Goal: Task Accomplishment & Management: Use online tool/utility

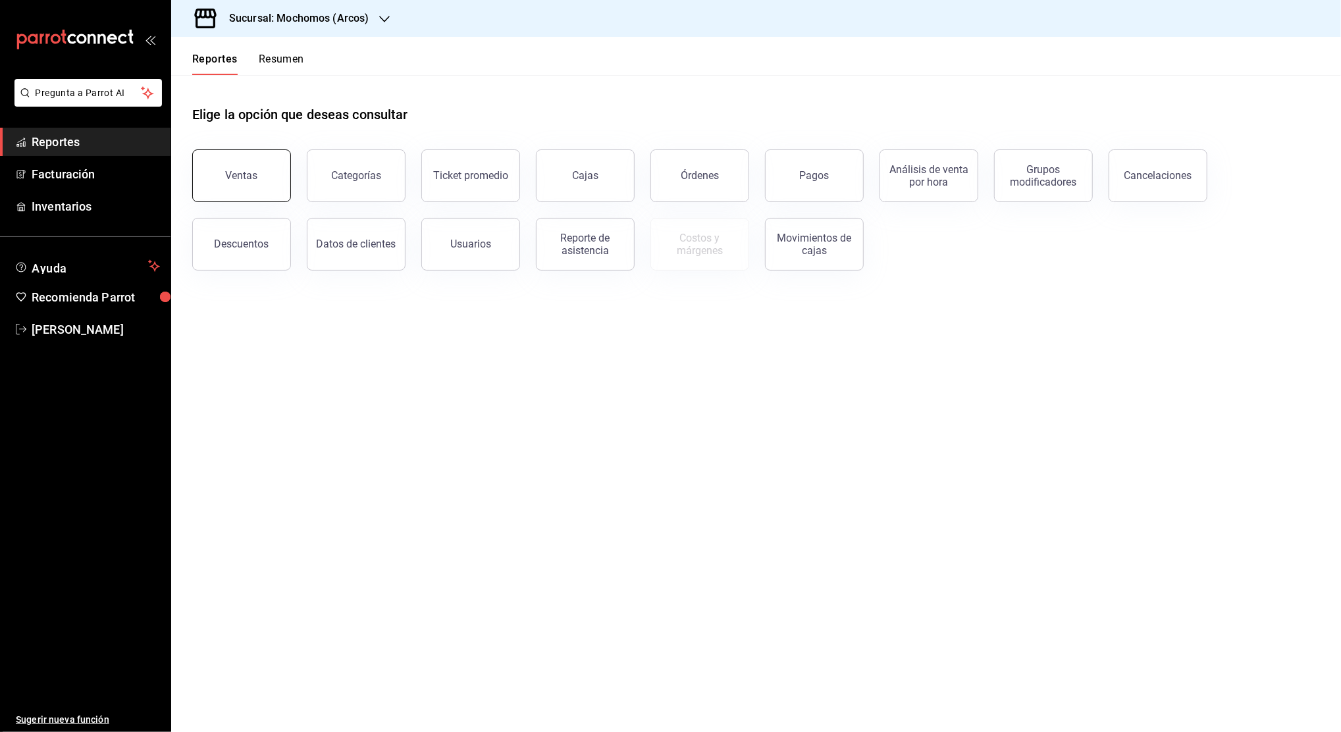
click at [228, 178] on div "Ventas" at bounding box center [242, 175] width 32 height 13
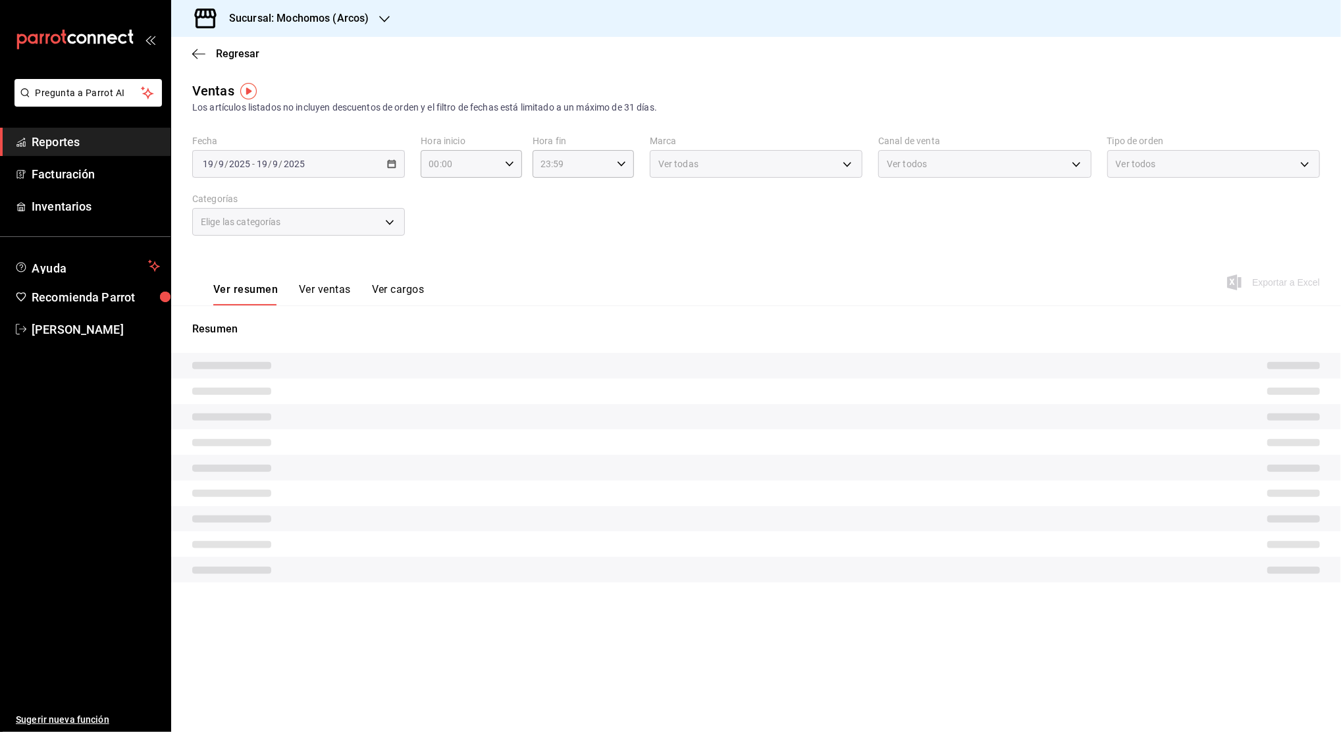
click at [381, 14] on icon "button" at bounding box center [384, 19] width 11 height 11
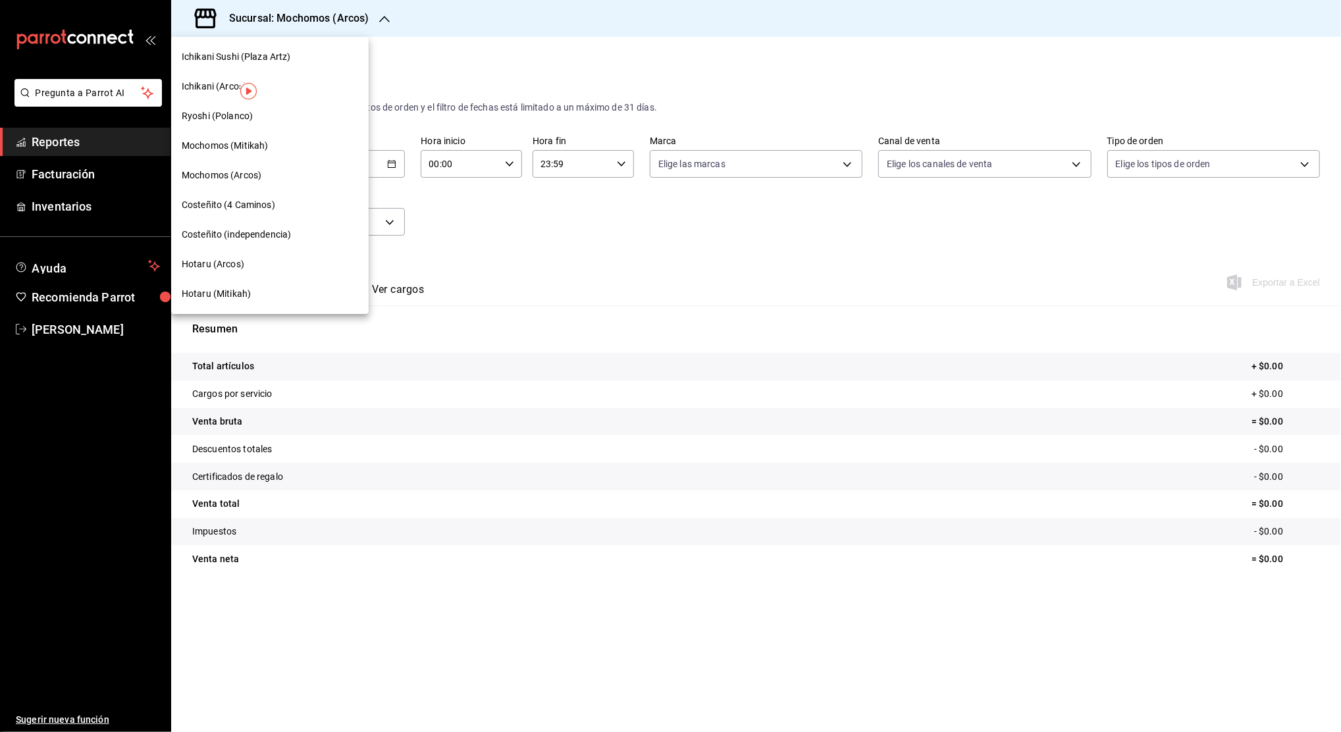
click at [214, 81] on span "Ichikani (Arcos)" at bounding box center [214, 87] width 65 height 14
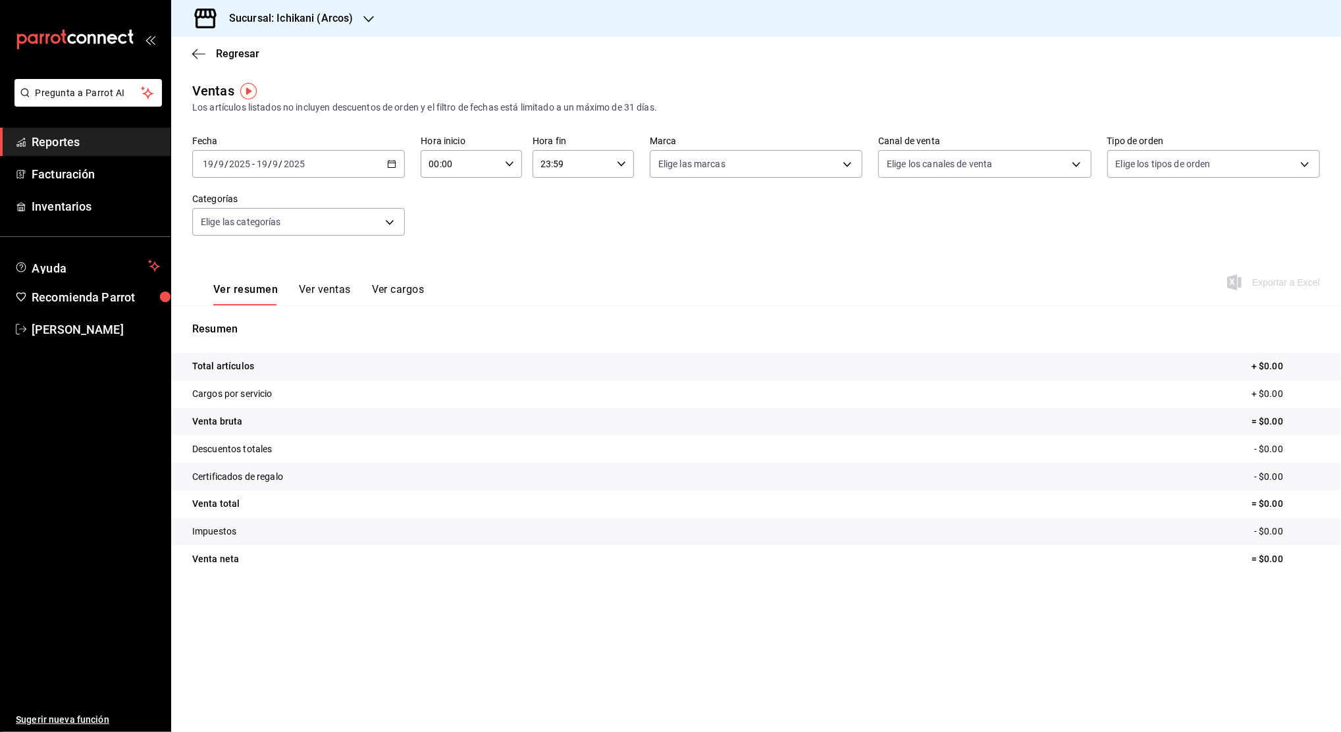
click at [392, 167] on icon "button" at bounding box center [391, 163] width 9 height 9
click at [265, 320] on span "Rango de fechas" at bounding box center [254, 322] width 102 height 14
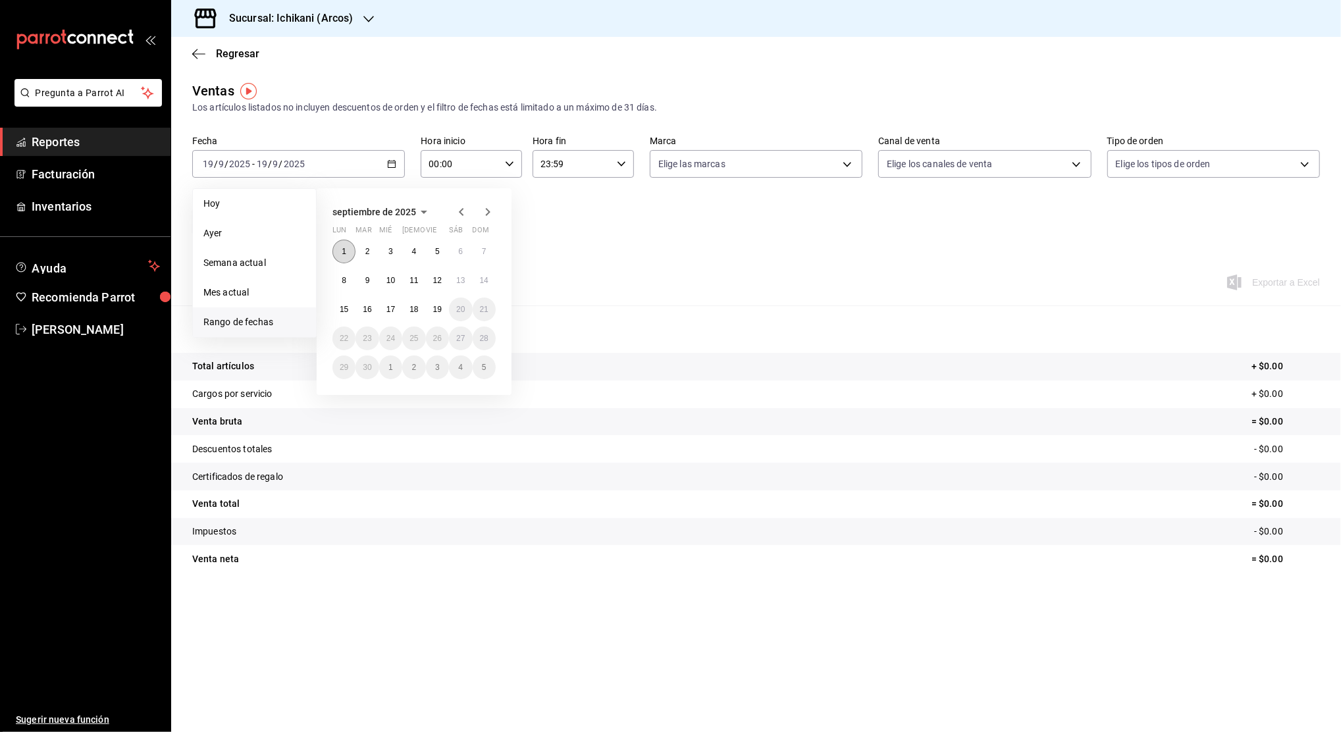
click at [342, 250] on abbr "1" at bounding box center [344, 251] width 5 height 9
click at [438, 308] on abbr "19" at bounding box center [437, 309] width 9 height 9
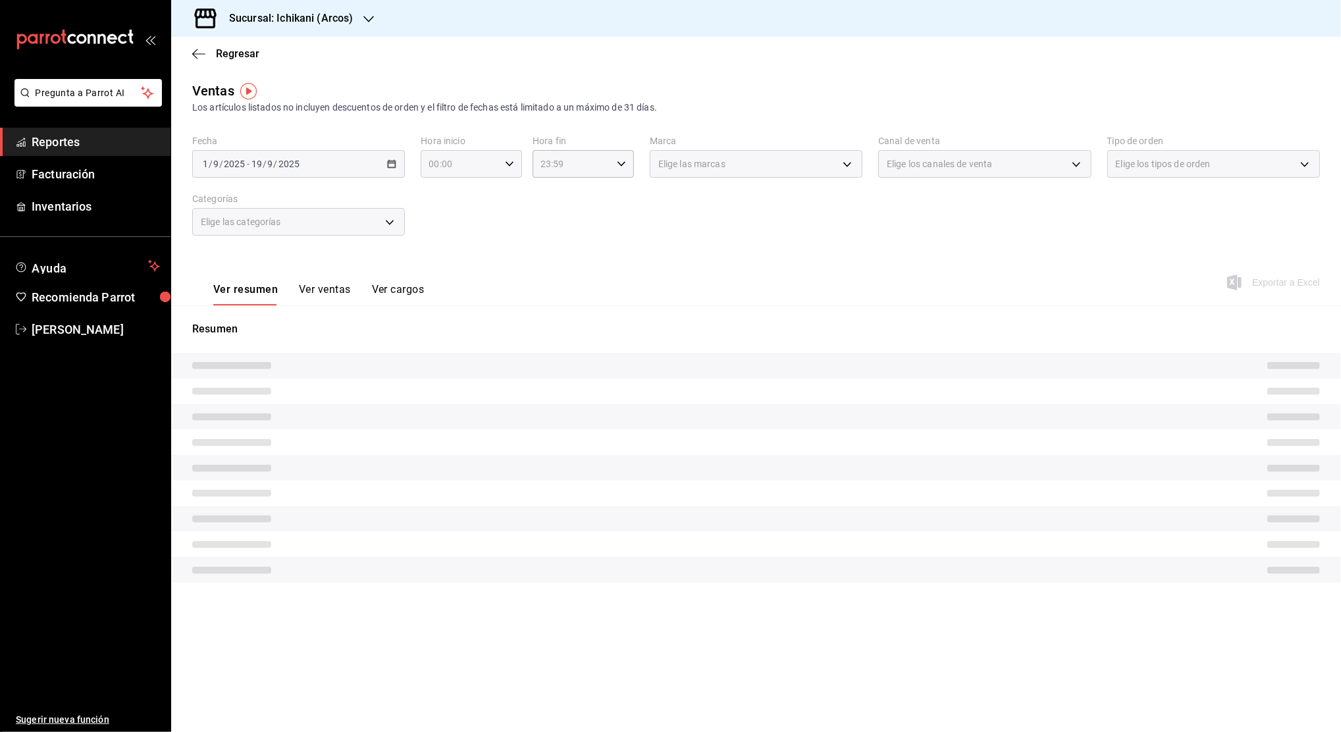
click at [506, 161] on icon "button" at bounding box center [509, 163] width 9 height 9
click at [448, 238] on button "01" at bounding box center [445, 229] width 45 height 26
type input "01:00"
click at [448, 238] on button "01" at bounding box center [445, 229] width 45 height 26
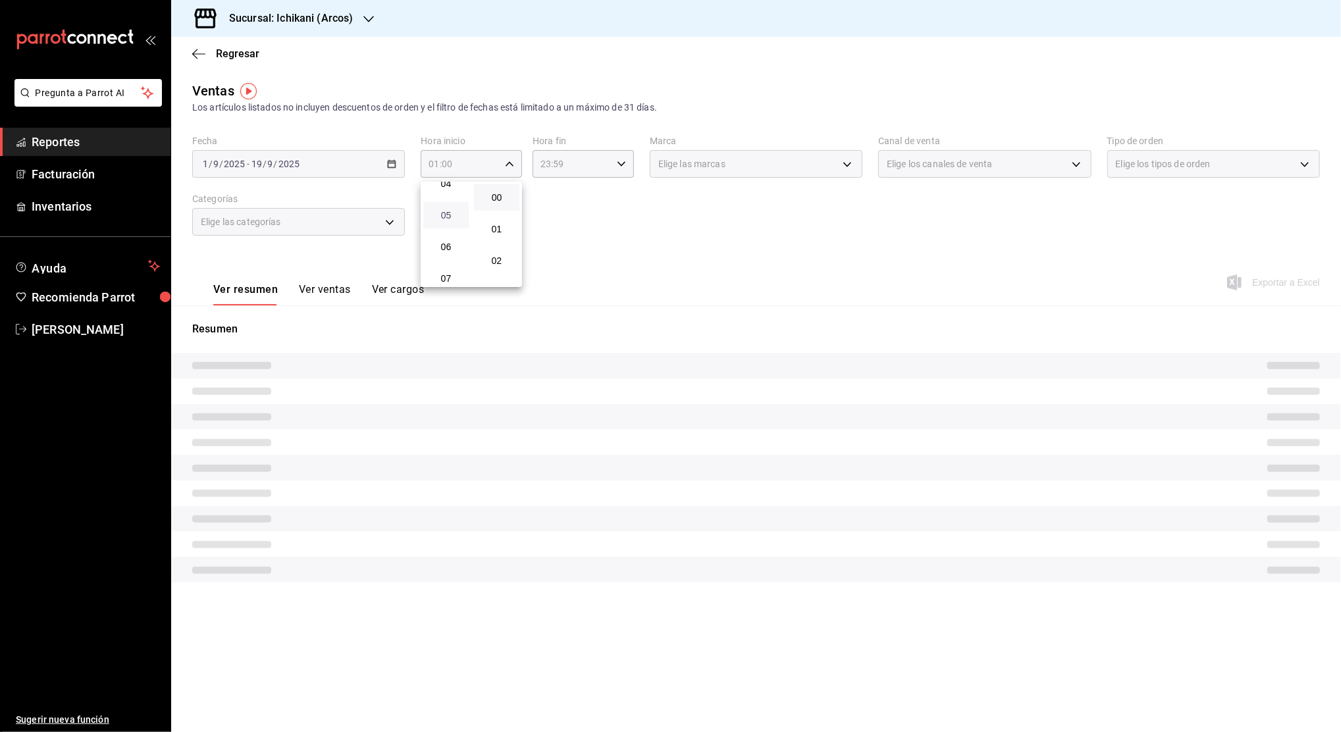
click at [446, 213] on span "05" at bounding box center [446, 215] width 30 height 11
type input "05:00"
click at [496, 197] on span "00" at bounding box center [497, 197] width 30 height 11
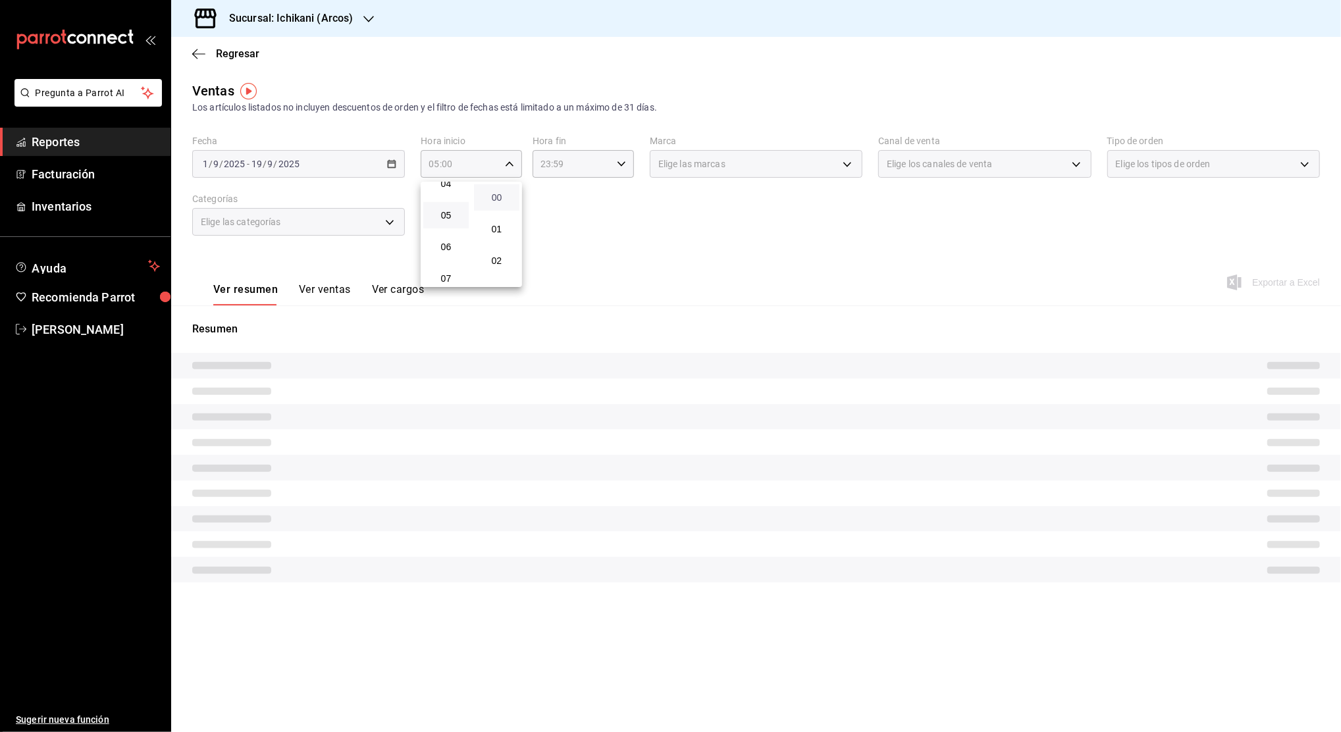
click at [496, 197] on span "00" at bounding box center [497, 197] width 30 height 11
click at [587, 206] on div at bounding box center [670, 366] width 1341 height 732
drag, startPoint x: 545, startPoint y: 159, endPoint x: 622, endPoint y: 169, distance: 77.7
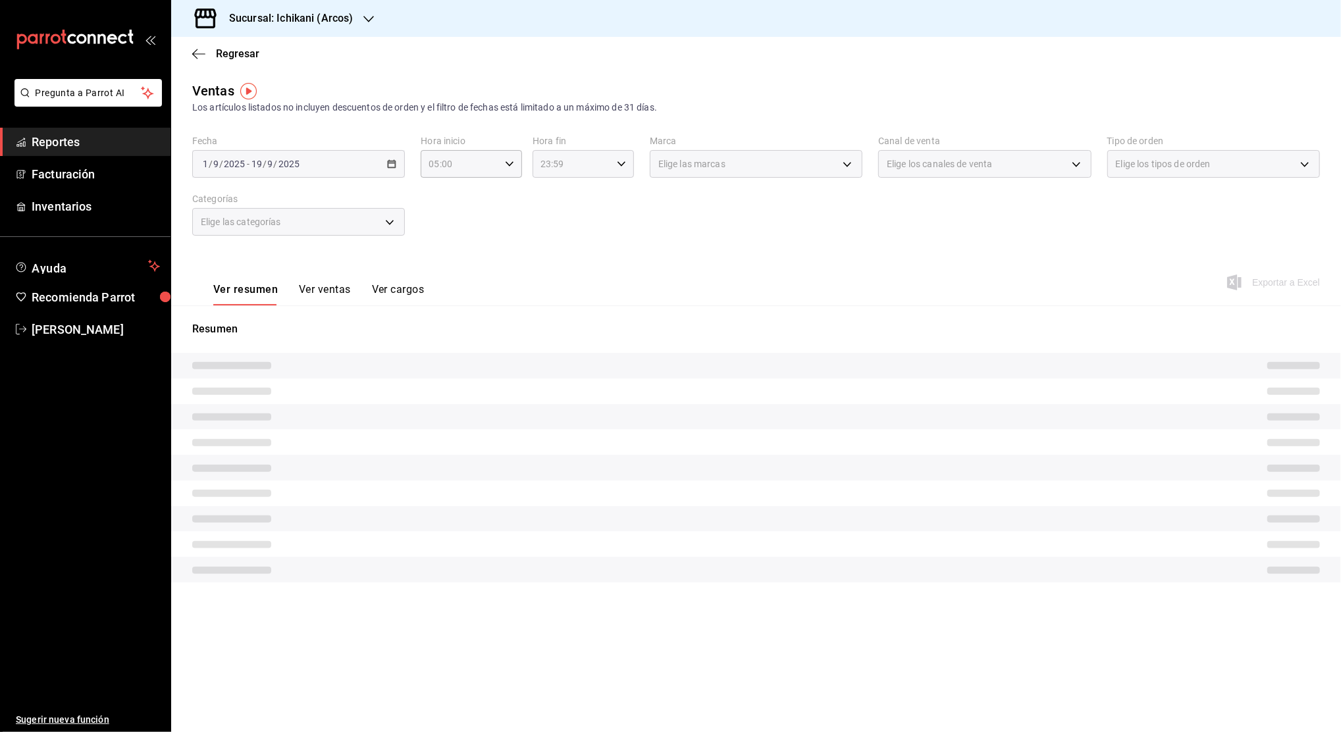
click at [622, 169] on div "23:59 Hora fin" at bounding box center [583, 164] width 101 height 28
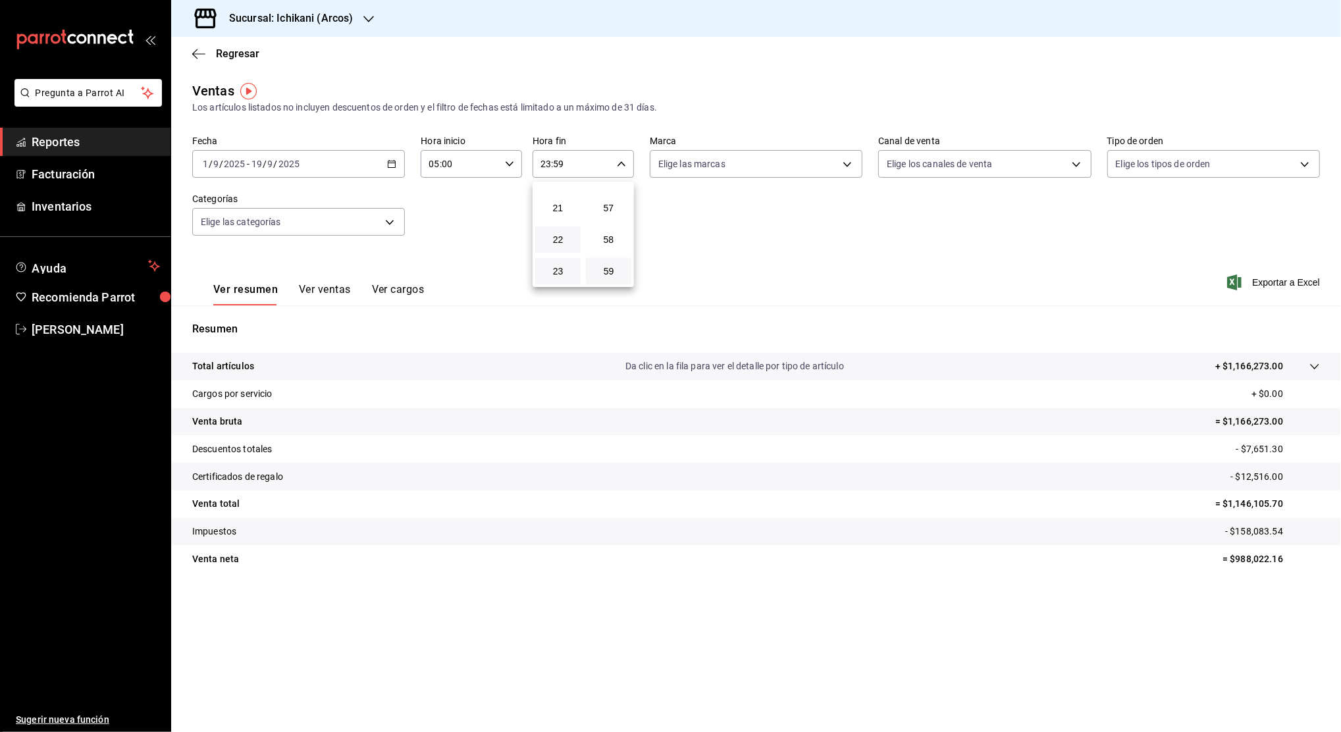
click at [551, 248] on button "22" at bounding box center [557, 239] width 45 height 26
type input "22:59"
click at [554, 199] on span "04" at bounding box center [558, 197] width 30 height 11
type input "04:59"
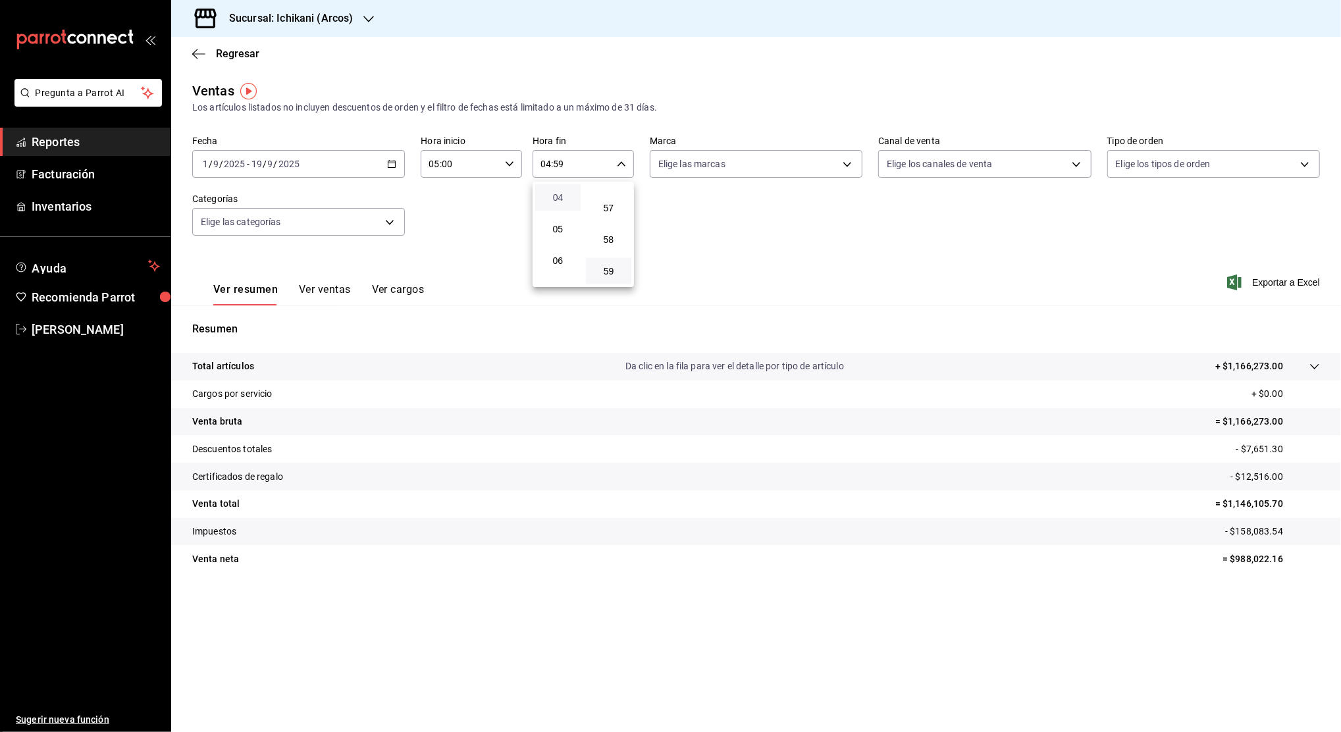
click at [554, 199] on span "04" at bounding box center [558, 197] width 30 height 11
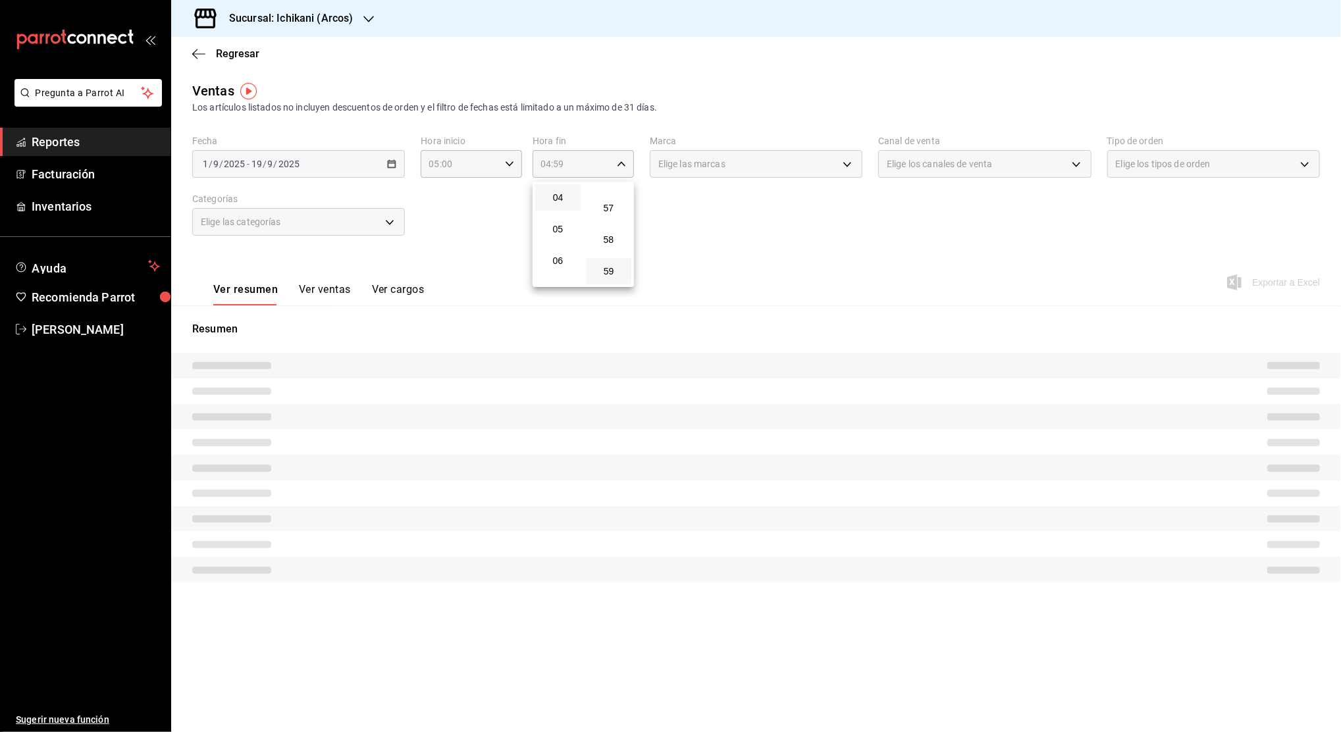
click at [606, 277] on button "59" at bounding box center [608, 271] width 45 height 26
click at [762, 249] on div at bounding box center [670, 366] width 1341 height 732
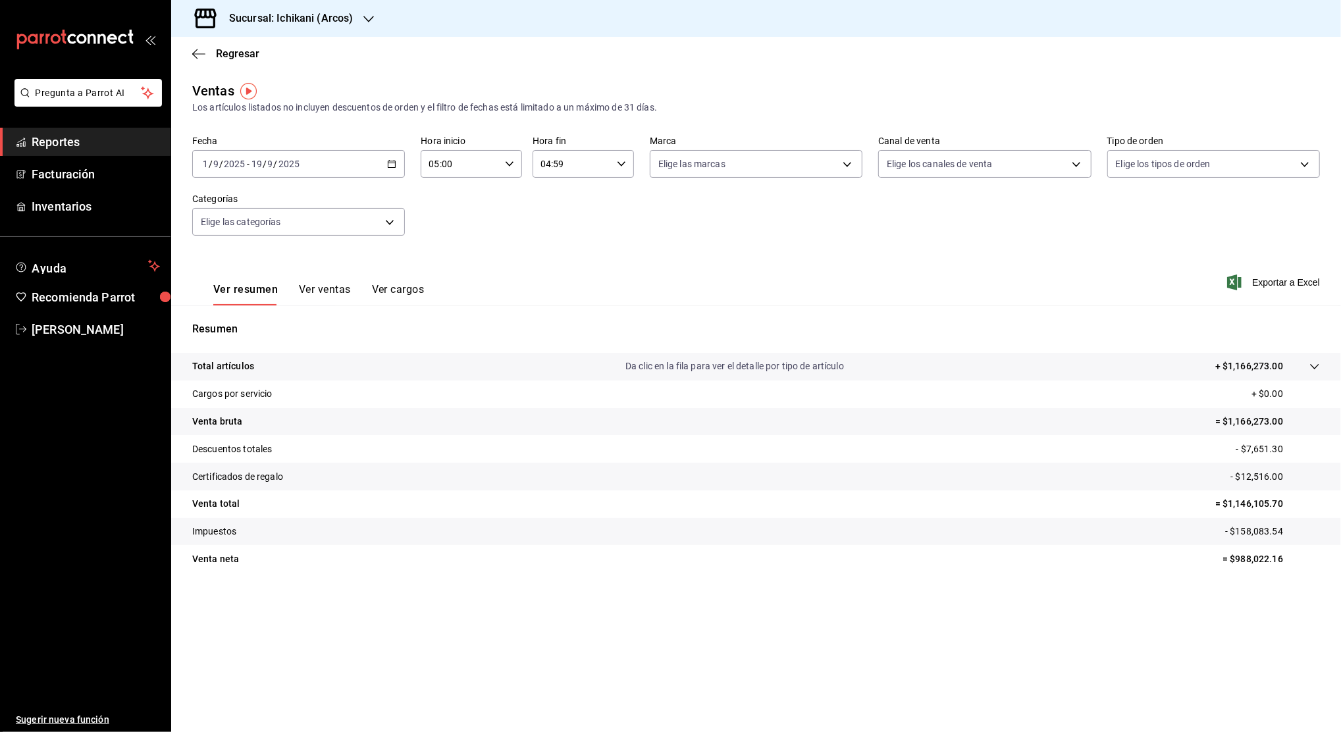
click at [1256, 525] on p "- $158,083.54" at bounding box center [1272, 532] width 95 height 14
copy p "158,083.54"
click at [1248, 502] on p "= $1,146,105.70" at bounding box center [1267, 504] width 105 height 14
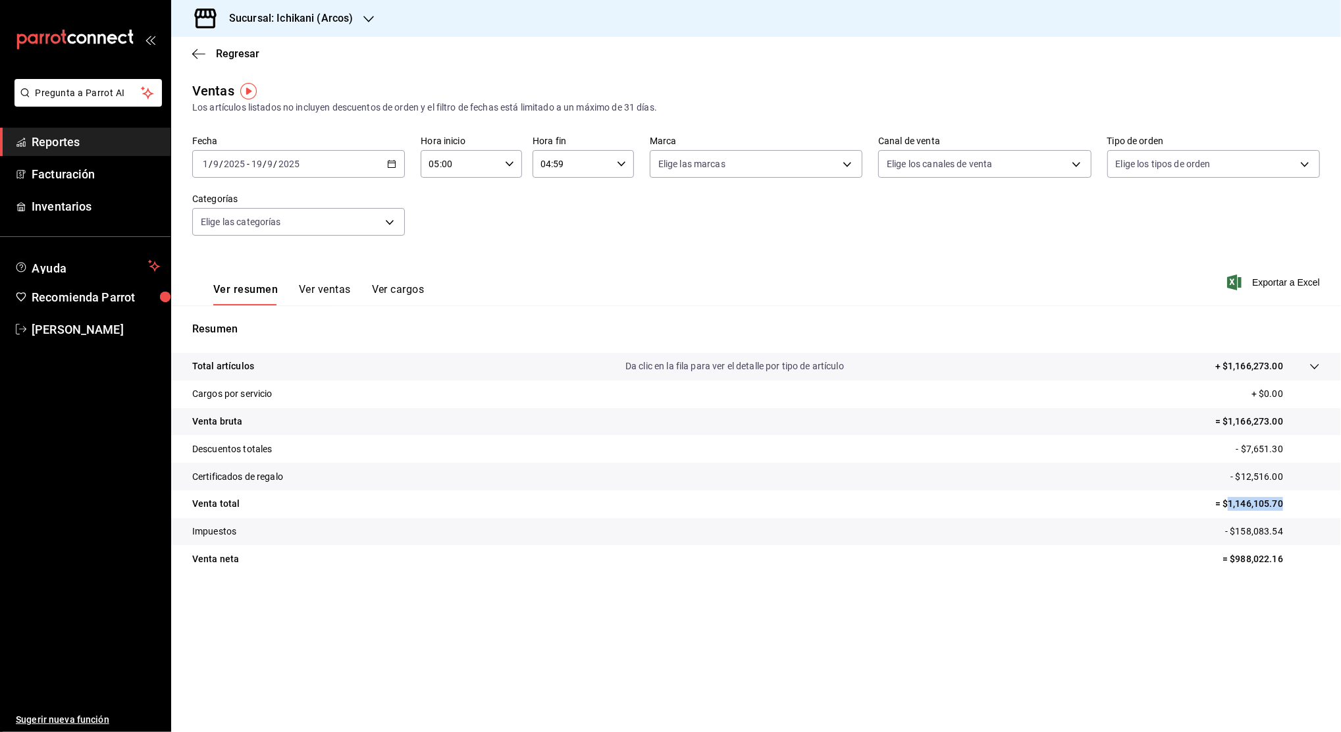
copy p "1,146,105.70"
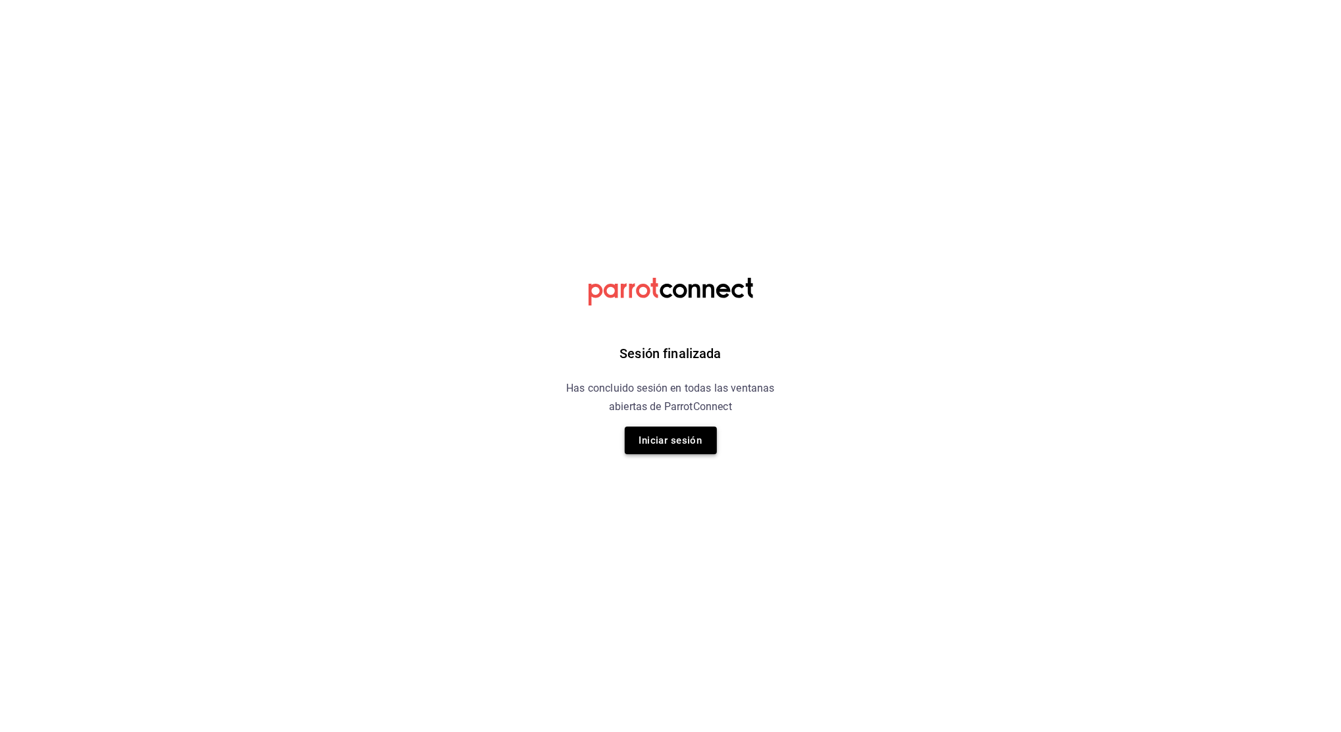
click at [682, 439] on button "Iniciar sesión" at bounding box center [671, 441] width 92 height 28
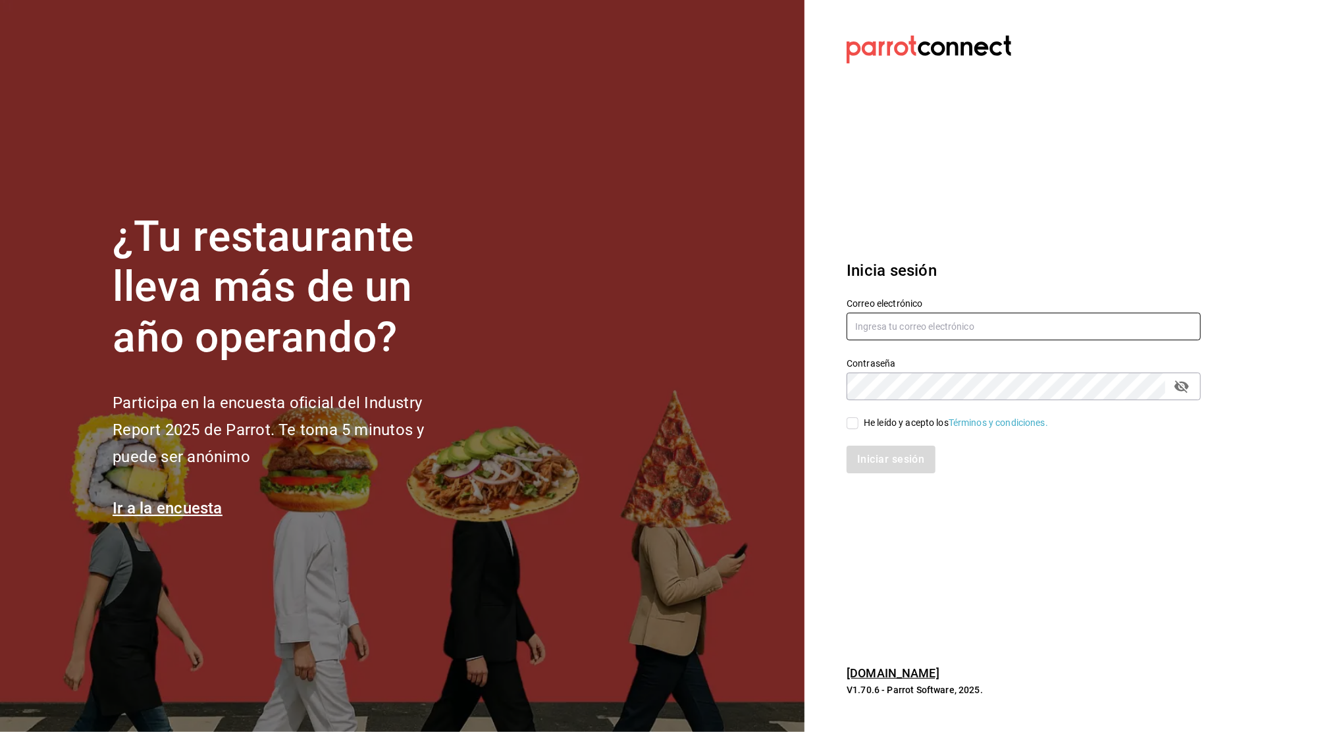
type input "nanci.garcia@grupocosteno.com"
click at [856, 422] on input "He leído y acepto los Términos y condiciones." at bounding box center [853, 423] width 12 height 12
checkbox input "true"
click at [897, 456] on button "Iniciar sesión" at bounding box center [892, 460] width 90 height 28
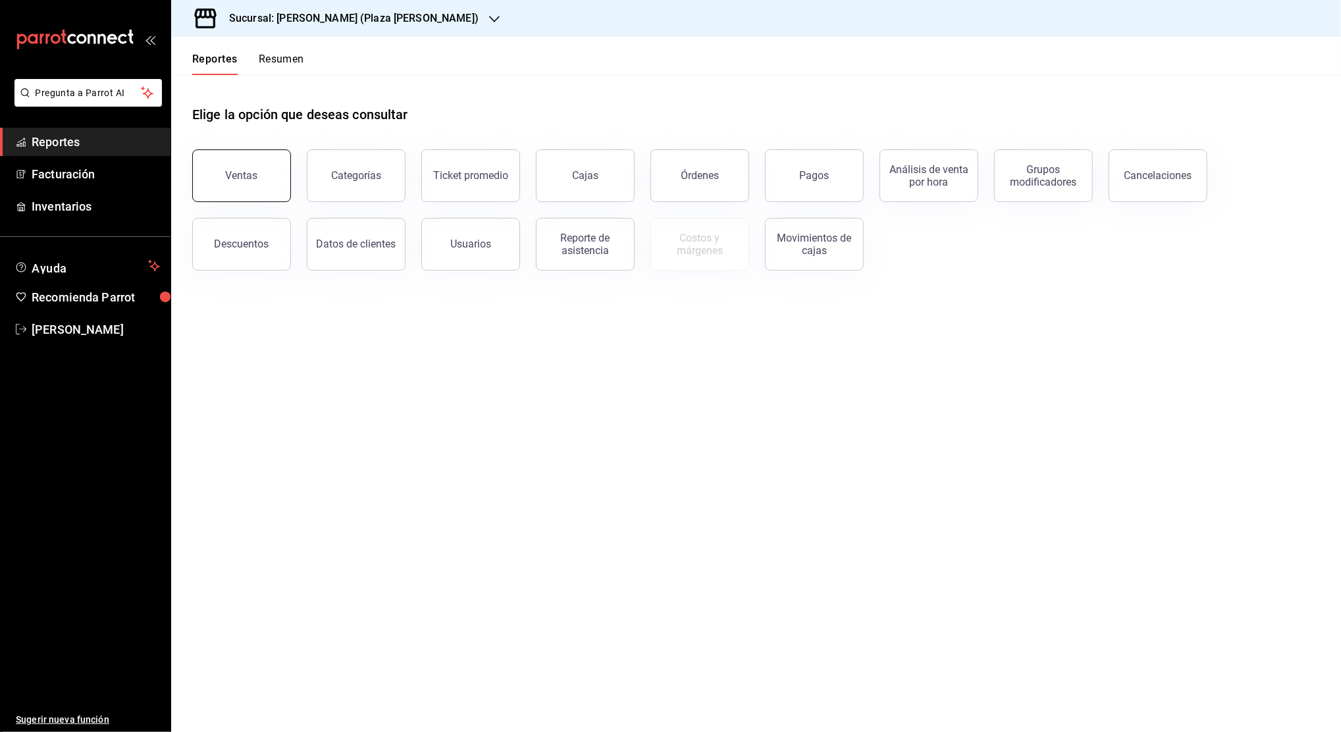
click at [217, 184] on button "Ventas" at bounding box center [241, 175] width 99 height 53
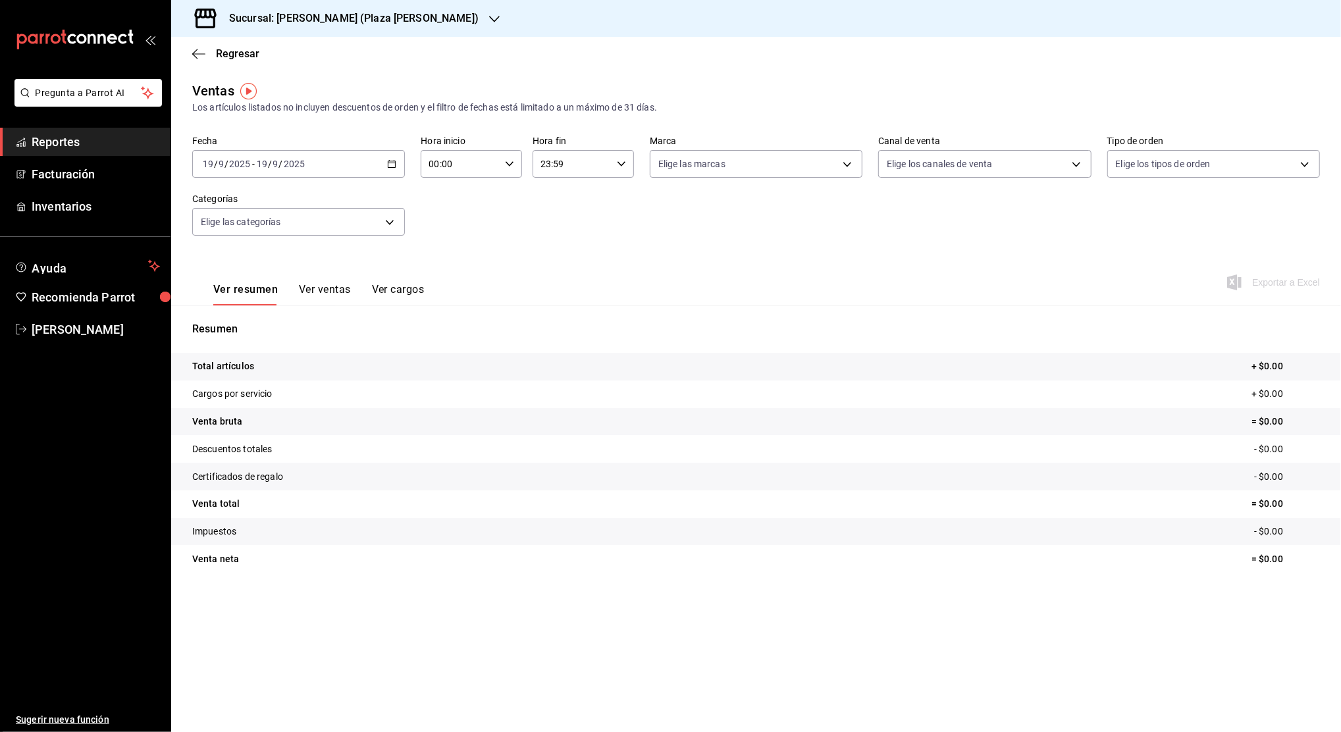
click at [392, 167] on \(Stroke\) "button" at bounding box center [392, 164] width 8 height 7
click at [272, 313] on li "Rango de fechas" at bounding box center [254, 322] width 123 height 30
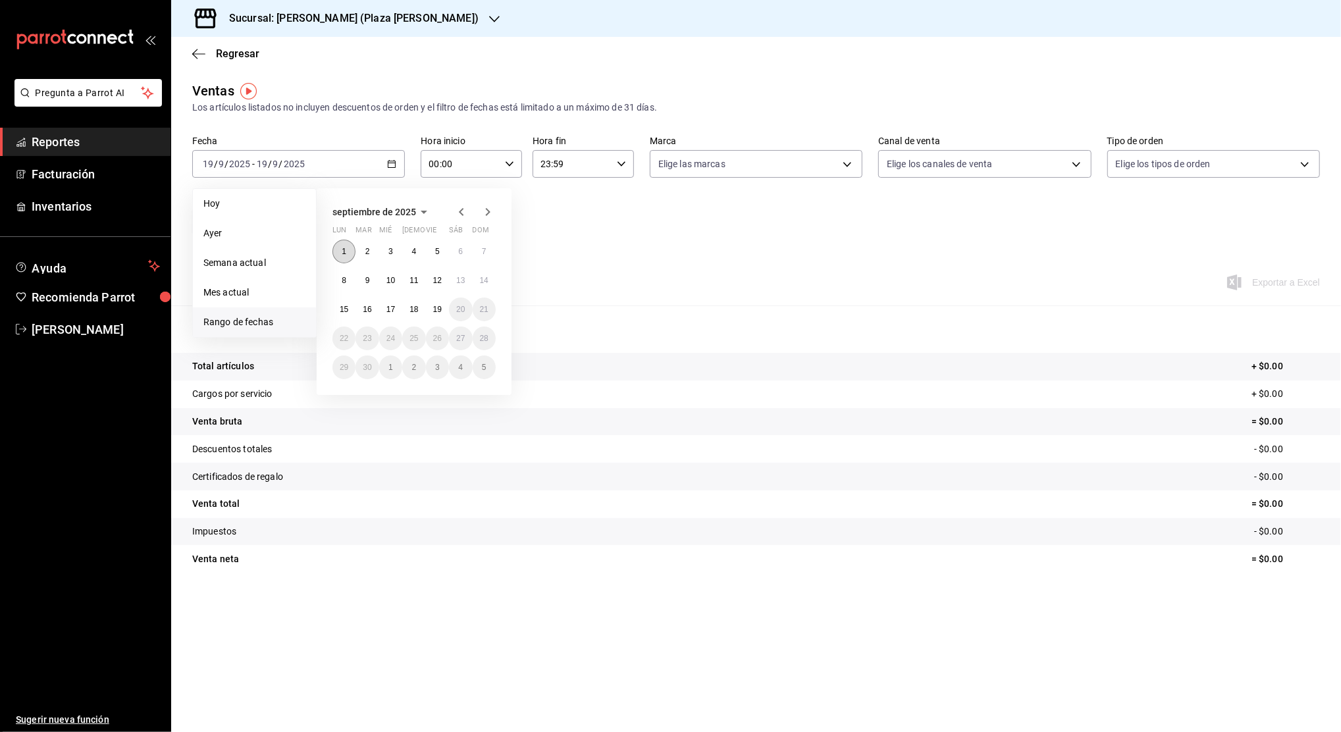
click at [342, 252] on abbr "1" at bounding box center [344, 251] width 5 height 9
click at [443, 303] on button "19" at bounding box center [437, 310] width 23 height 24
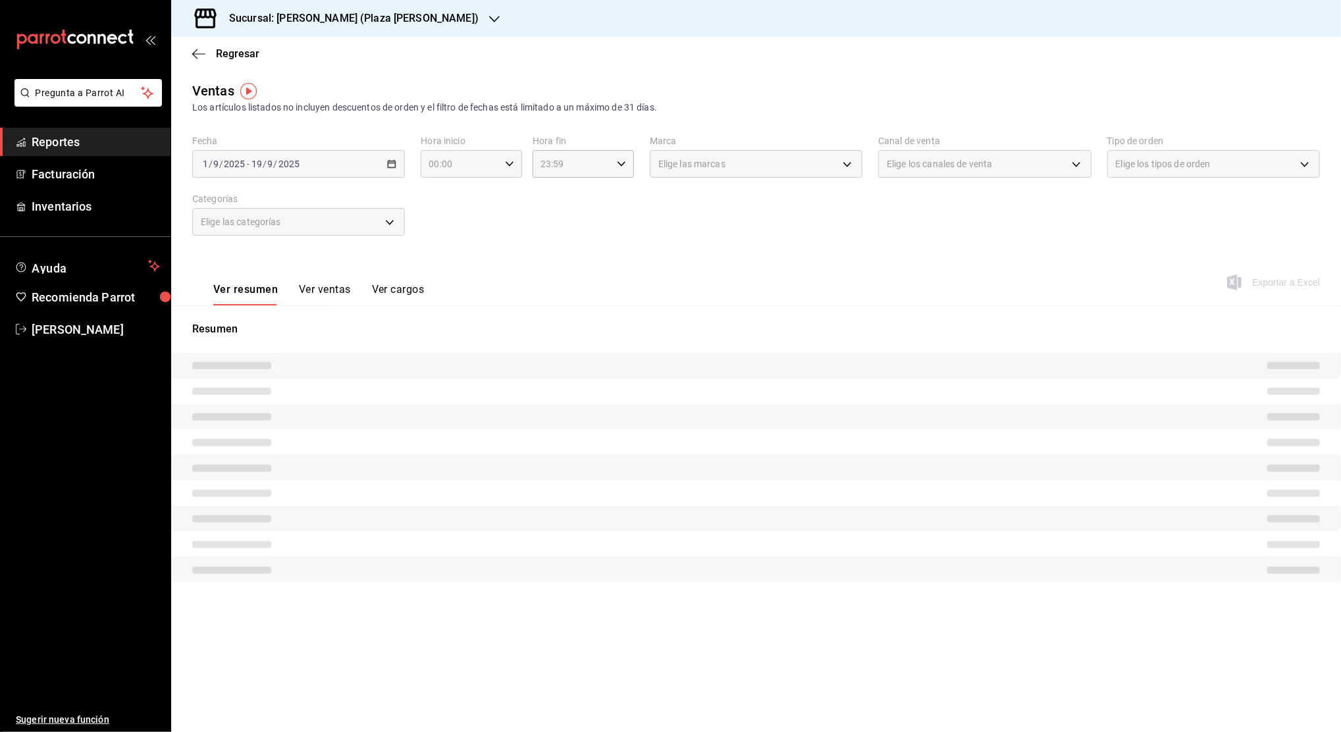
click at [510, 161] on icon "button" at bounding box center [509, 163] width 9 height 9
click at [446, 255] on span "02" at bounding box center [446, 260] width 30 height 11
click at [451, 206] on button "05" at bounding box center [445, 215] width 45 height 26
type input "05:00"
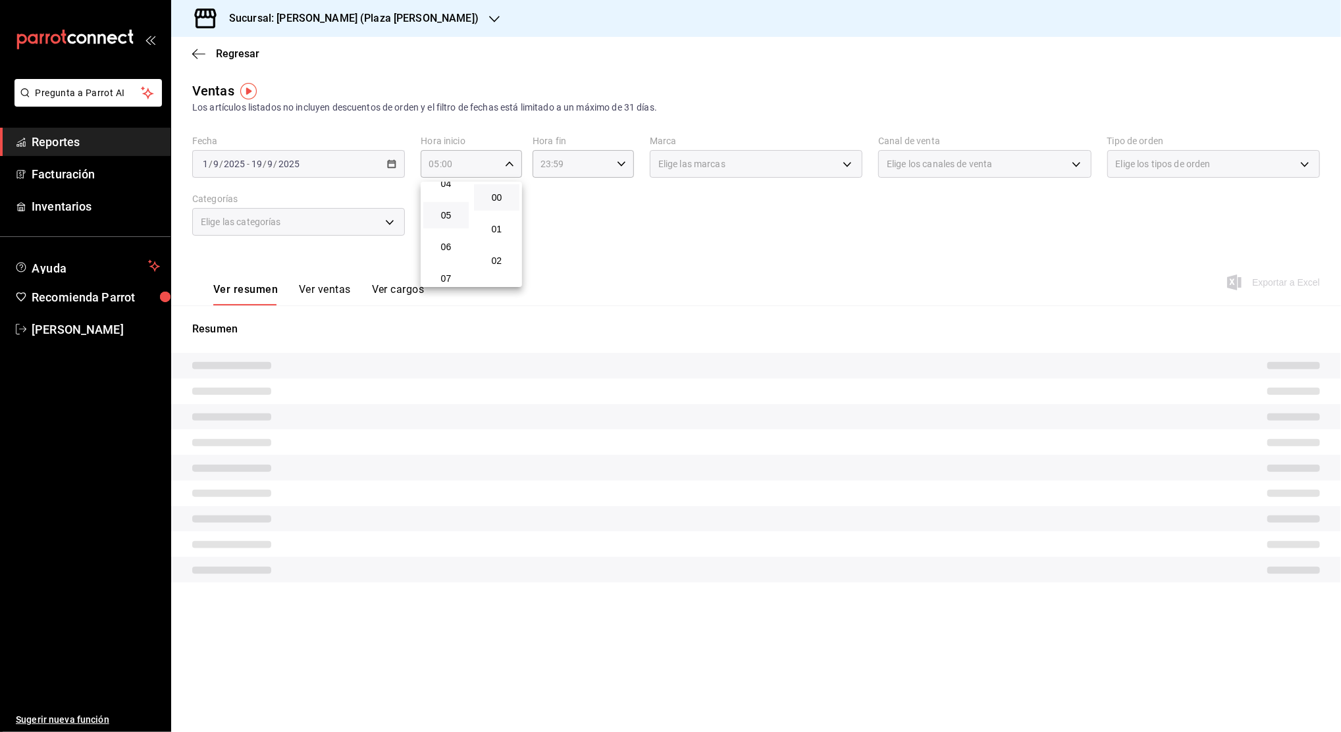
click at [489, 203] on button "00" at bounding box center [496, 197] width 45 height 26
click at [490, 203] on button "00" at bounding box center [496, 197] width 45 height 26
click at [608, 171] on div at bounding box center [670, 366] width 1341 height 732
click at [618, 167] on icon "button" at bounding box center [621, 163] width 9 height 9
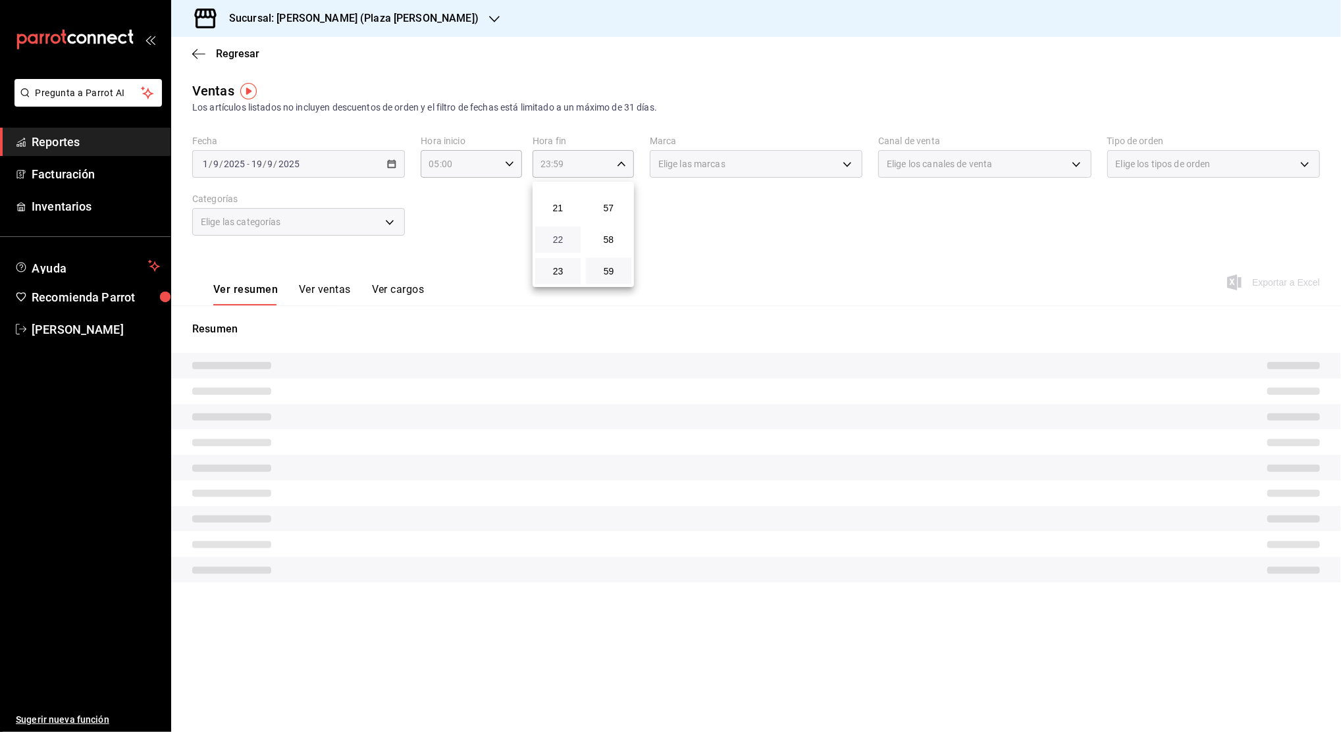
click at [559, 235] on span "22" at bounding box center [558, 239] width 30 height 11
type input "22:59"
click at [559, 235] on span "04" at bounding box center [558, 233] width 30 height 11
type input "04:59"
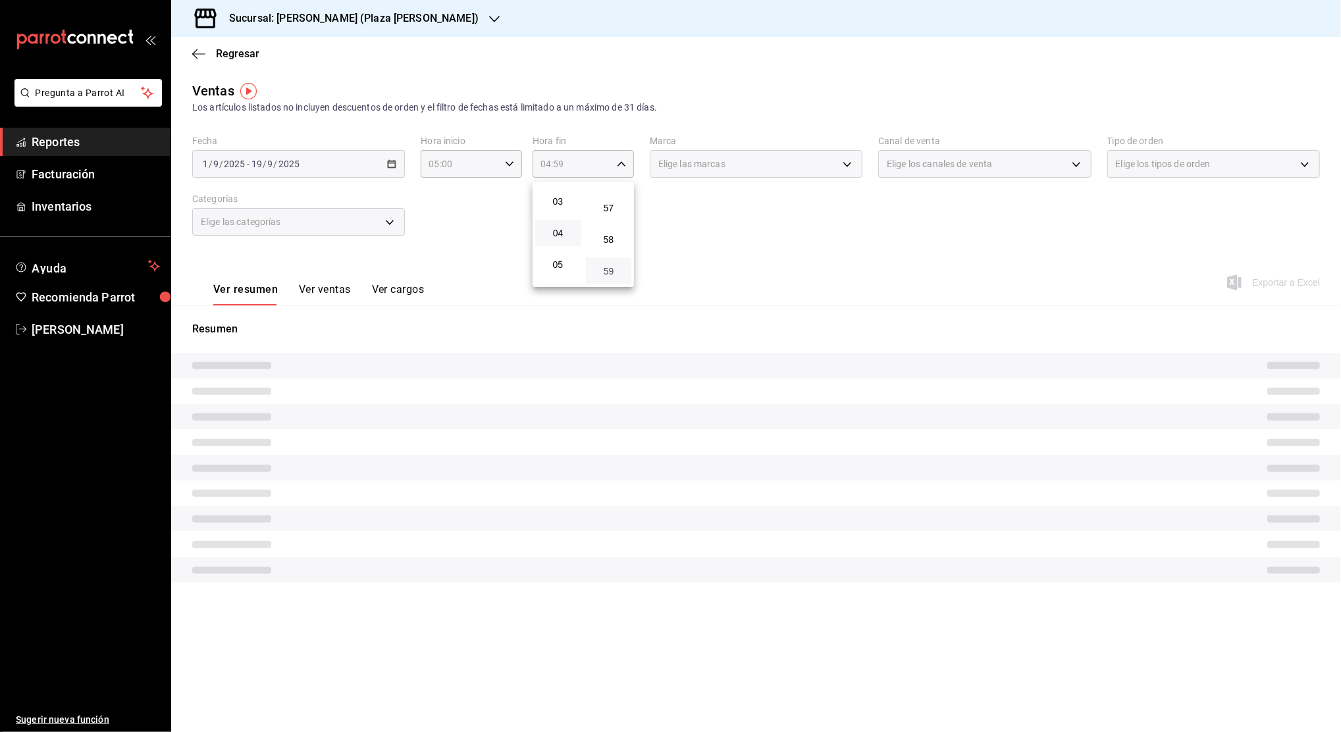
click at [608, 271] on span "59" at bounding box center [609, 271] width 30 height 11
click at [722, 248] on div at bounding box center [670, 366] width 1341 height 732
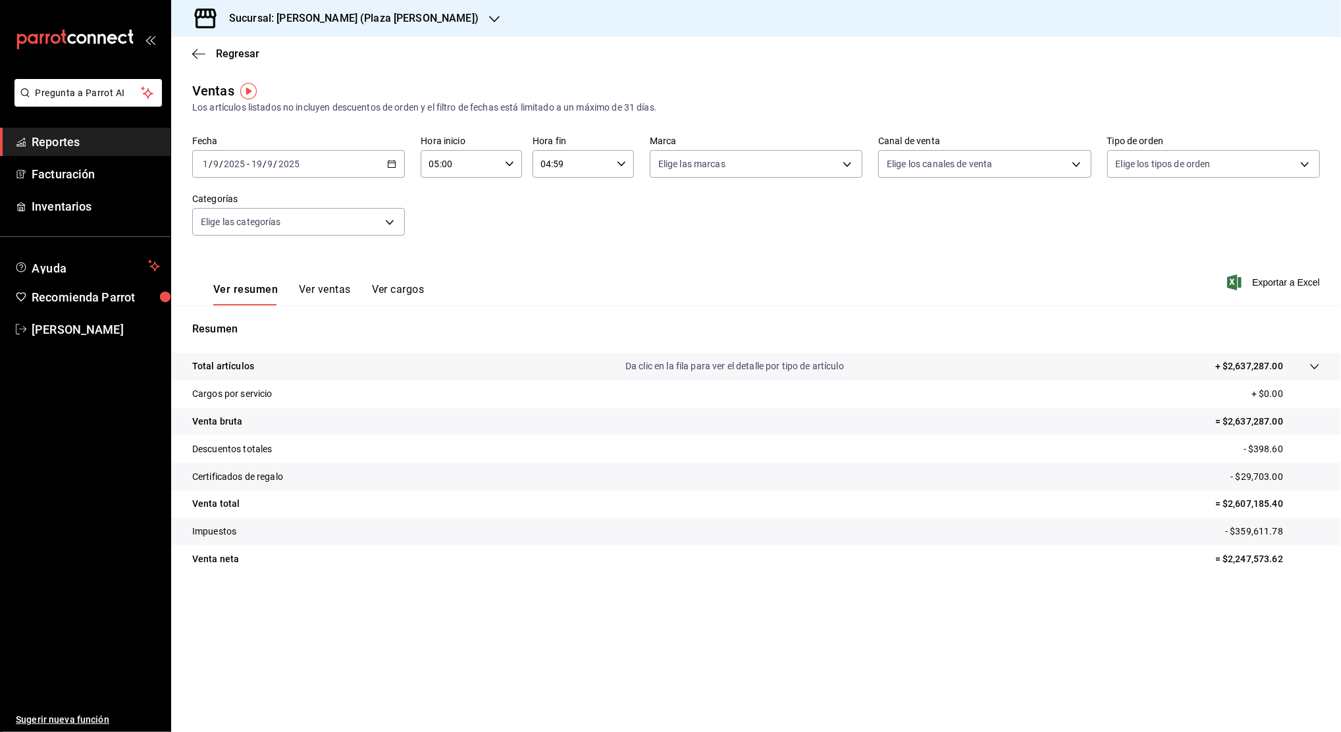
click at [1248, 560] on p "= $2,247,573.62" at bounding box center [1267, 559] width 105 height 14
copy p "2,247,573.62"
click at [1269, 444] on p "- $398.60" at bounding box center [1282, 449] width 76 height 14
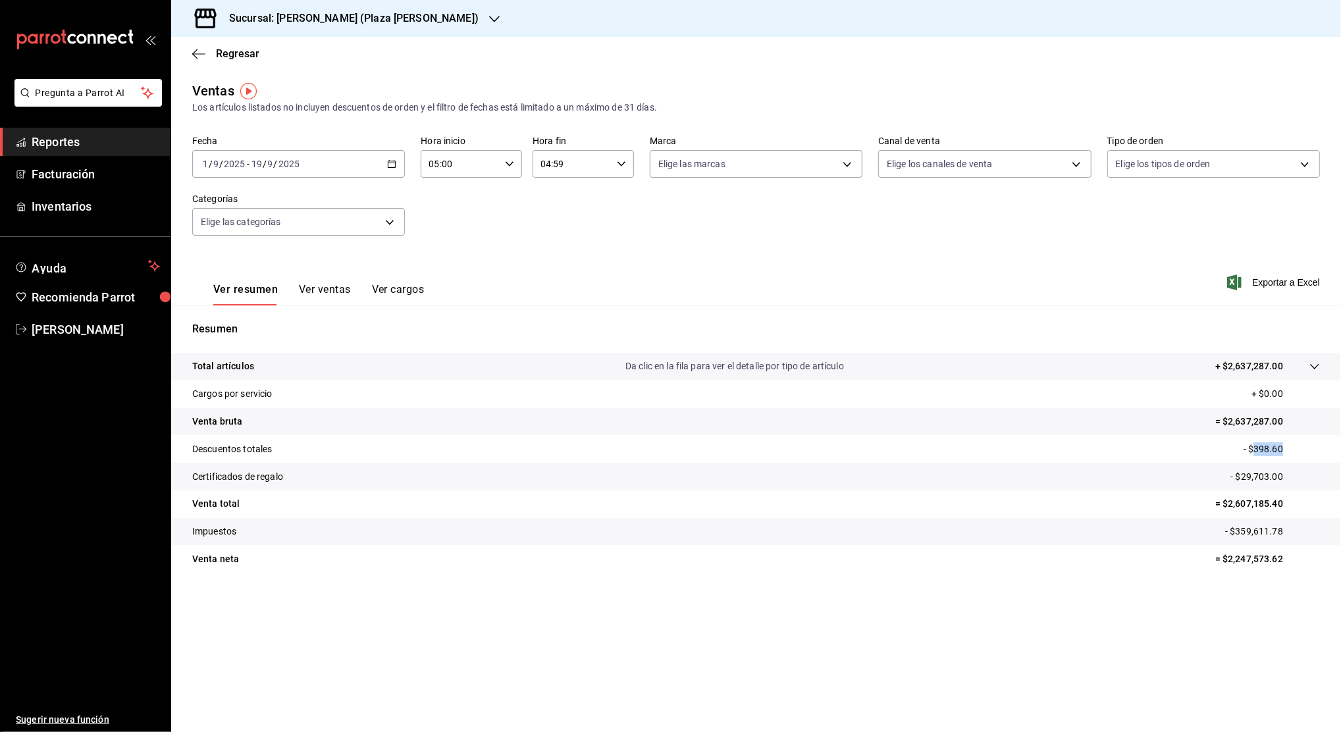
copy p "398.60"
click at [1263, 473] on p "- $29,703.00" at bounding box center [1276, 477] width 90 height 14
copy p "29,703.00"
click at [384, 171] on div "[DATE] [DATE] - [DATE] [DATE]" at bounding box center [298, 164] width 213 height 28
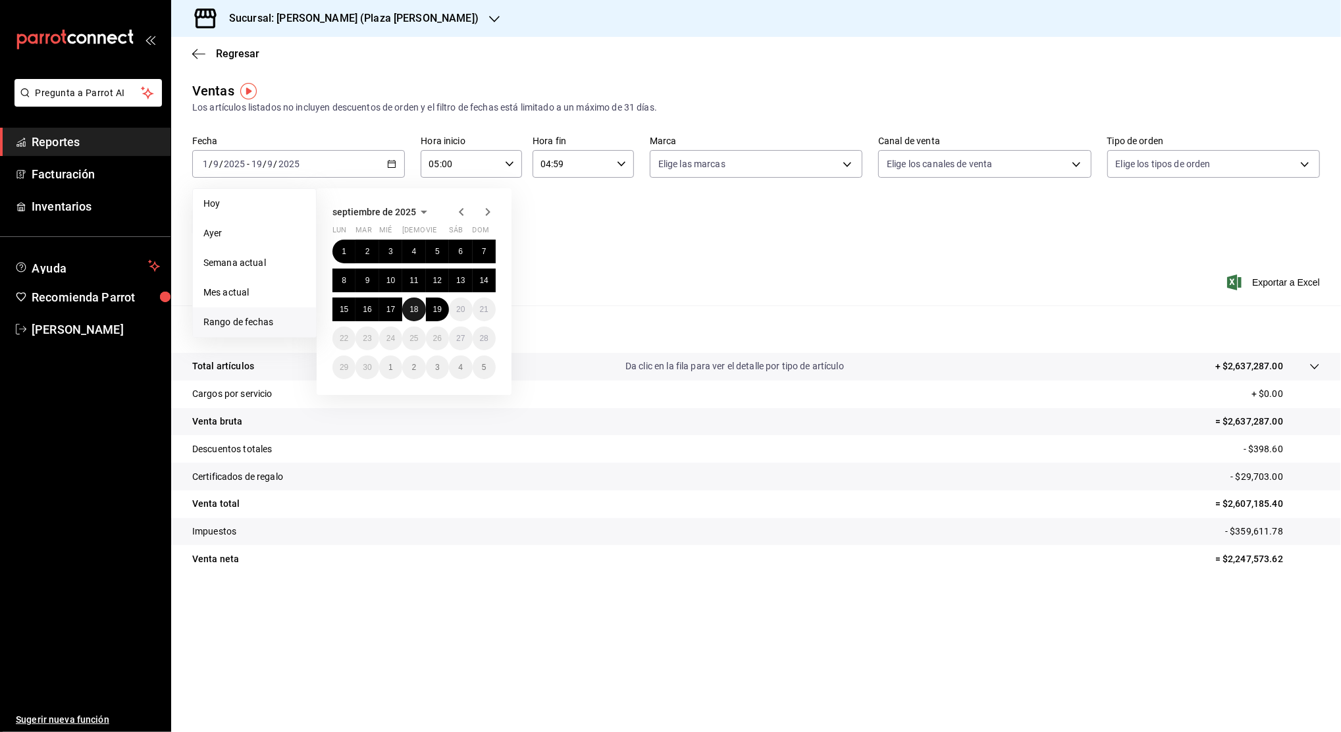
click at [419, 306] on button "18" at bounding box center [413, 310] width 23 height 24
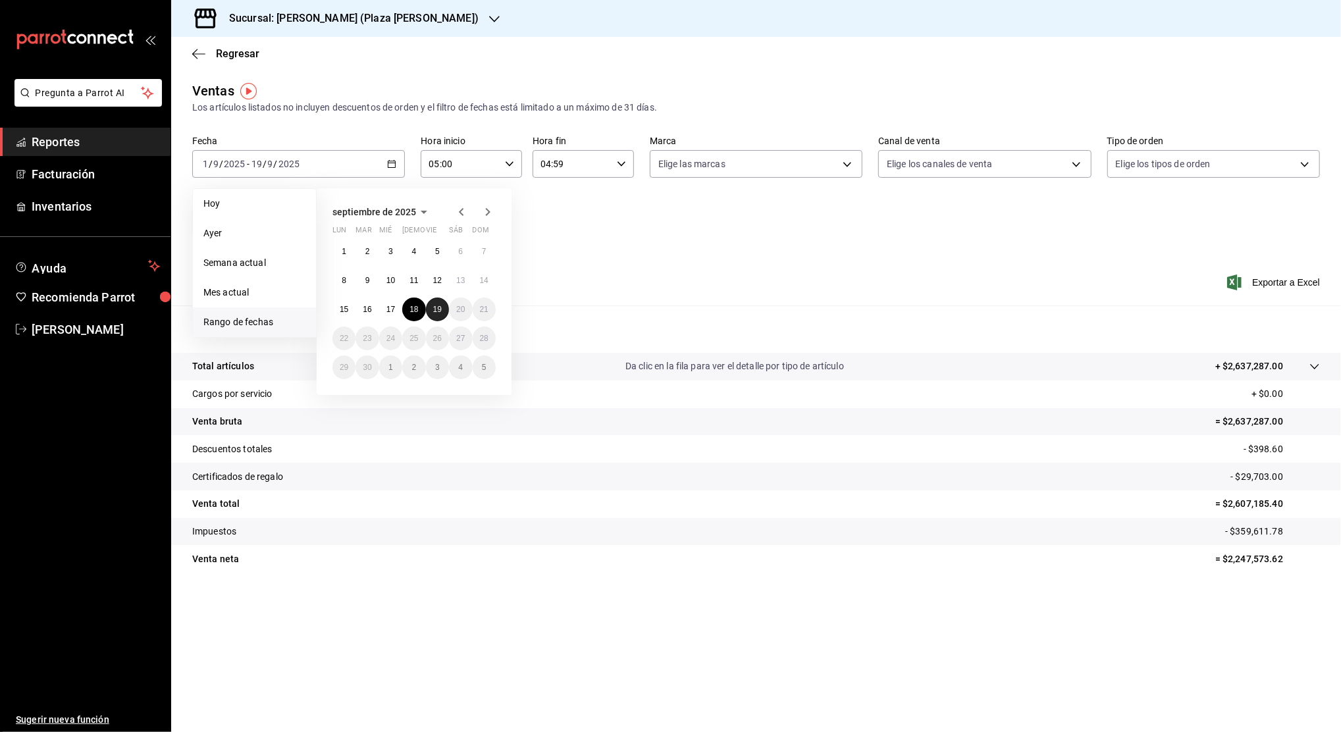
click at [439, 308] on abbr "19" at bounding box center [437, 309] width 9 height 9
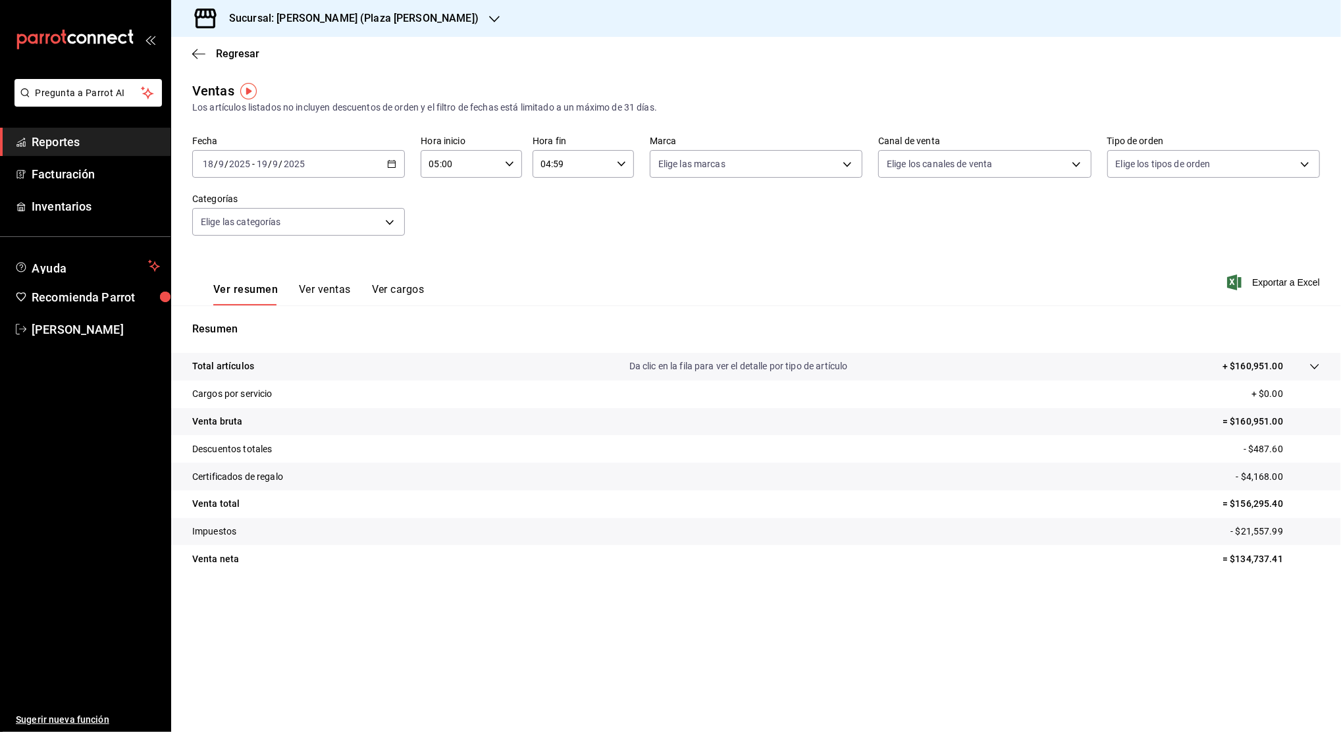
click at [489, 20] on icon "button" at bounding box center [494, 19] width 11 height 7
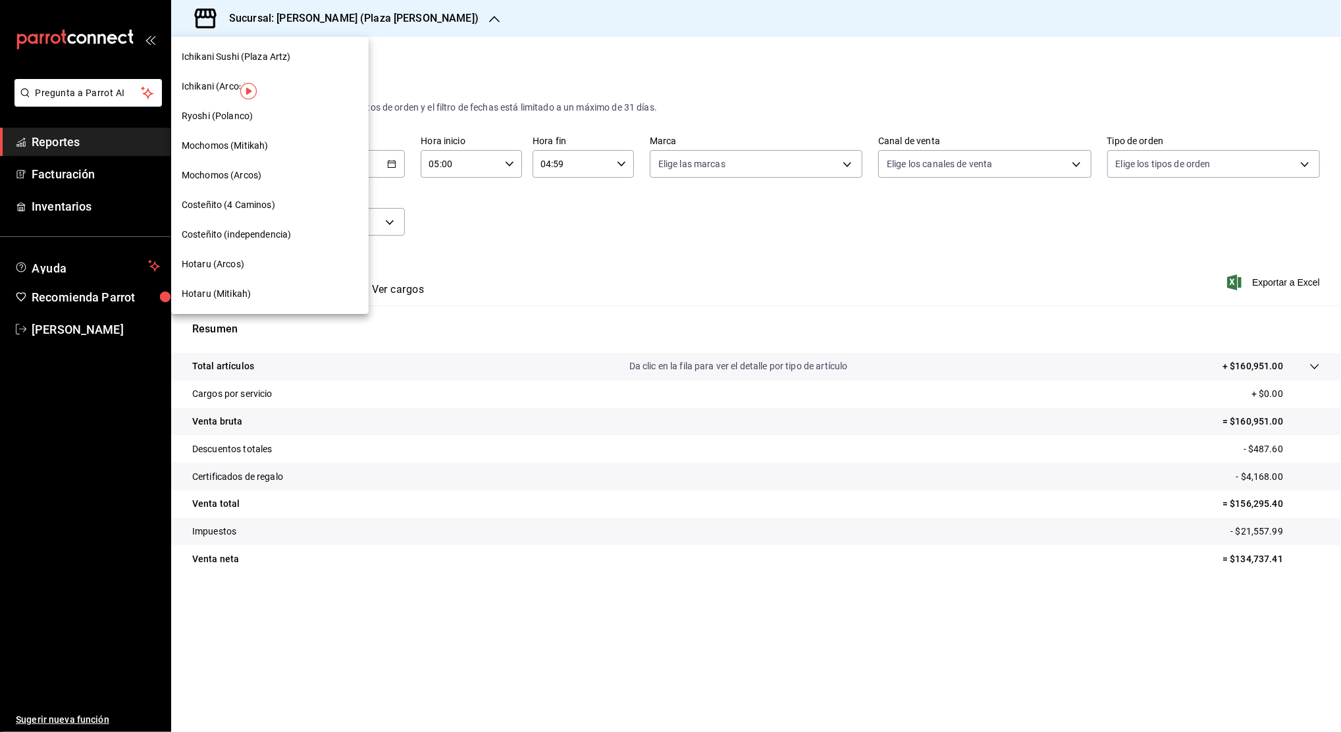
click at [207, 90] on span "Ichikani (Arcos)" at bounding box center [214, 87] width 65 height 14
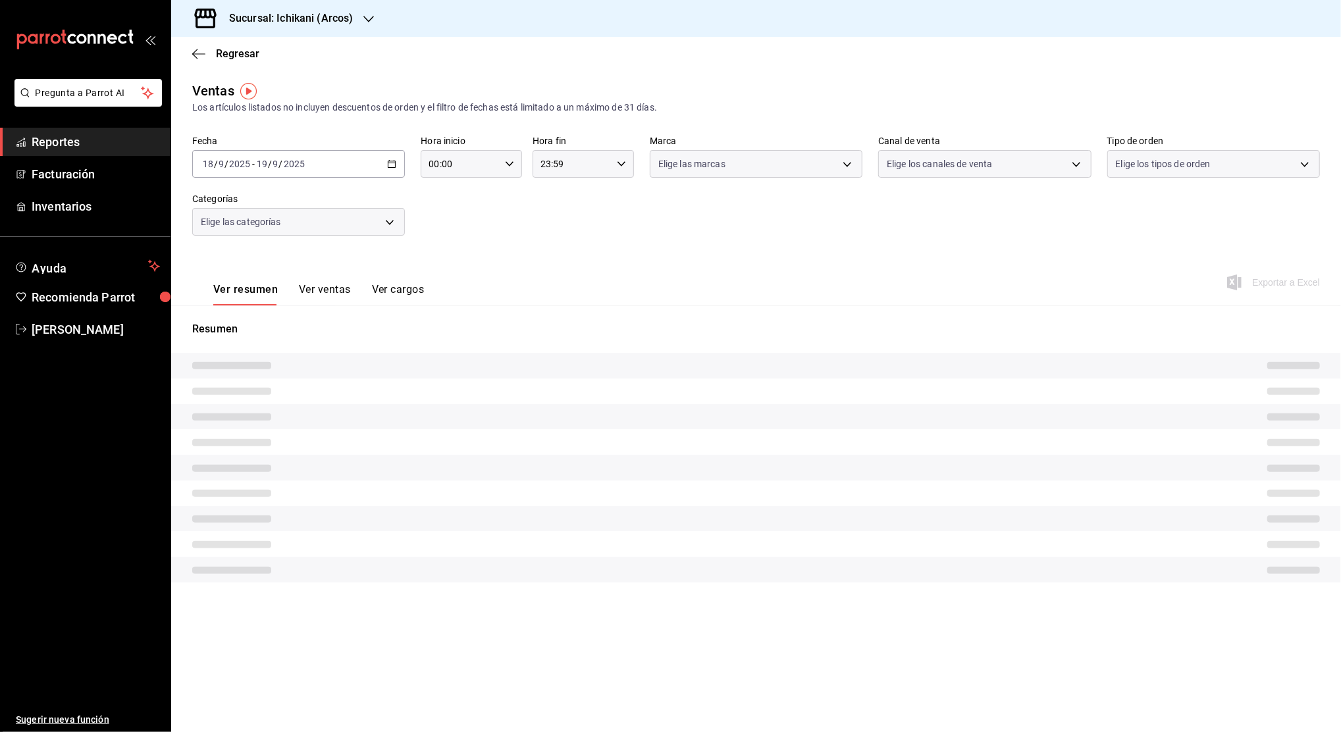
type input "05:00"
type input "04:59"
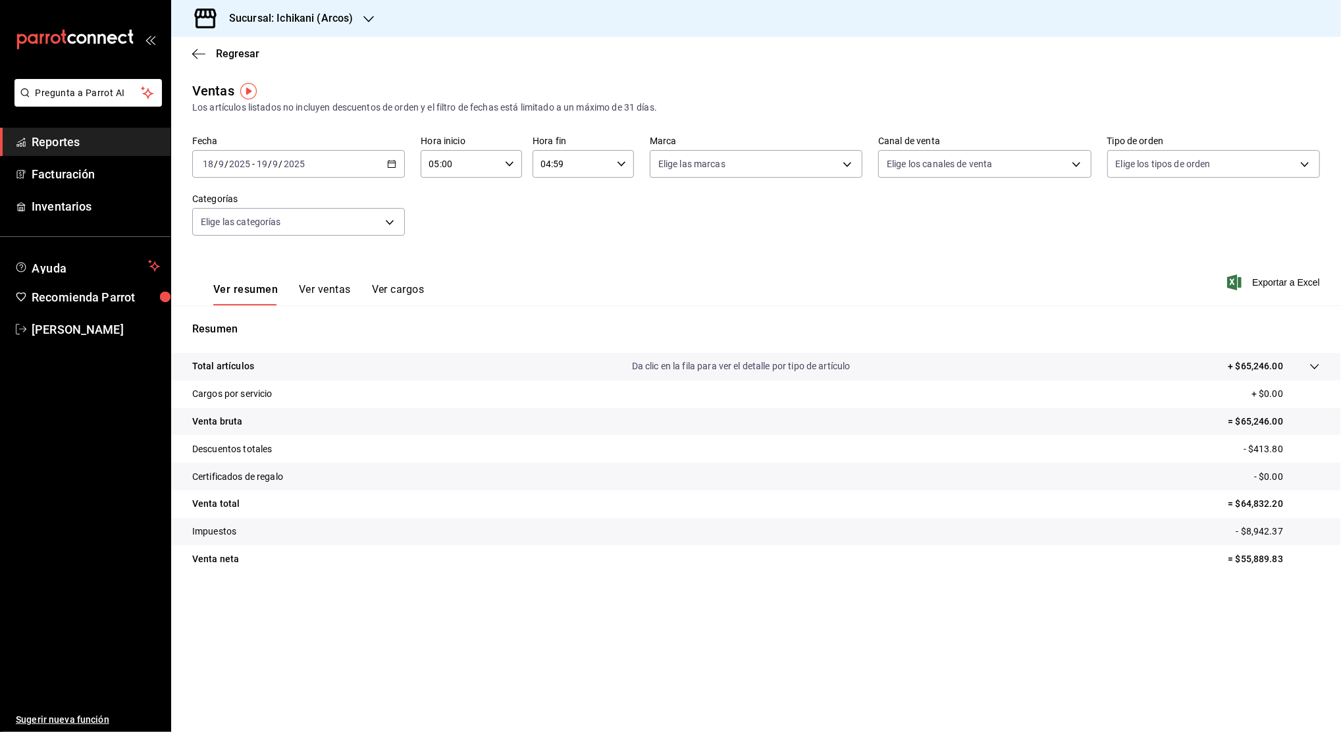
click at [392, 164] on icon "button" at bounding box center [391, 163] width 9 height 9
click at [248, 331] on li "Rango de fechas" at bounding box center [254, 322] width 123 height 30
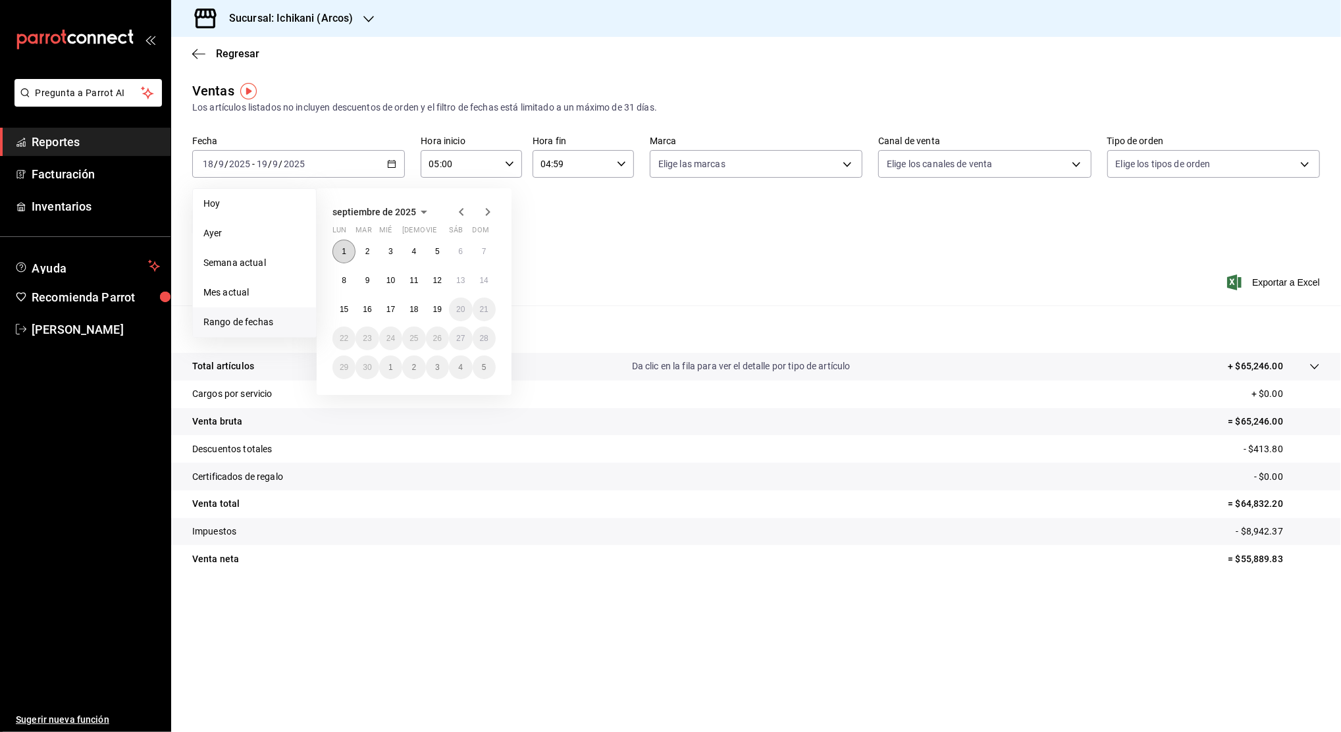
click at [342, 254] on abbr "1" at bounding box center [344, 251] width 5 height 9
click at [427, 311] on button "19" at bounding box center [437, 310] width 23 height 24
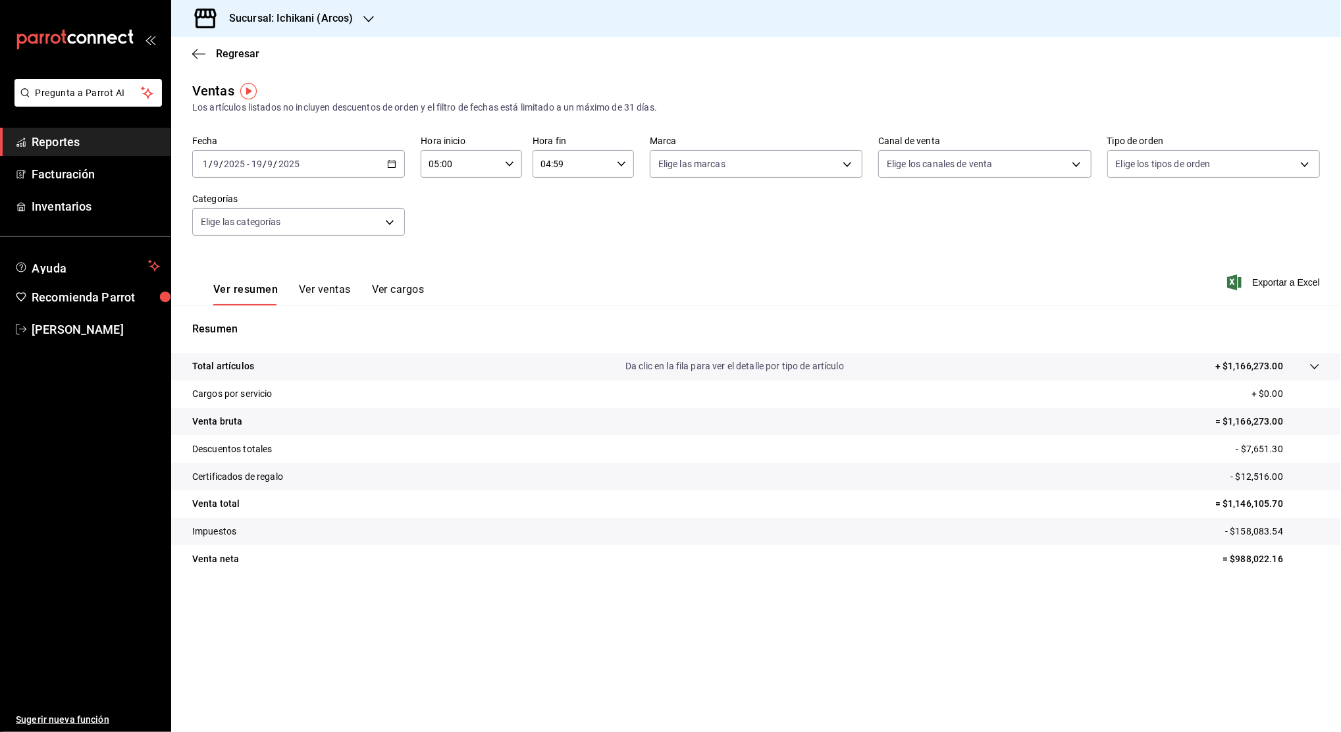
click at [1244, 505] on p "= $1,146,105.70" at bounding box center [1267, 504] width 105 height 14
copy p "1,146,105.70"
click at [1265, 549] on tr "Venta neta = $988,022.16" at bounding box center [756, 559] width 1170 height 28
click at [1262, 559] on p "= $988,022.16" at bounding box center [1271, 559] width 97 height 14
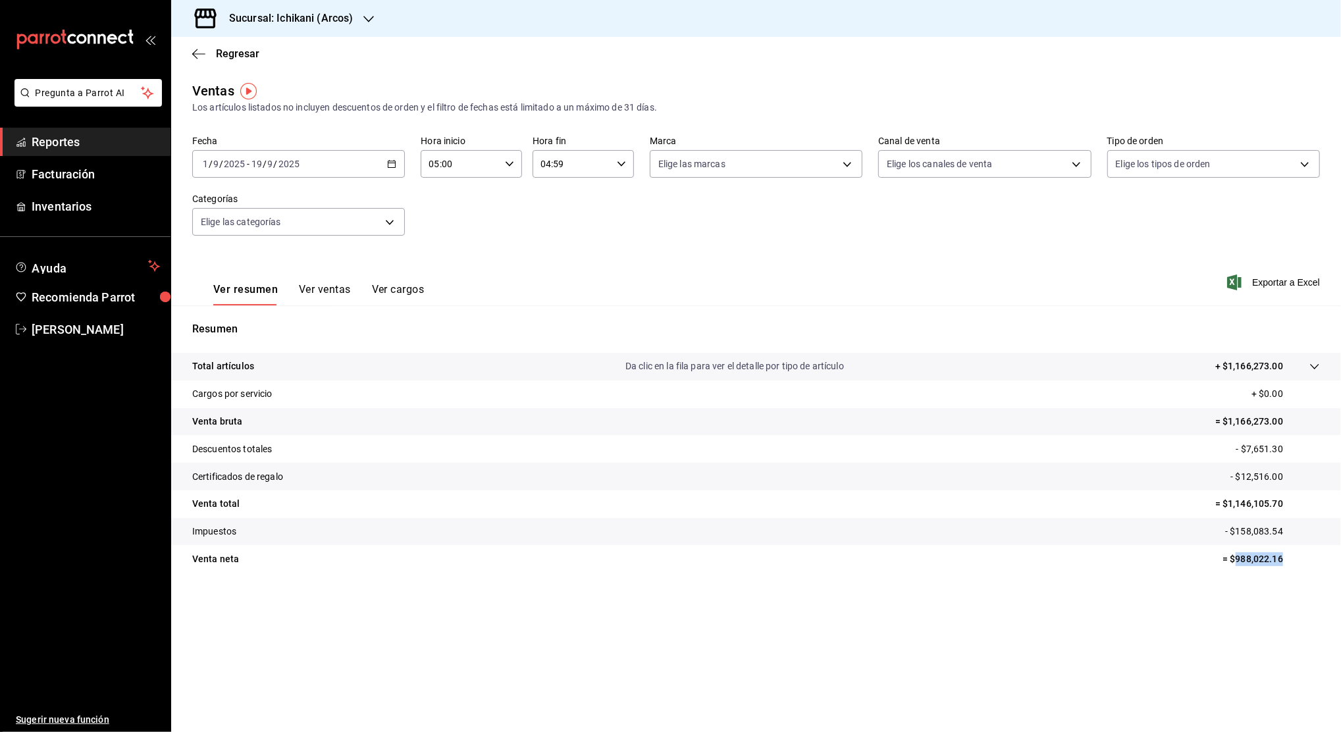
click at [1262, 559] on p "= $988,022.16" at bounding box center [1271, 559] width 97 height 14
copy p "988,022.16"
click at [1270, 448] on p "- $7,651.30" at bounding box center [1278, 449] width 84 height 14
copy p "7,651.30"
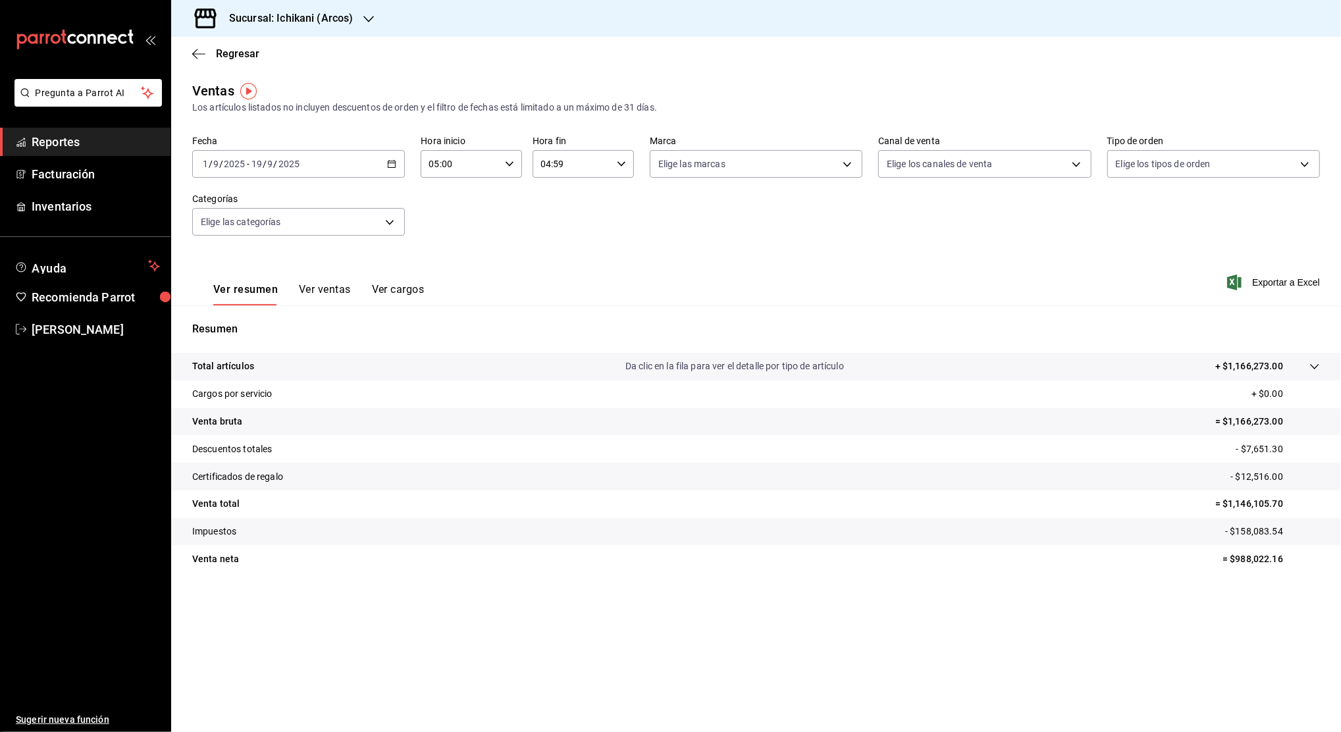
click at [1269, 475] on p "- $12,516.00" at bounding box center [1276, 477] width 90 height 14
copy p "12,516.00"
click at [363, 21] on icon "button" at bounding box center [368, 19] width 11 height 11
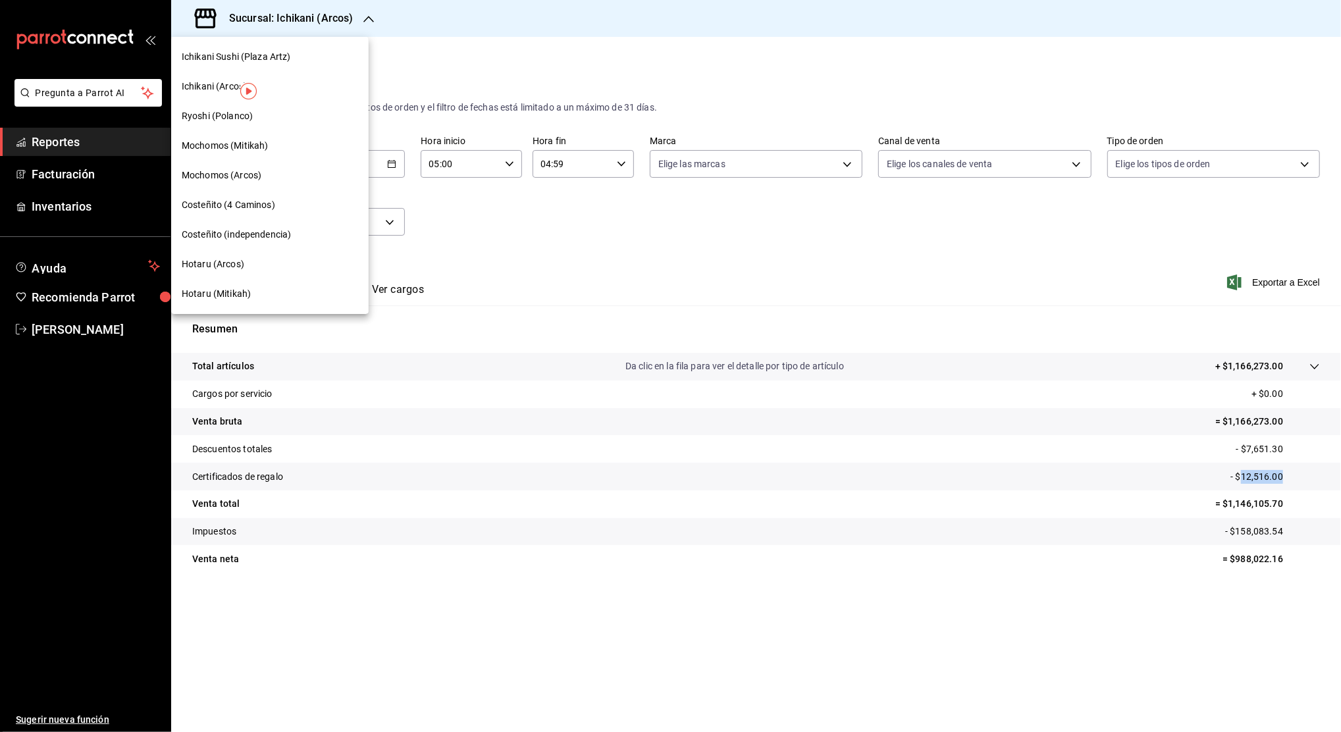
click at [255, 257] on div "Hotaru (Arcos)" at bounding box center [270, 264] width 176 height 14
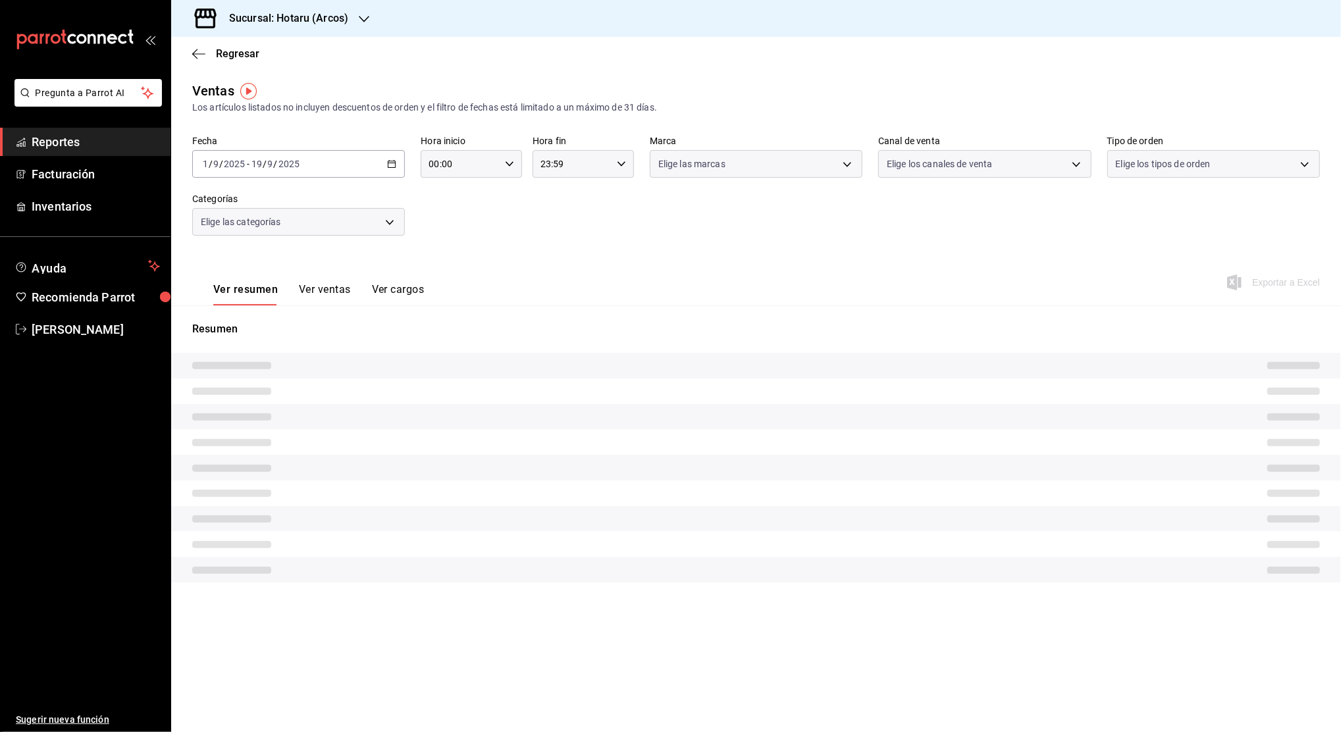
type input "05:00"
type input "04:59"
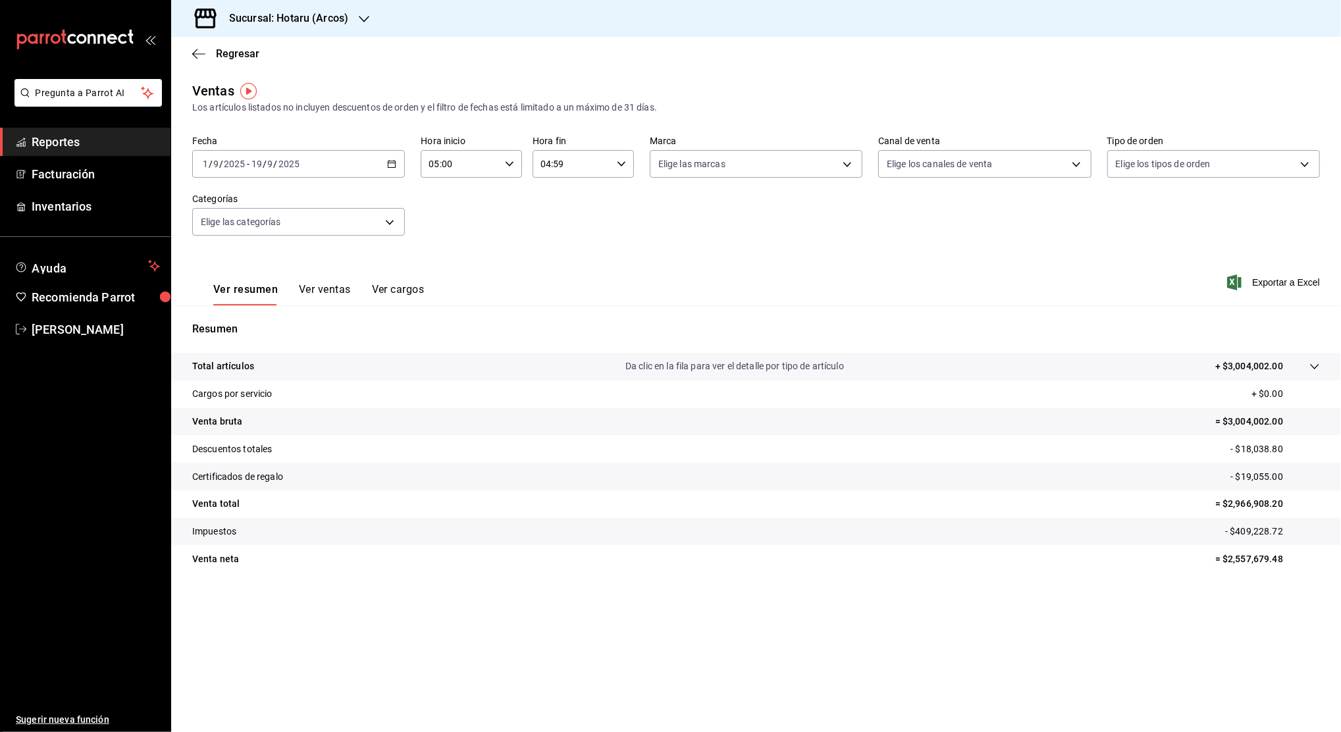
click at [1252, 529] on p "- $409,228.72" at bounding box center [1272, 532] width 95 height 14
copy p "409,228.72"
click at [1250, 498] on p "= $2,966,908.20" at bounding box center [1267, 504] width 105 height 14
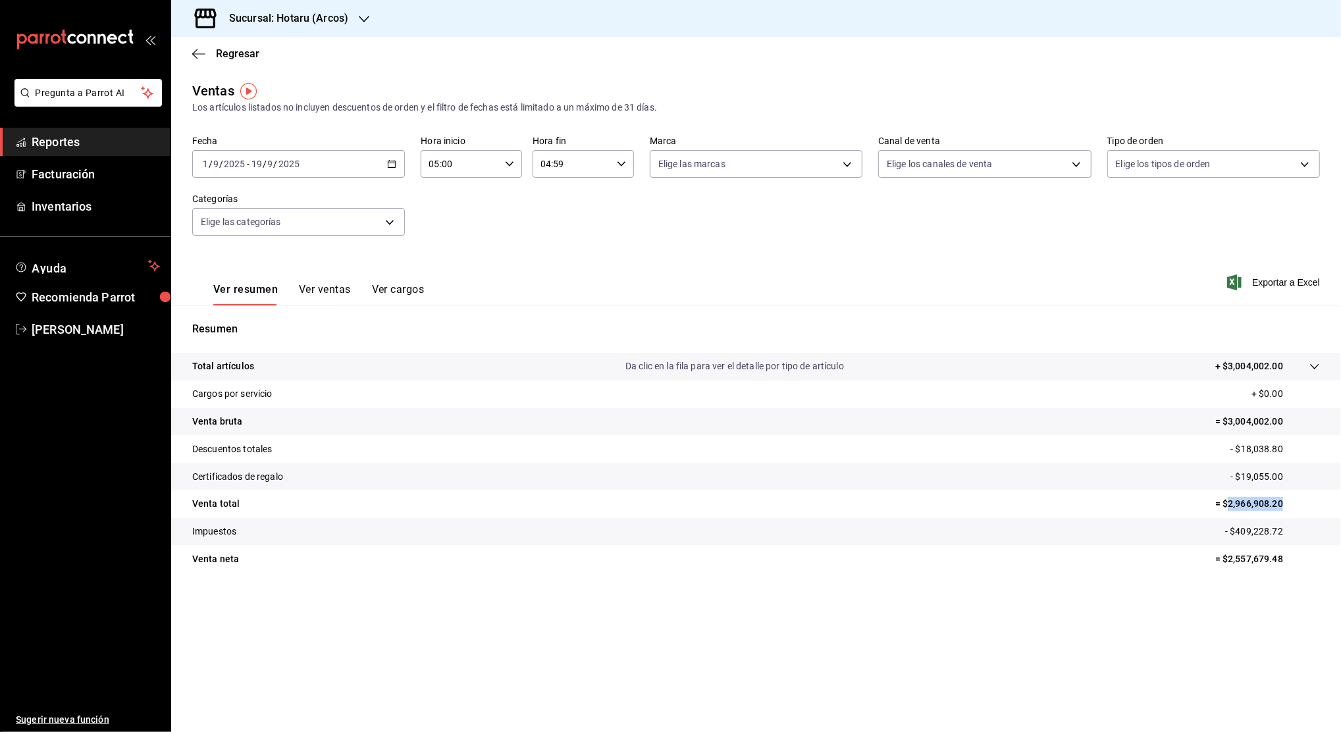
copy p "2,966,908.20"
click at [1248, 556] on p "= $2,557,679.48" at bounding box center [1267, 559] width 105 height 14
copy p "2,557,679.48"
click at [1262, 445] on p "- $18,038.80" at bounding box center [1276, 449] width 90 height 14
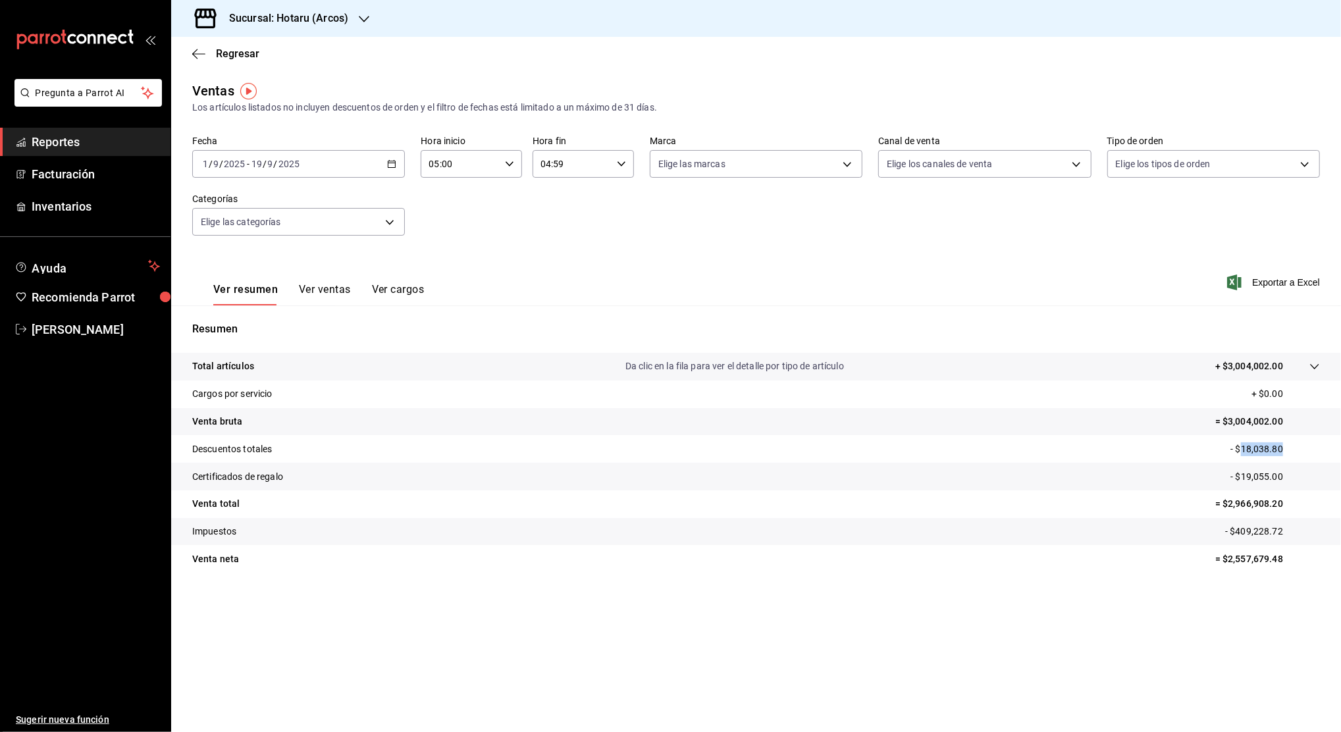
click at [1262, 445] on p "- $18,038.80" at bounding box center [1276, 449] width 90 height 14
click at [1261, 477] on p "- $19,055.00" at bounding box center [1276, 477] width 90 height 14
click at [360, 17] on icon "button" at bounding box center [364, 19] width 11 height 11
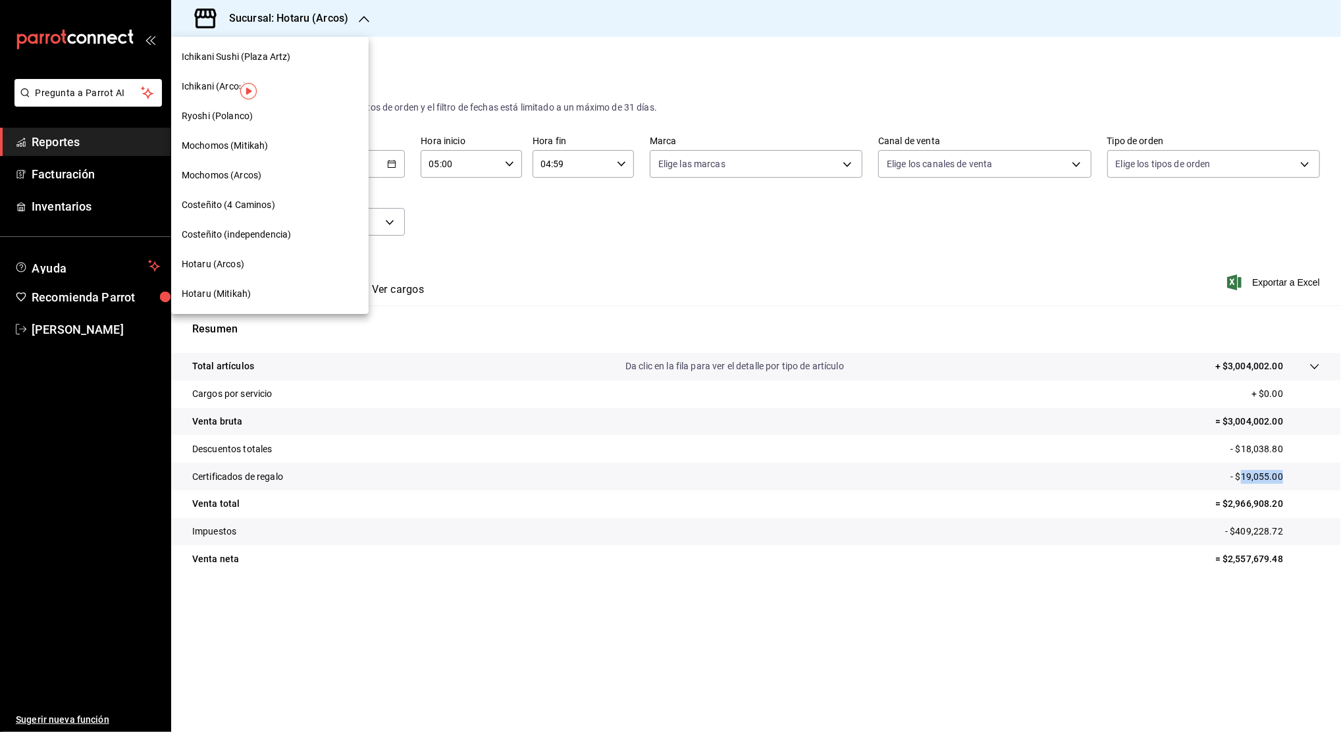
click at [229, 182] on span "Mochomos (Arcos)" at bounding box center [222, 176] width 80 height 14
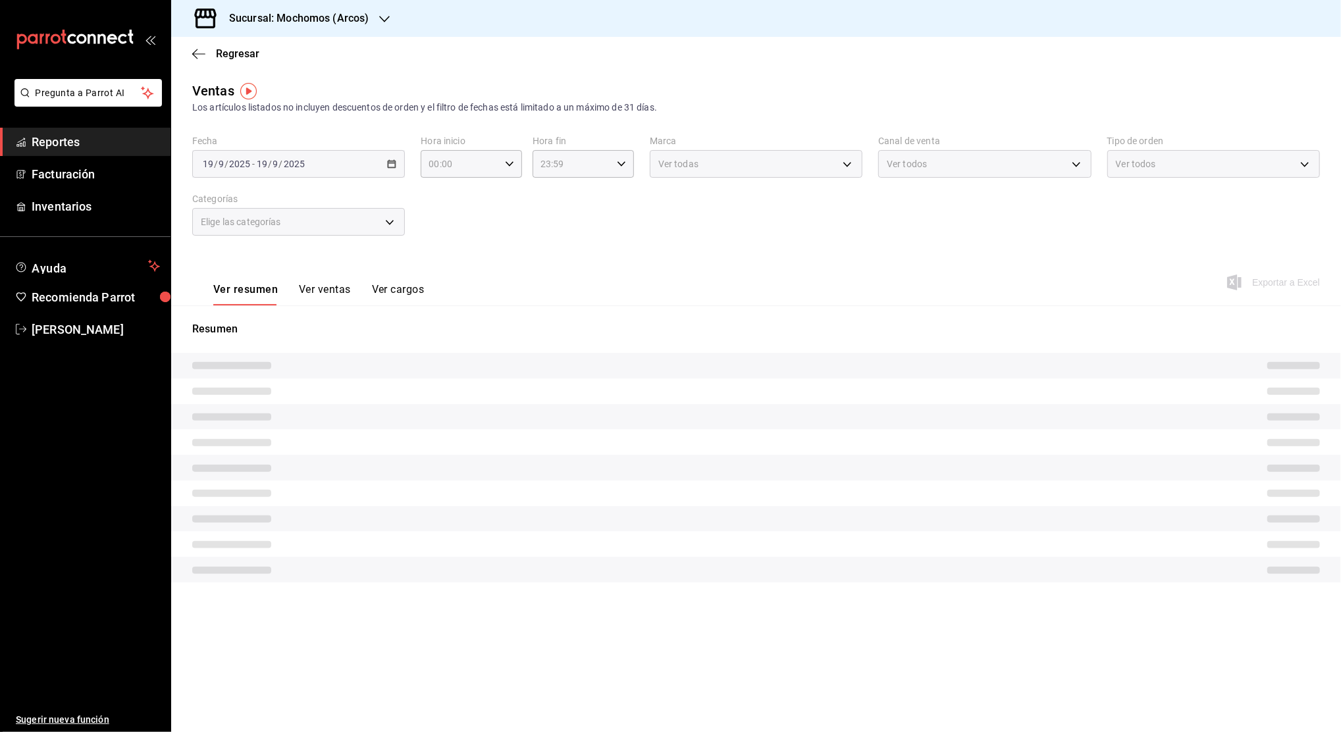
type input "05:00"
type input "04:59"
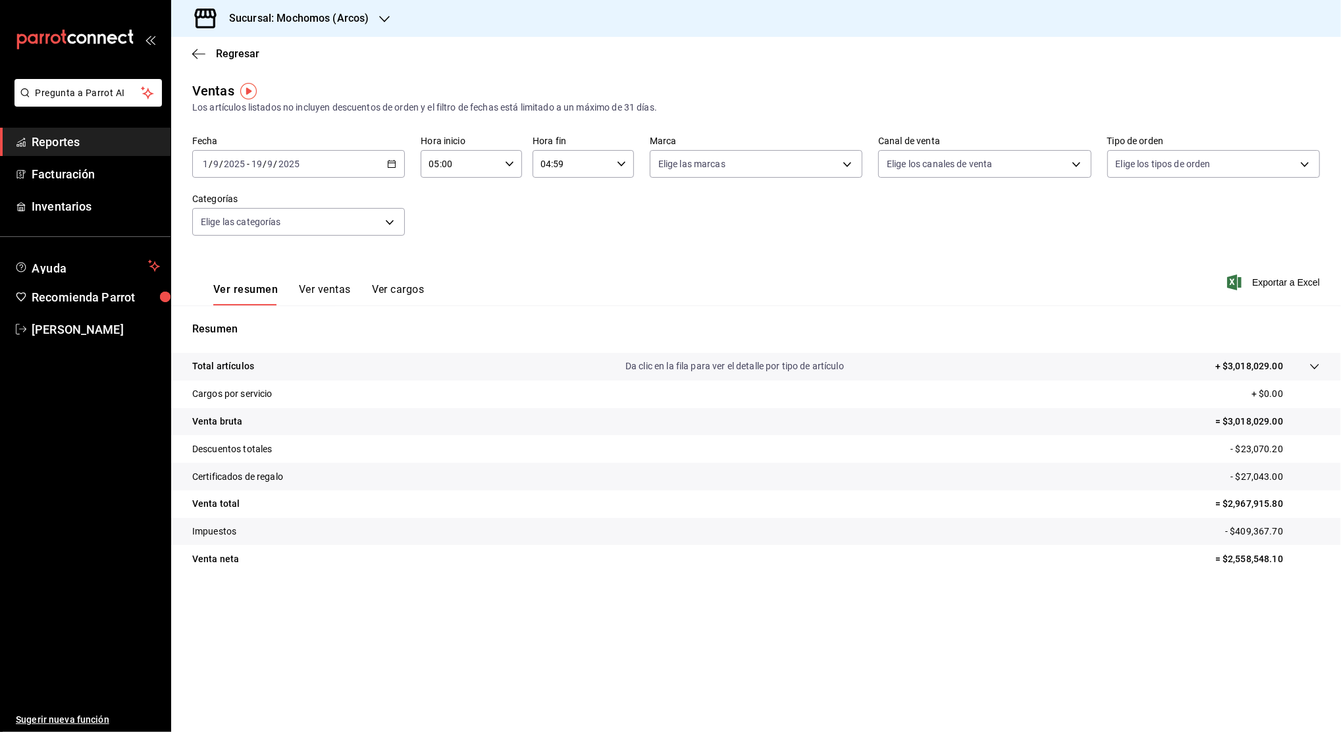
click at [396, 168] on icon "button" at bounding box center [391, 163] width 9 height 9
click at [534, 240] on div "Fecha [DATE] [DATE] - [DATE] [DATE] Hora inicio 05:00 Hora inicio Hora fin 04:5…" at bounding box center [756, 194] width 1128 height 116
click at [1256, 528] on p "- $409,367.70" at bounding box center [1272, 532] width 95 height 14
click at [1244, 502] on p "= $2,967,915.80" at bounding box center [1267, 504] width 105 height 14
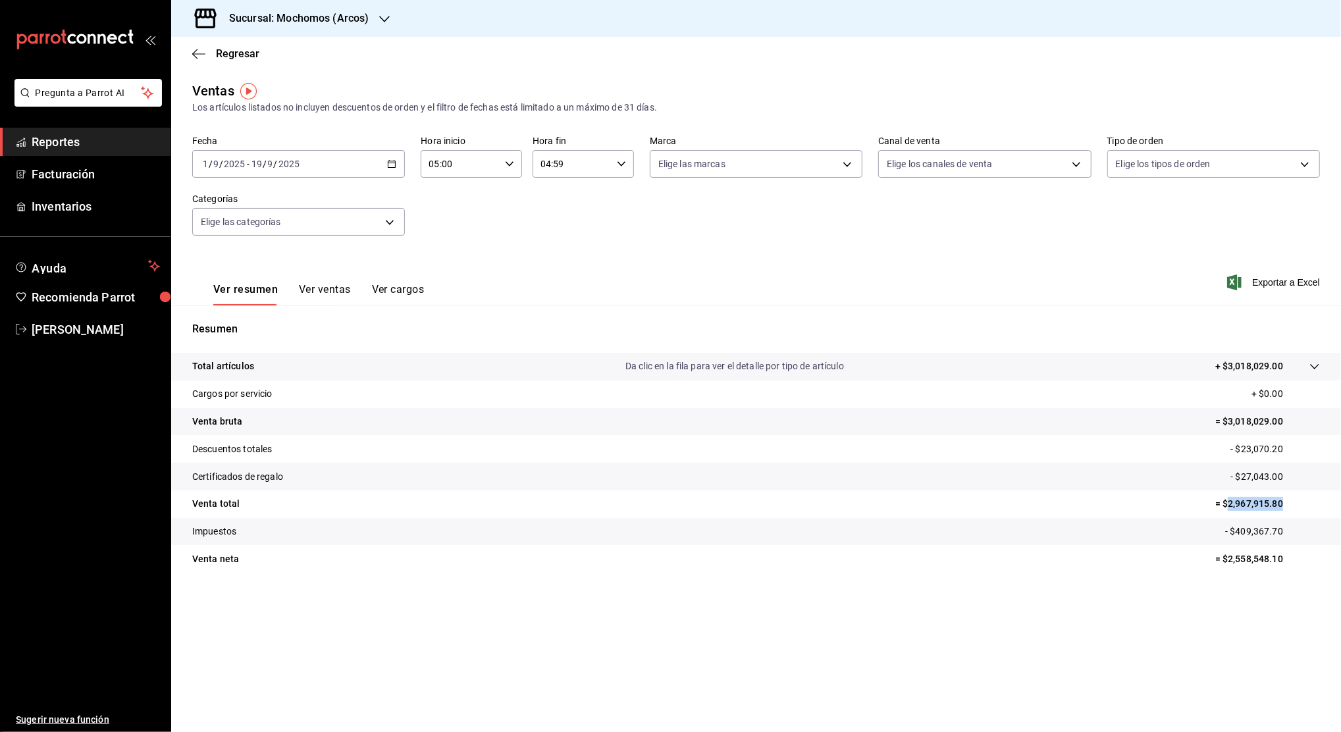
click at [1244, 502] on p "= $2,967,915.80" at bounding box center [1267, 504] width 105 height 14
click at [1236, 554] on p "= $2,558,548.10" at bounding box center [1267, 559] width 105 height 14
click at [1263, 442] on p "- $23,070.20" at bounding box center [1276, 449] width 90 height 14
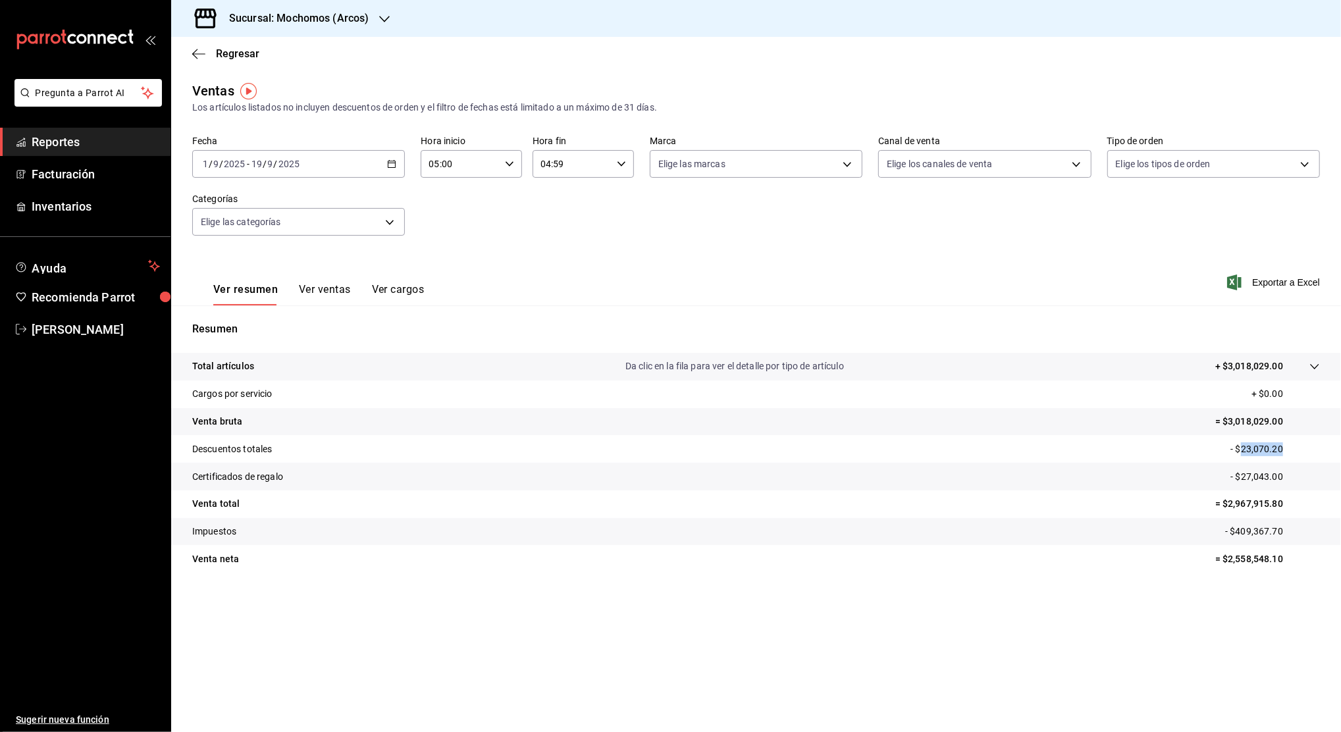
click at [1263, 442] on p "- $23,070.20" at bounding box center [1276, 449] width 90 height 14
click at [1268, 476] on p "- $27,043.00" at bounding box center [1276, 477] width 90 height 14
click at [116, 136] on span "Reportes" at bounding box center [96, 142] width 128 height 18
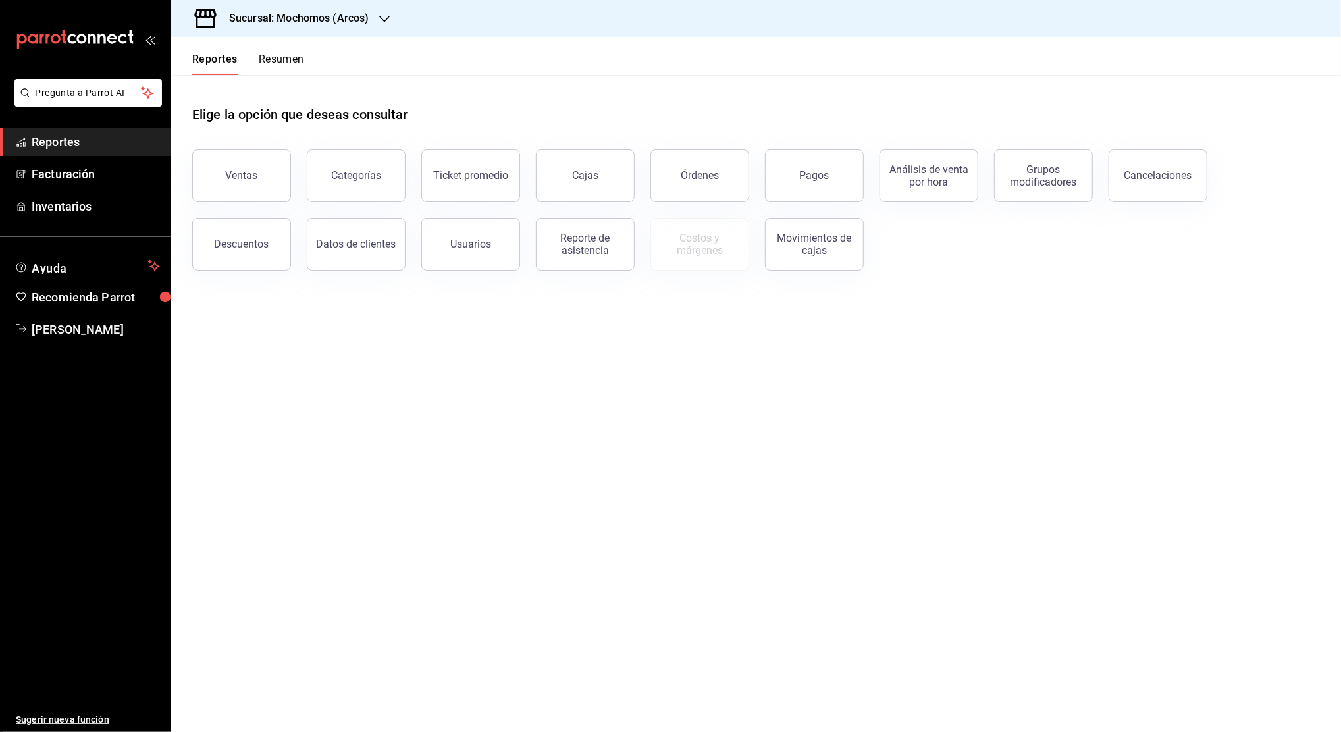
click at [382, 18] on icon "button" at bounding box center [384, 19] width 11 height 11
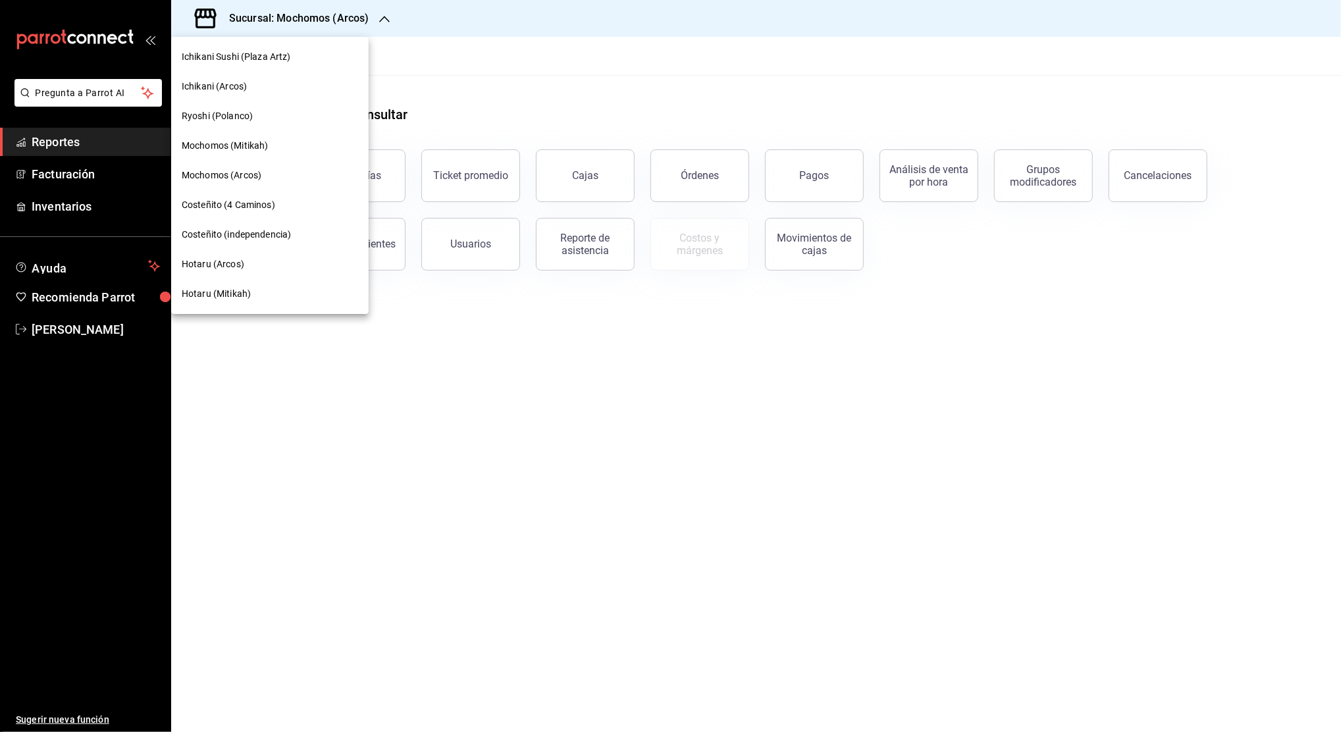
click at [298, 267] on div "Hotaru (Arcos)" at bounding box center [270, 264] width 176 height 14
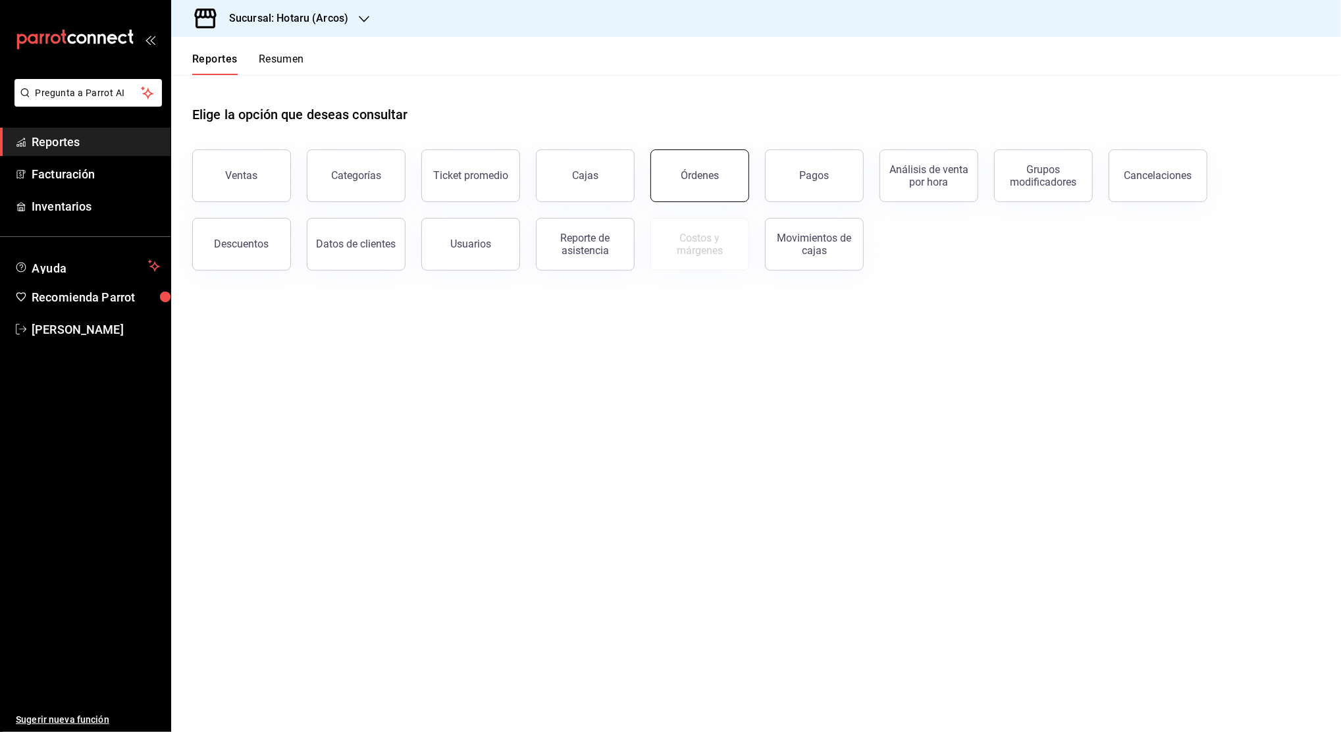
click at [699, 180] on div "Órdenes" at bounding box center [700, 175] width 38 height 13
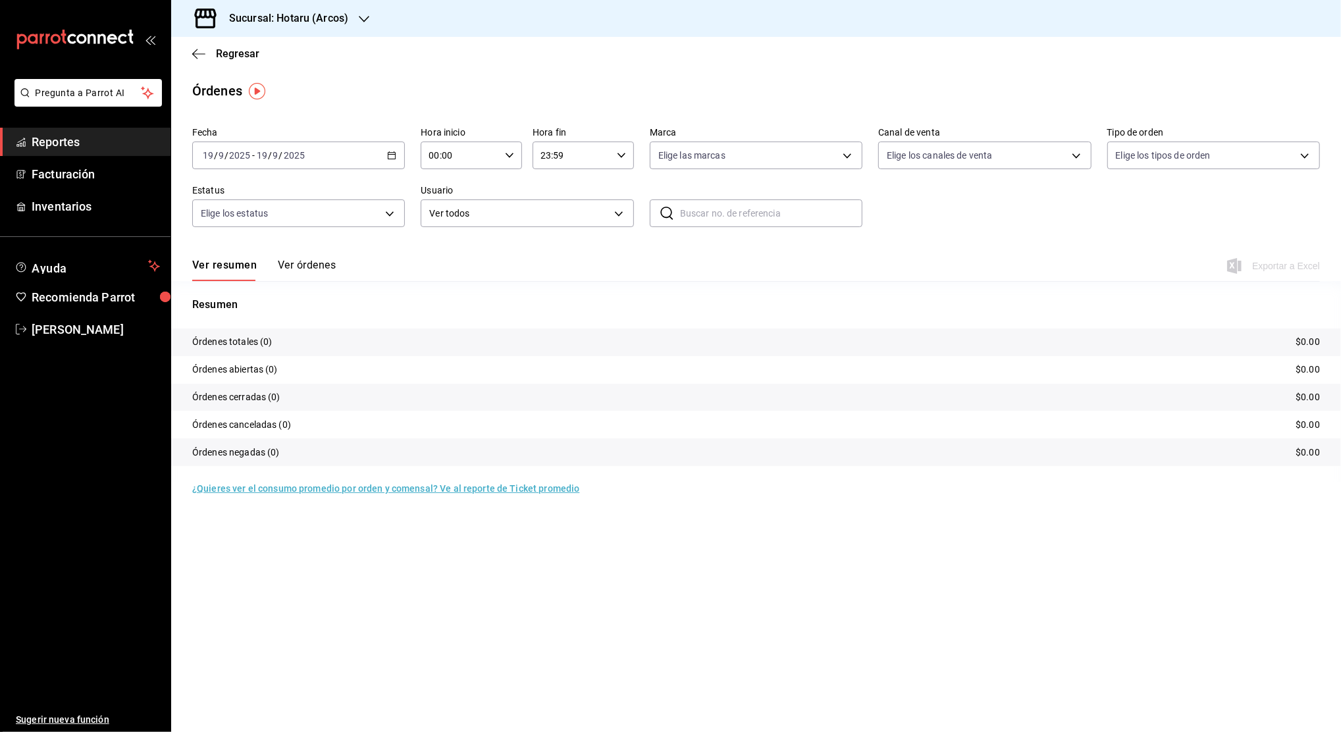
click at [391, 155] on icon "button" at bounding box center [391, 155] width 9 height 9
click at [286, 338] on span "Rango de fechas" at bounding box center [254, 343] width 102 height 14
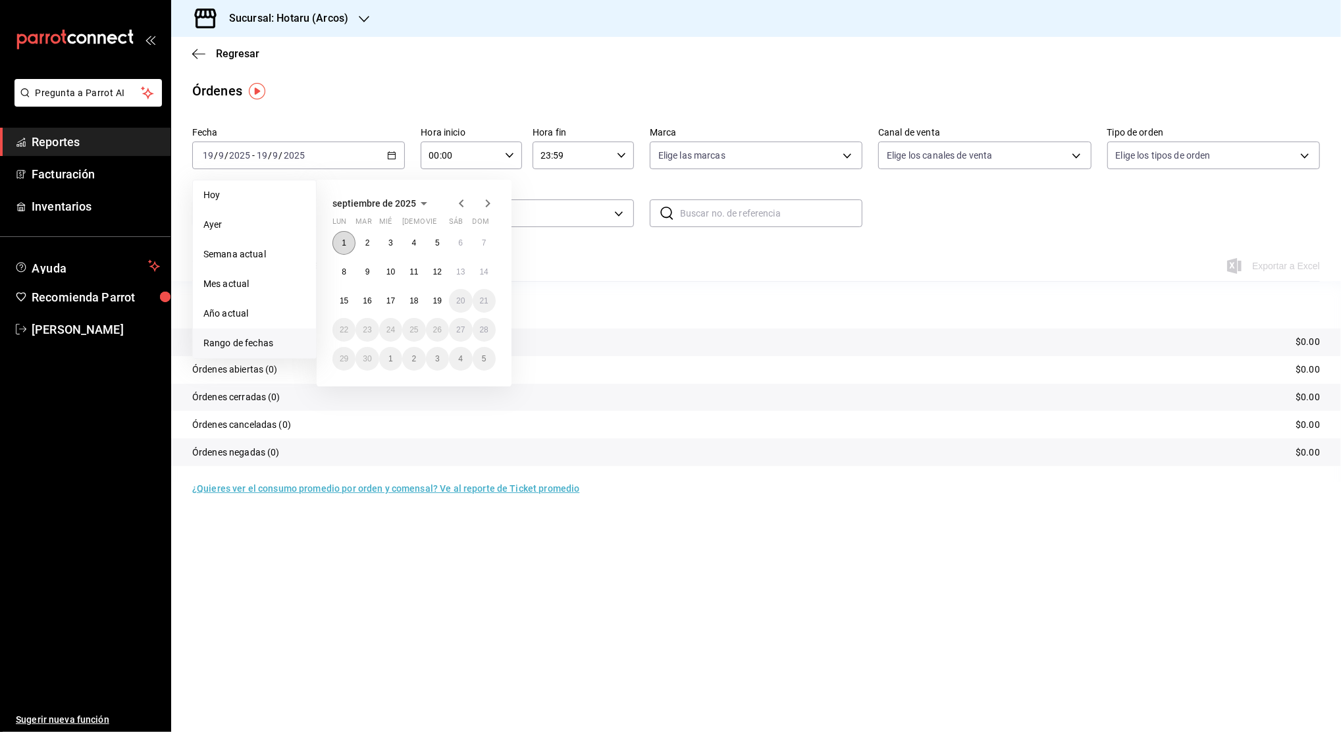
click at [343, 239] on abbr "1" at bounding box center [344, 242] width 5 height 9
click at [438, 300] on abbr "19" at bounding box center [437, 300] width 9 height 9
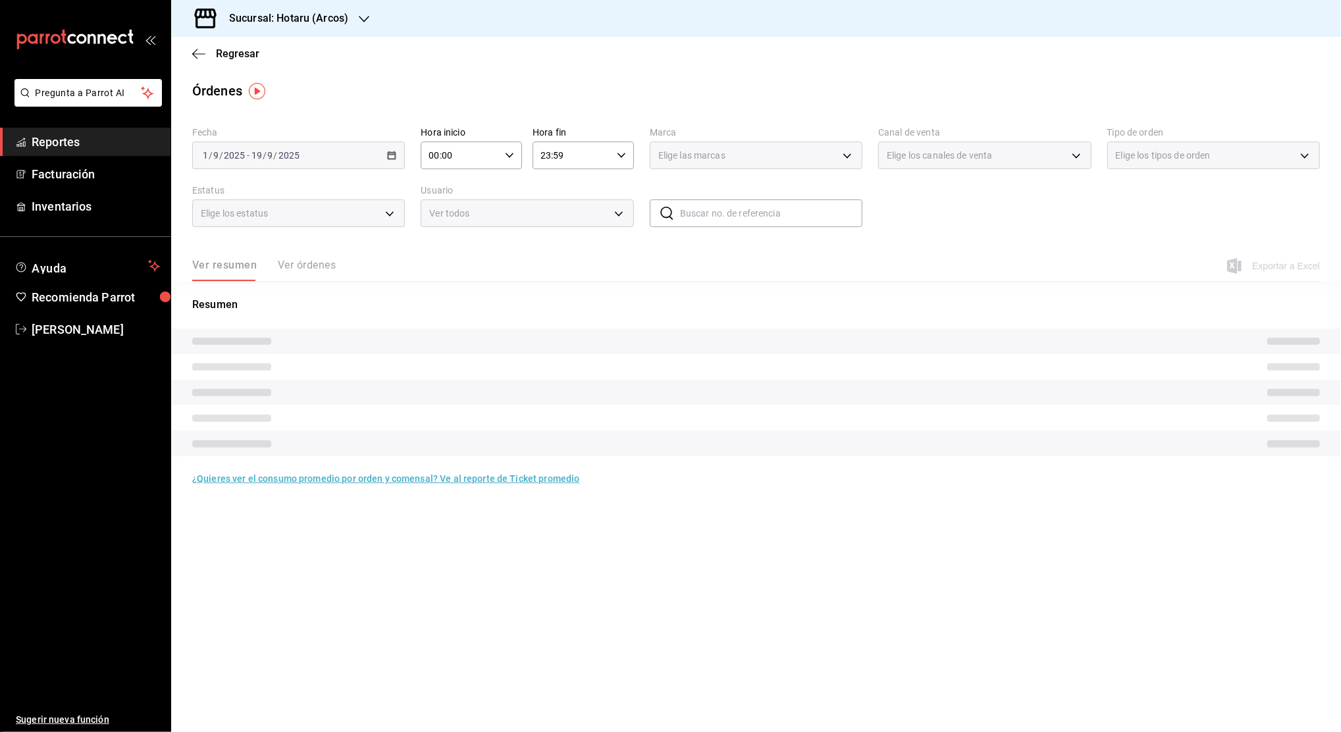
click at [507, 156] on icon "button" at bounding box center [509, 155] width 9 height 9
click at [440, 251] on span "02" at bounding box center [446, 252] width 30 height 11
type input "02:00"
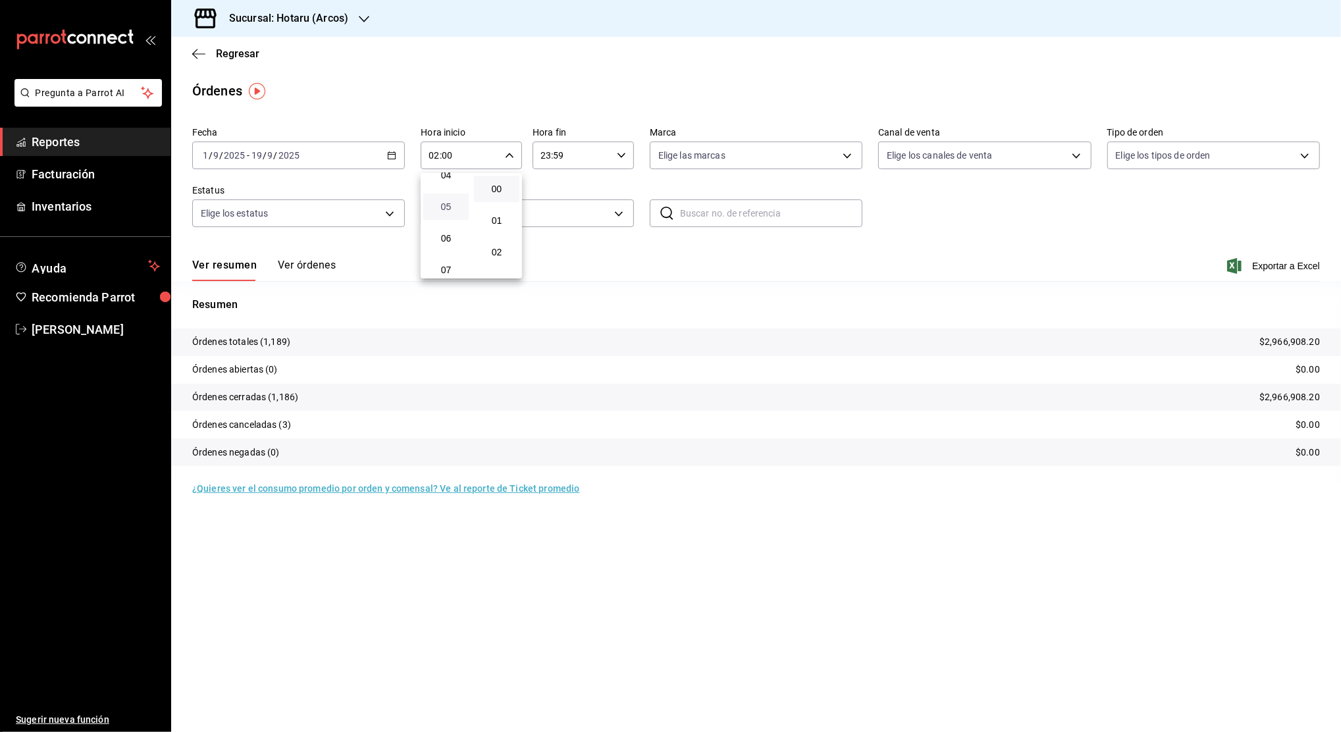
click at [438, 209] on span "05" at bounding box center [446, 206] width 30 height 11
type input "05:00"
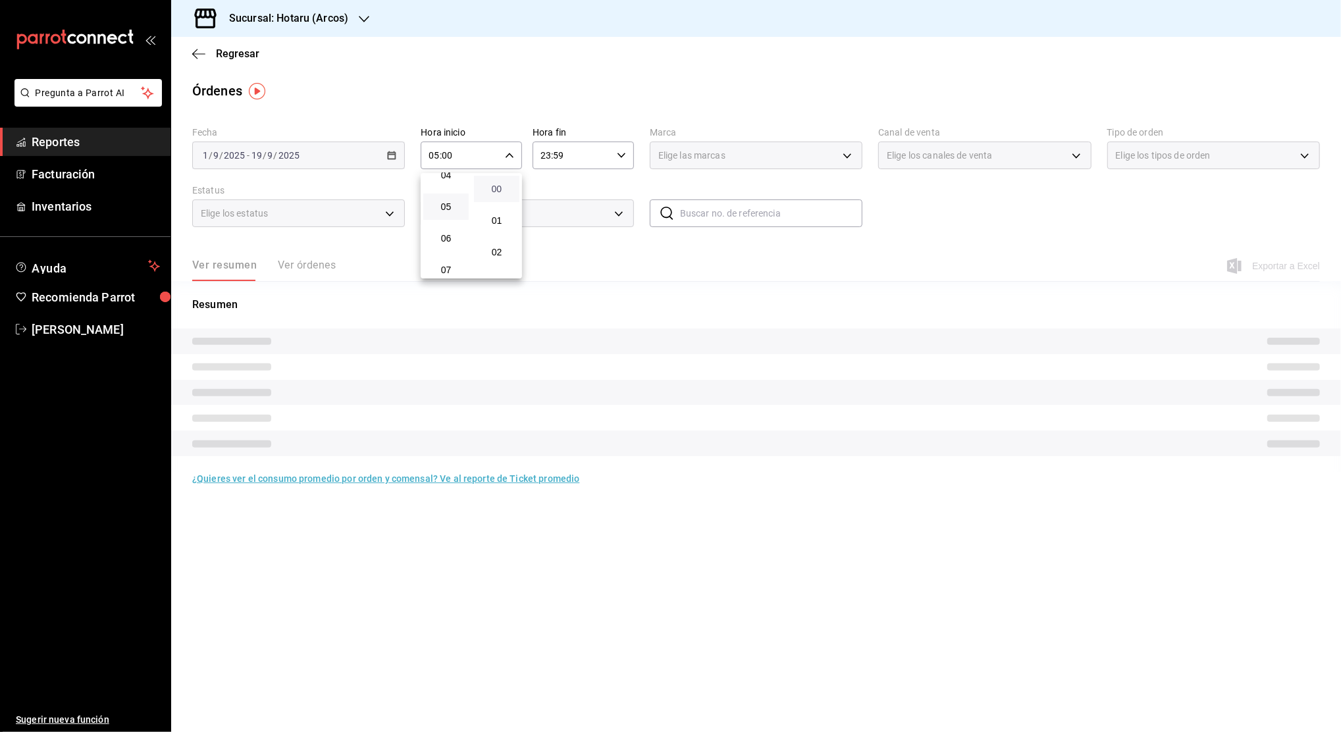
click at [490, 191] on span "00" at bounding box center [497, 189] width 30 height 11
click at [498, 189] on span "00" at bounding box center [497, 189] width 30 height 11
click at [575, 160] on div at bounding box center [670, 366] width 1341 height 732
click at [575, 160] on input "23:59" at bounding box center [572, 155] width 79 height 26
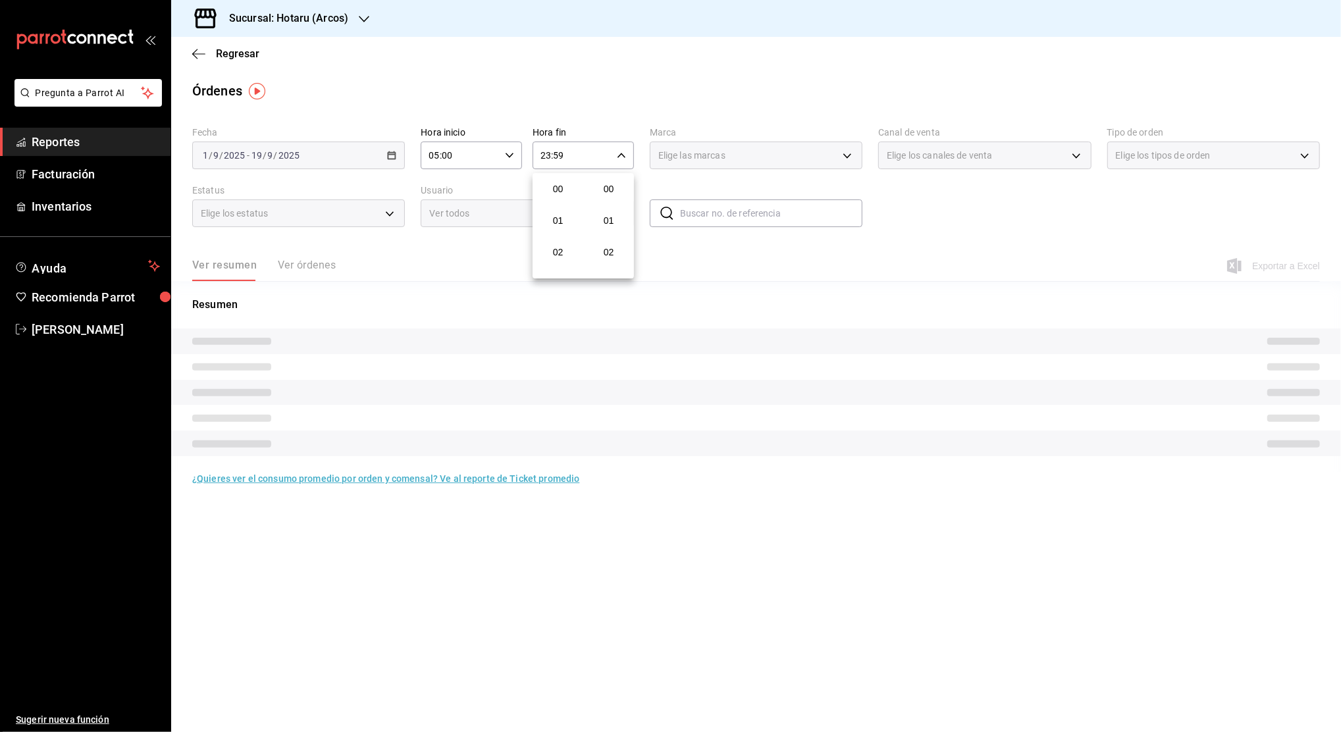
click at [575, 160] on div at bounding box center [670, 366] width 1341 height 732
click at [574, 142] on input "23:59" at bounding box center [572, 155] width 79 height 26
click at [555, 248] on div "23" at bounding box center [558, 263] width 51 height 32
click at [554, 263] on span "23" at bounding box center [558, 262] width 30 height 11
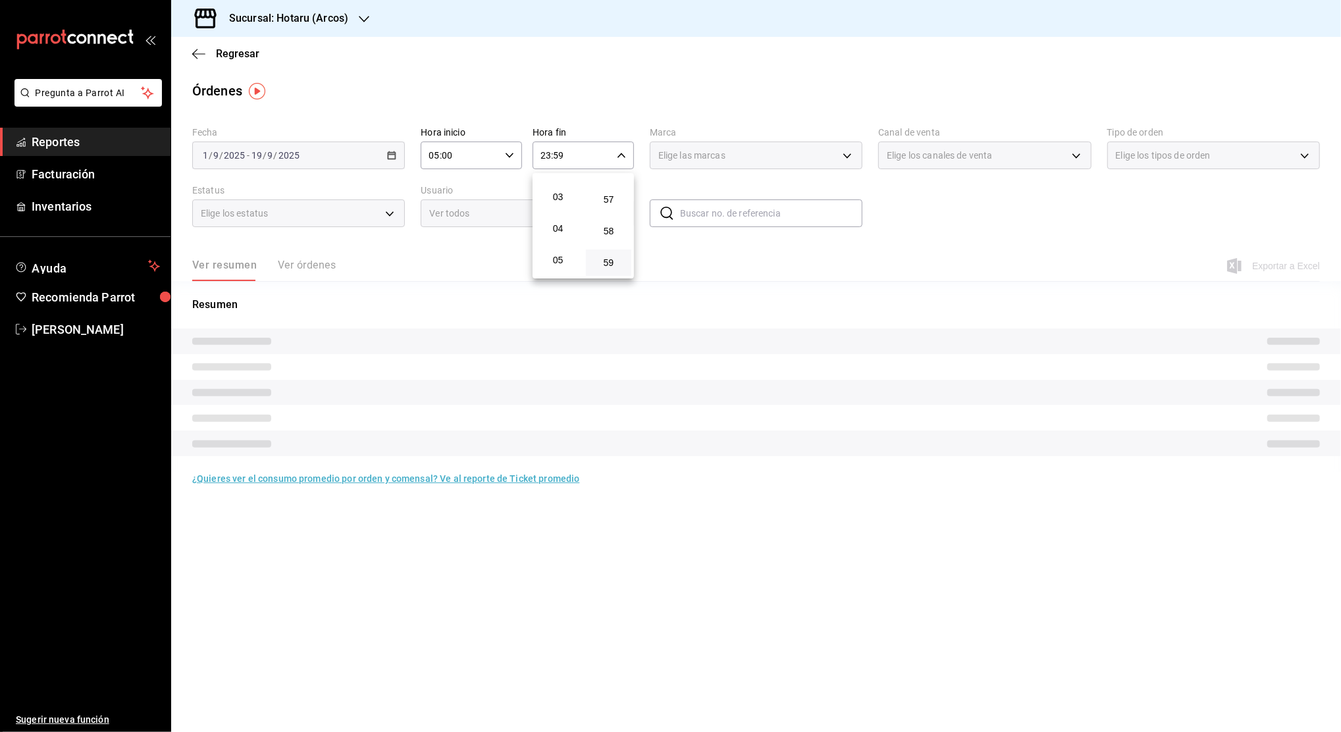
scroll to position [56, 0]
click at [554, 263] on span "04" at bounding box center [558, 259] width 30 height 11
type input "04:59"
click at [604, 266] on span "59" at bounding box center [609, 262] width 30 height 11
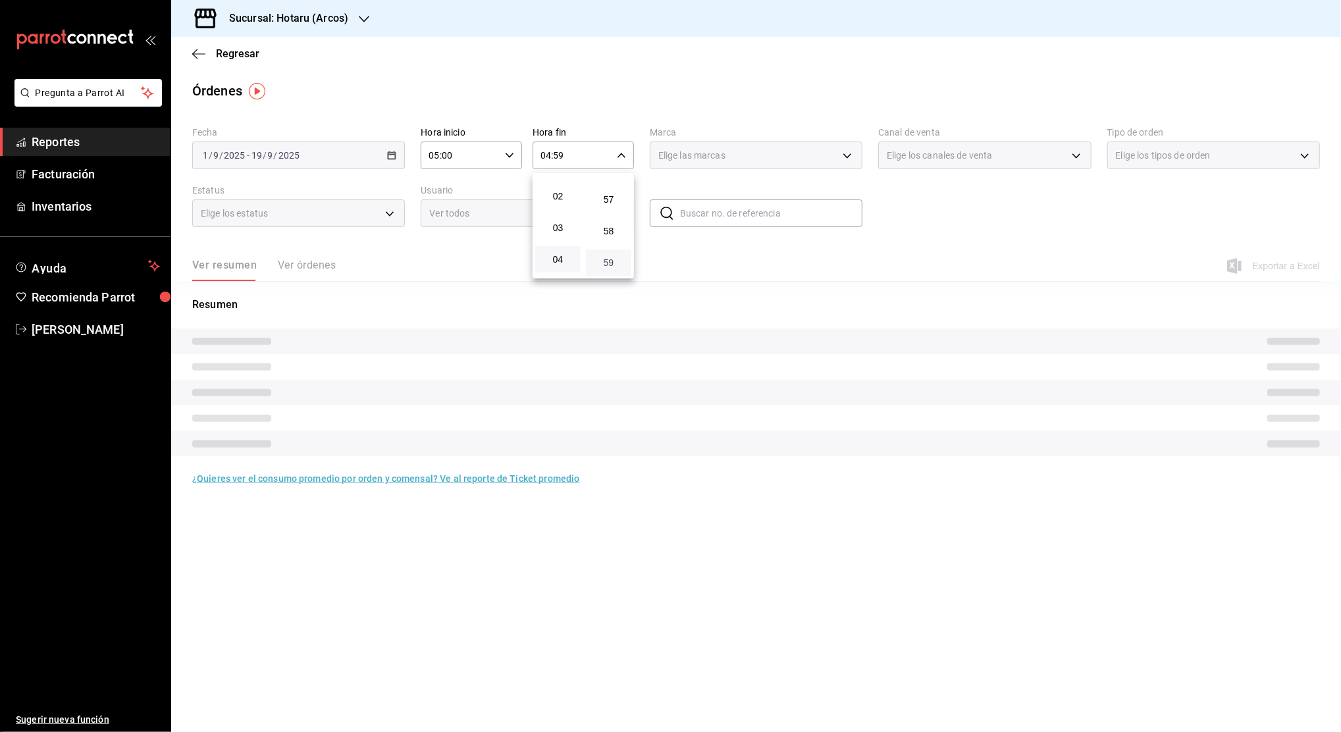
click at [604, 266] on span "59" at bounding box center [609, 262] width 30 height 11
click at [993, 238] on div at bounding box center [670, 366] width 1341 height 732
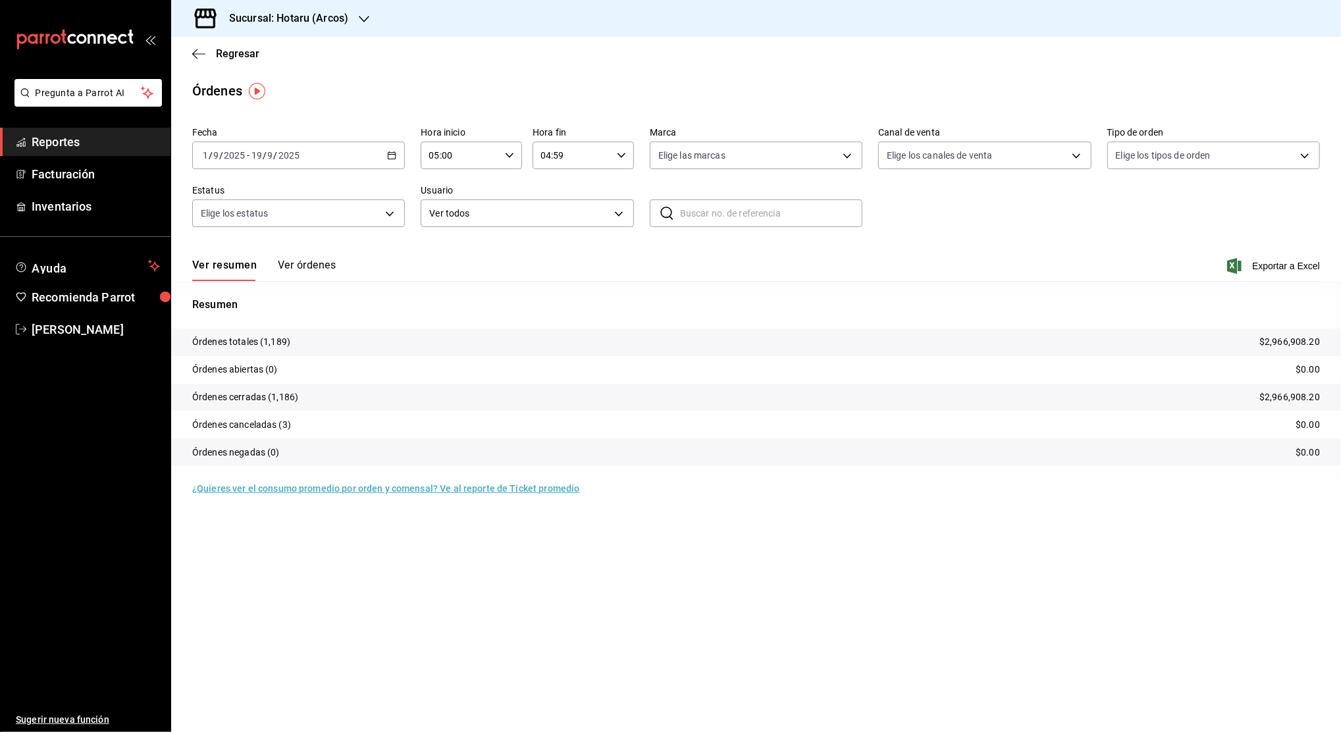
click at [388, 153] on icon "button" at bounding box center [391, 155] width 9 height 9
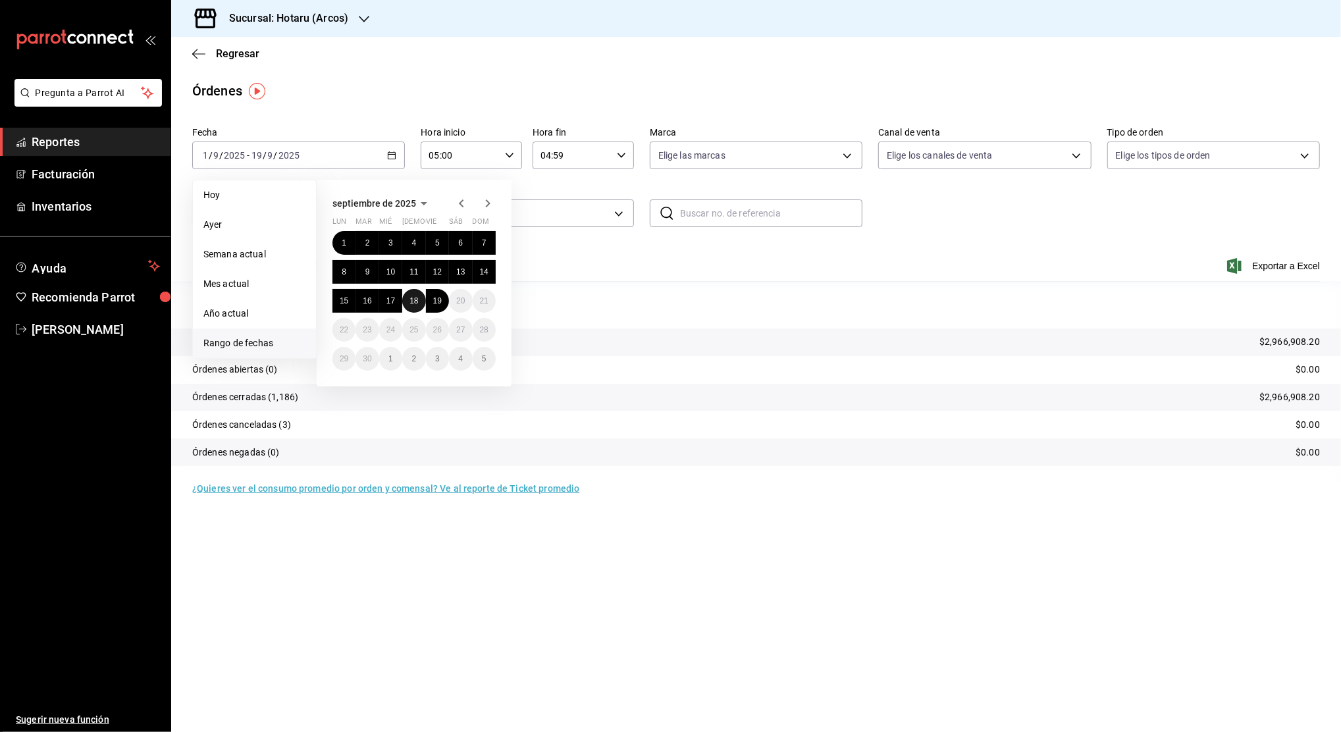
click at [410, 302] on abbr "18" at bounding box center [414, 300] width 9 height 9
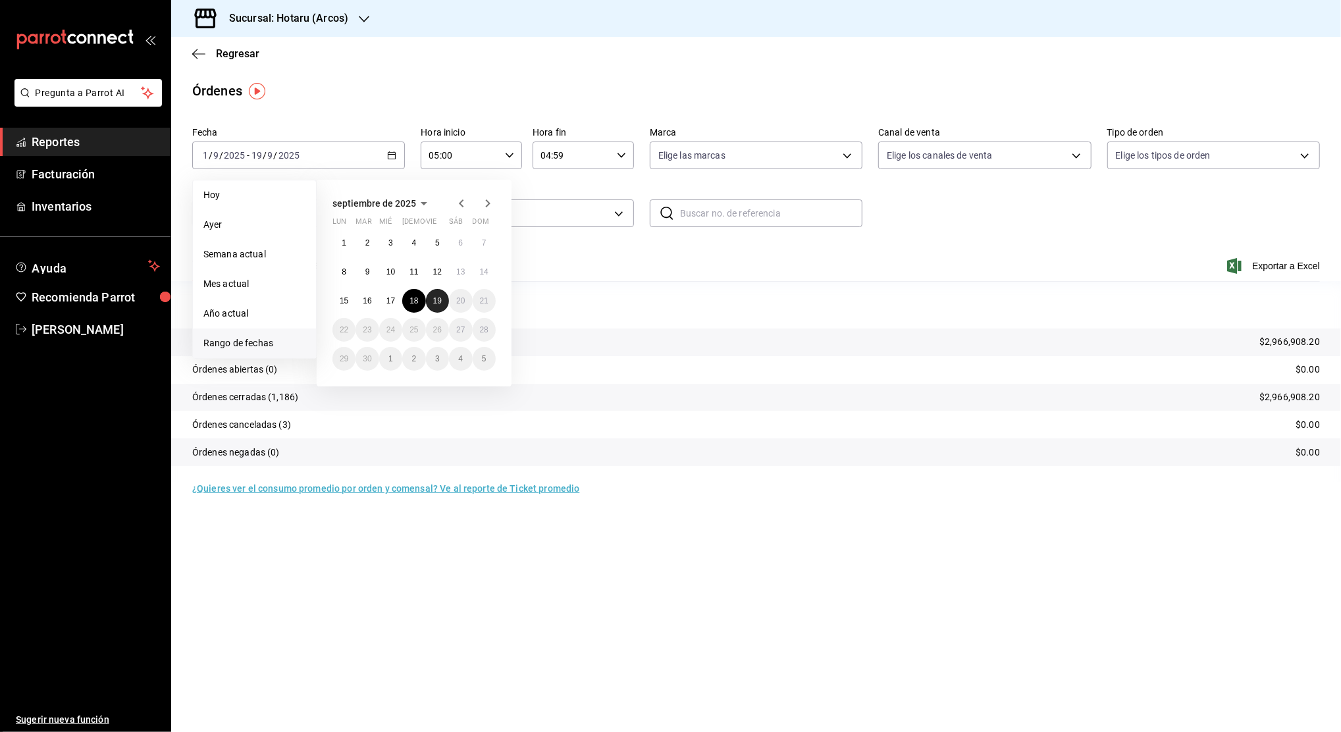
click at [434, 304] on abbr "19" at bounding box center [437, 300] width 9 height 9
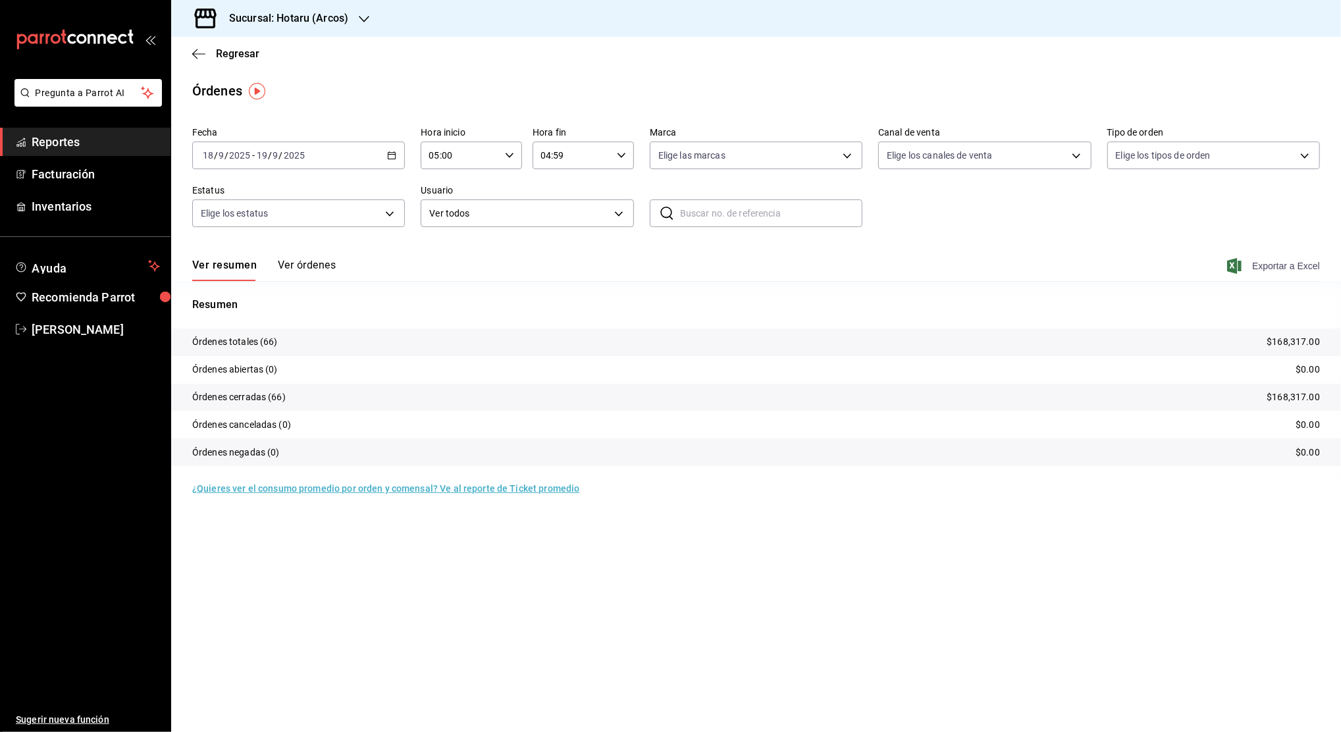
click at [1282, 261] on span "Exportar a Excel" at bounding box center [1275, 266] width 90 height 16
click at [1282, 261] on div "Exportando a excel..." at bounding box center [1266, 266] width 107 height 12
click at [108, 150] on span "Reportes" at bounding box center [96, 142] width 128 height 18
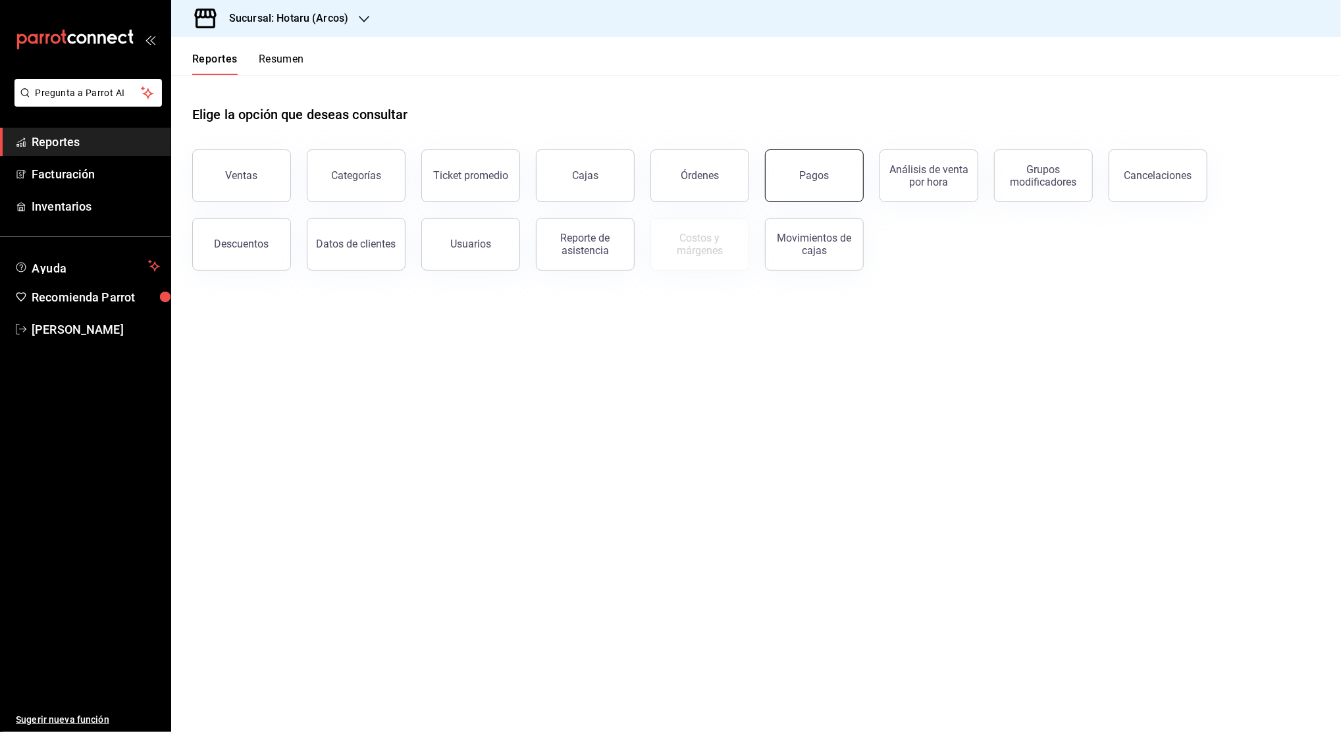
click at [793, 180] on button "Pagos" at bounding box center [814, 175] width 99 height 53
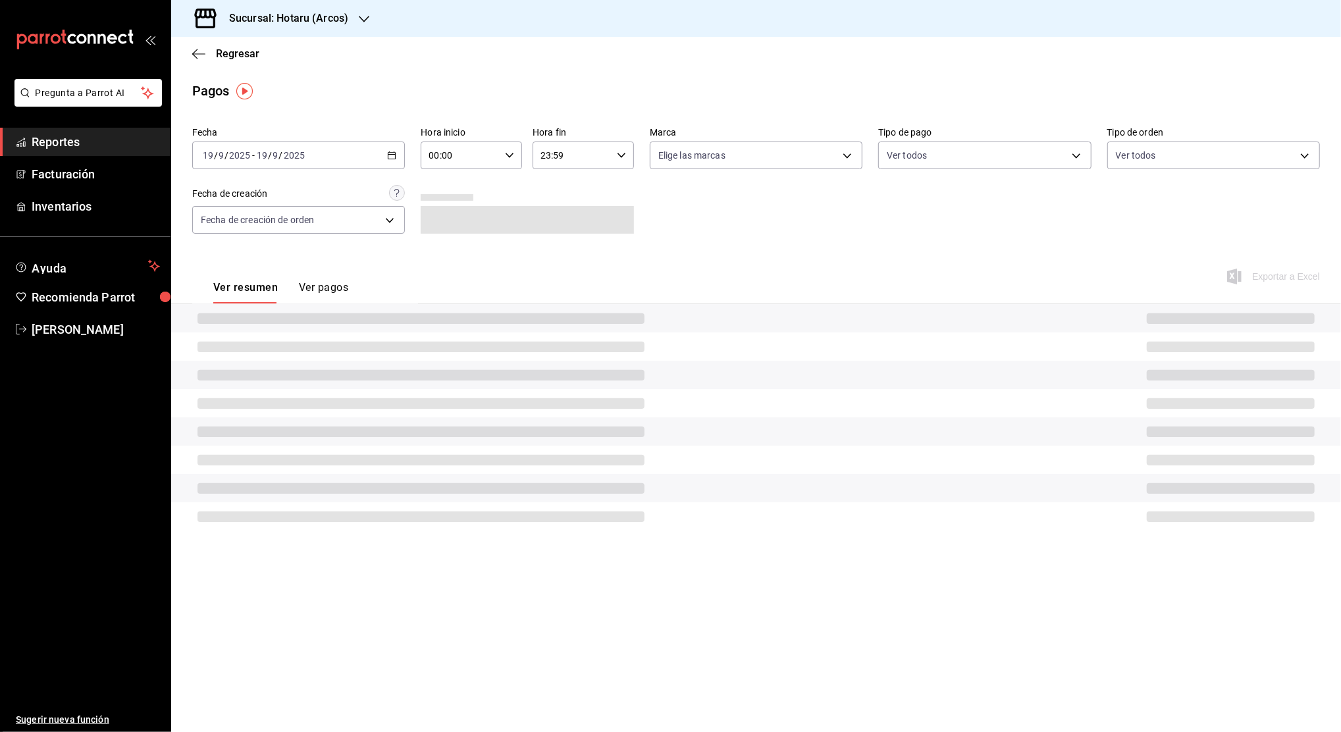
click at [387, 159] on icon "button" at bounding box center [391, 155] width 9 height 9
click at [278, 342] on span "Rango de fechas" at bounding box center [254, 343] width 102 height 14
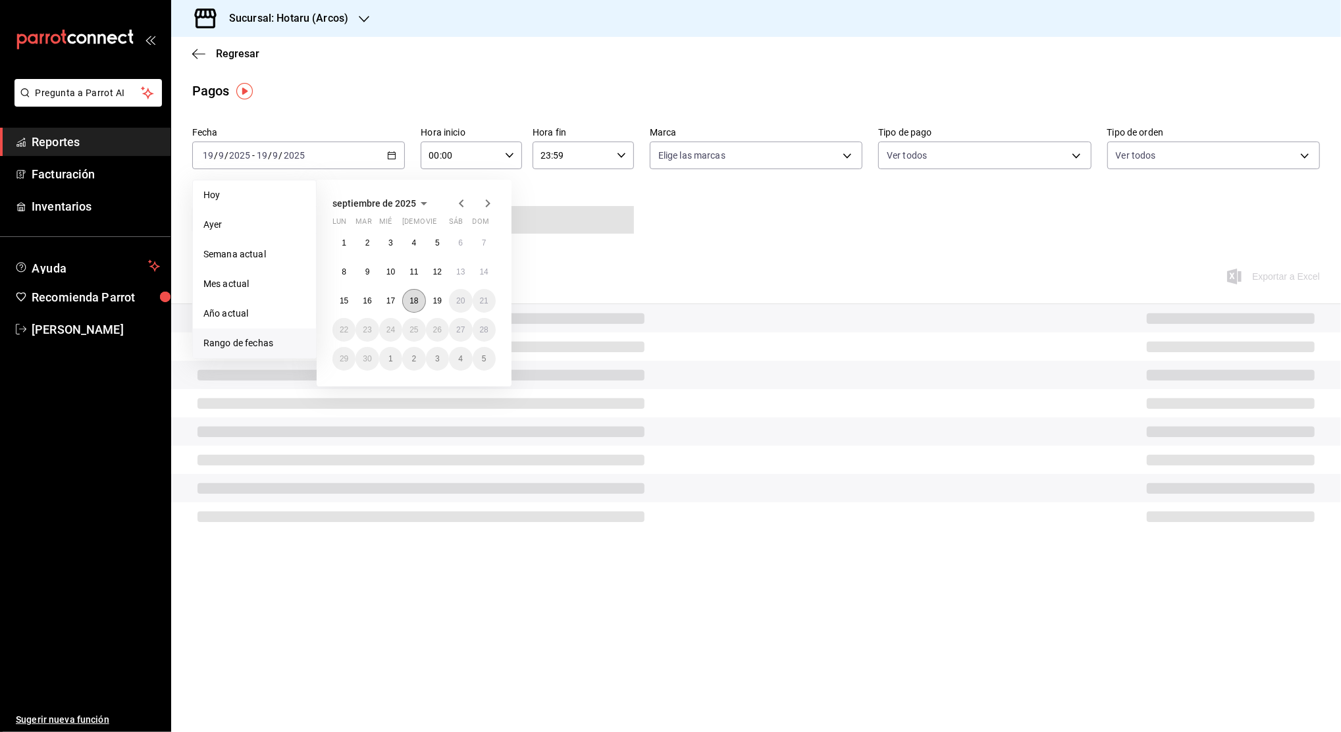
click at [417, 305] on abbr "18" at bounding box center [414, 300] width 9 height 9
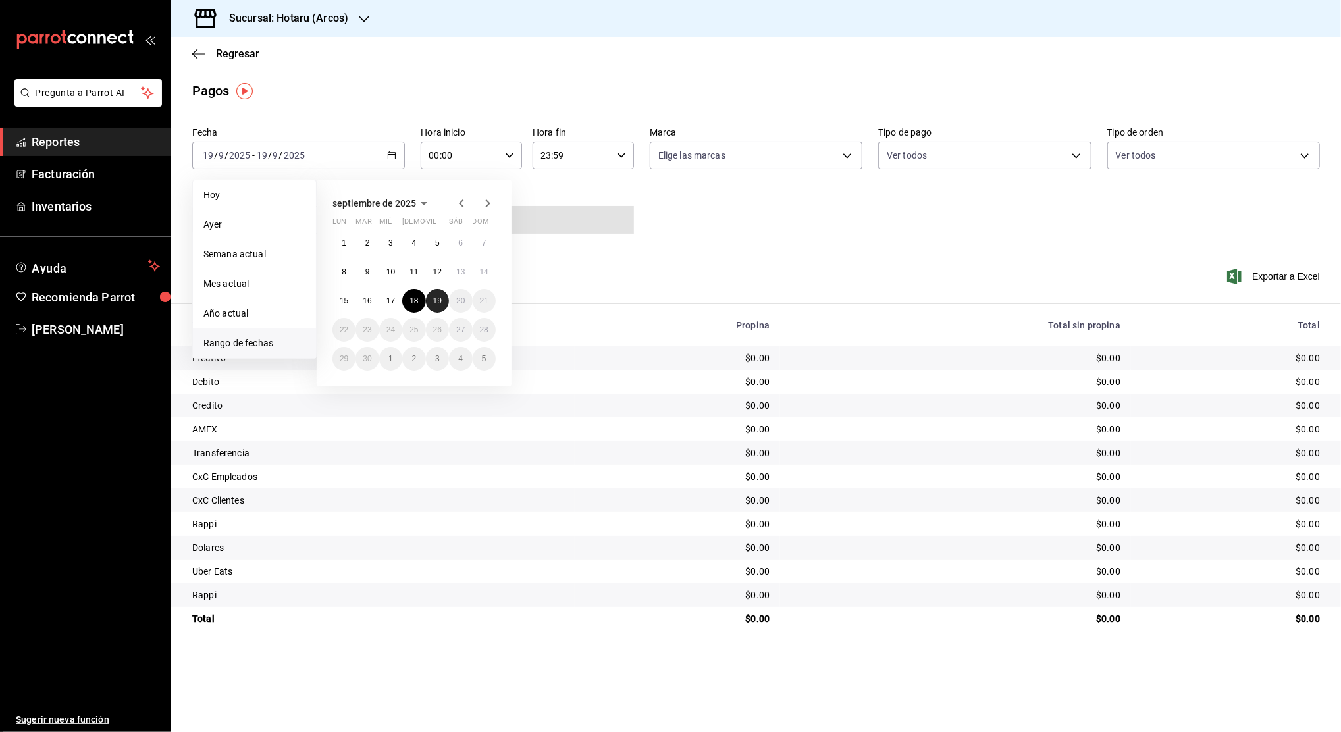
click at [438, 305] on abbr "19" at bounding box center [437, 300] width 9 height 9
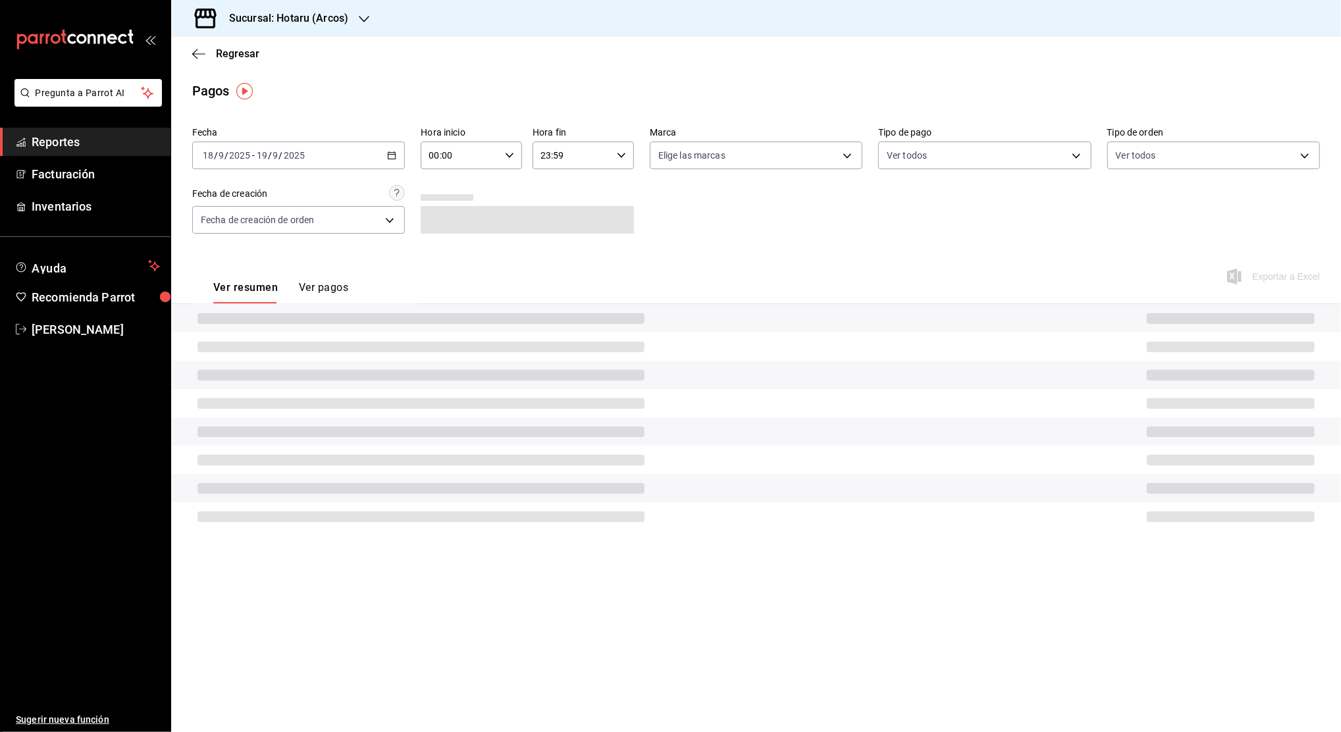
click at [510, 147] on div "00:00 Hora inicio" at bounding box center [471, 156] width 101 height 28
click at [450, 218] on span "01" at bounding box center [446, 220] width 30 height 11
click at [450, 218] on button "05" at bounding box center [445, 207] width 45 height 26
type input "05:00"
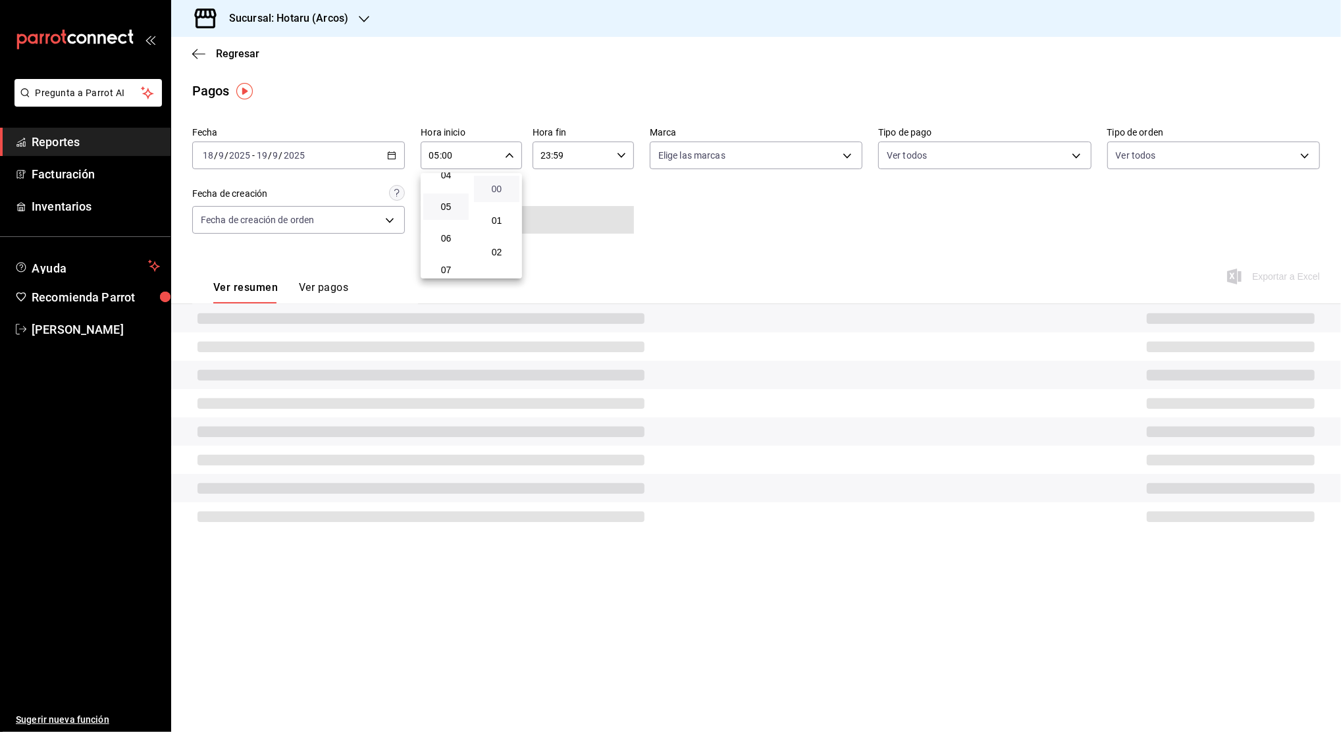
click at [492, 188] on span "00" at bounding box center [497, 189] width 30 height 11
click at [620, 159] on div at bounding box center [670, 366] width 1341 height 732
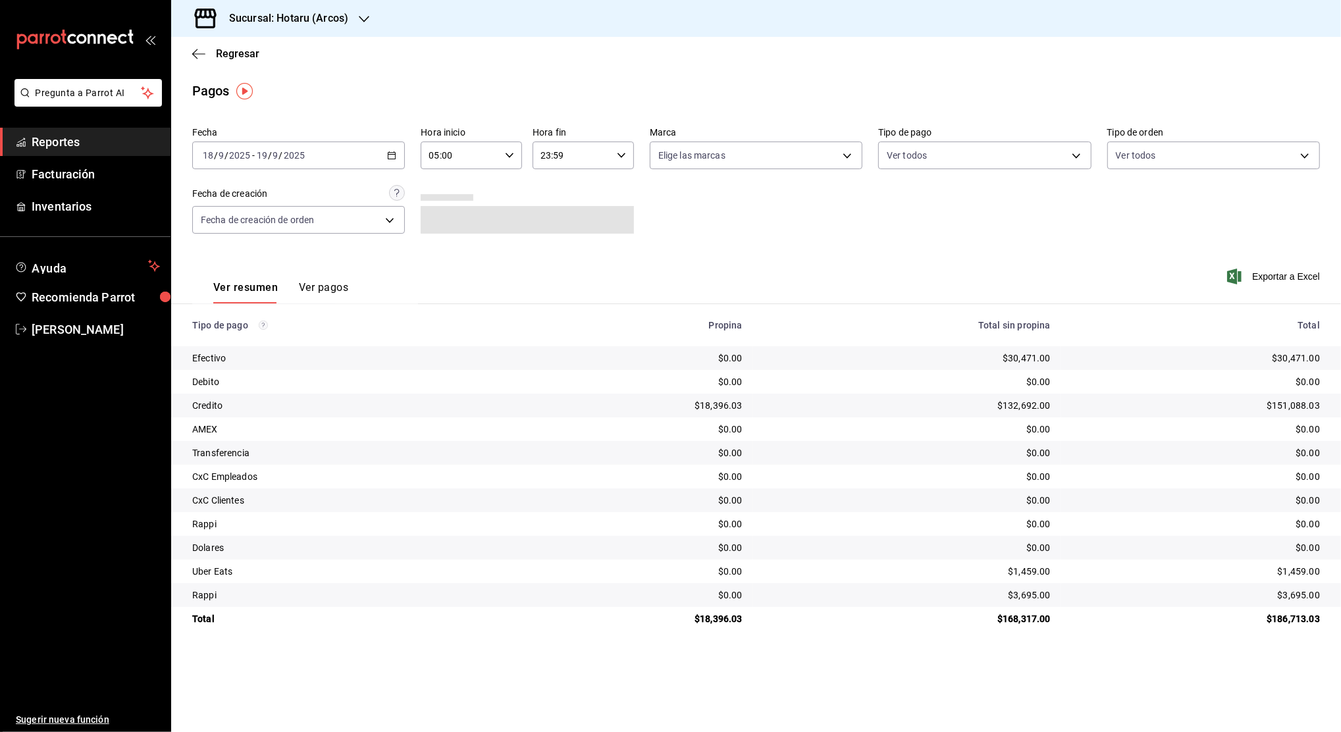
click at [620, 159] on icon "button" at bounding box center [621, 155] width 9 height 9
click at [550, 261] on span "23" at bounding box center [558, 262] width 30 height 11
click at [563, 215] on button "04" at bounding box center [557, 224] width 45 height 26
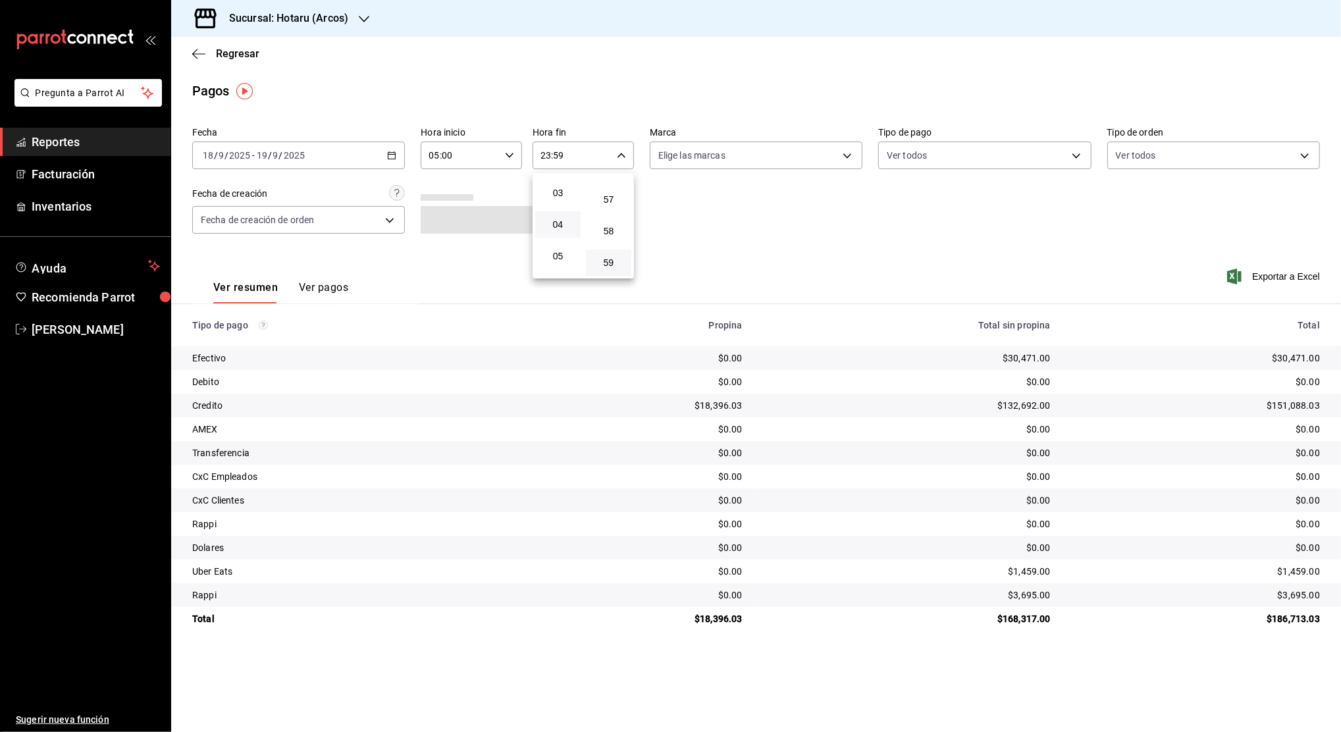
type input "04:59"
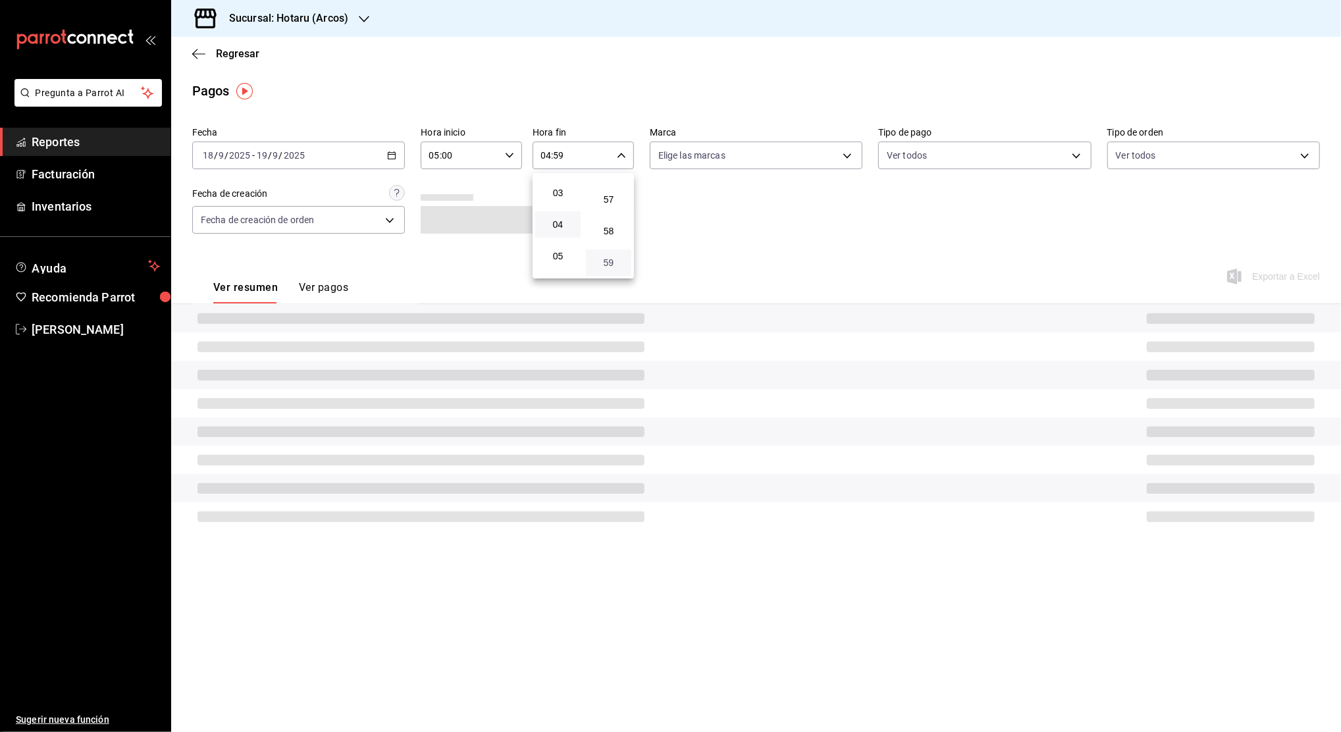
click at [610, 267] on span "59" at bounding box center [609, 262] width 30 height 11
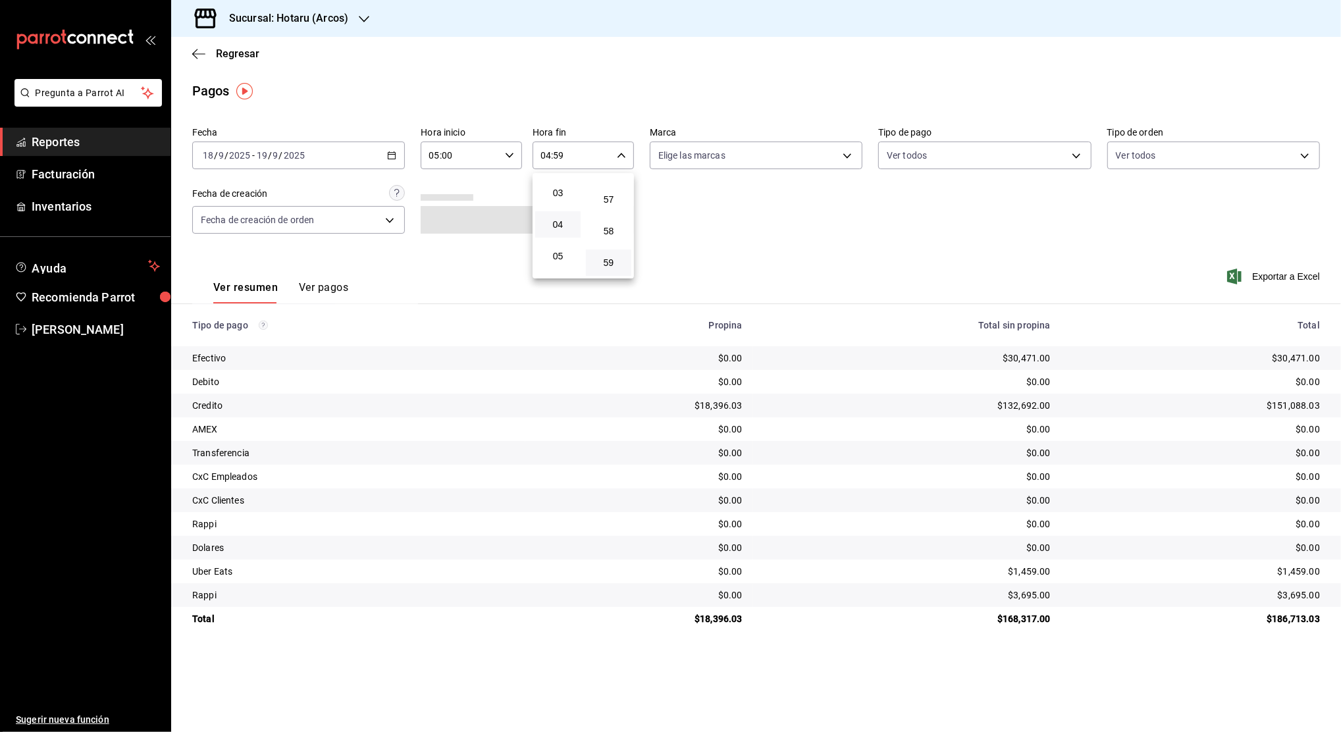
click at [808, 219] on div at bounding box center [670, 366] width 1341 height 732
click at [1302, 282] on span "Exportar a Excel" at bounding box center [1275, 277] width 90 height 16
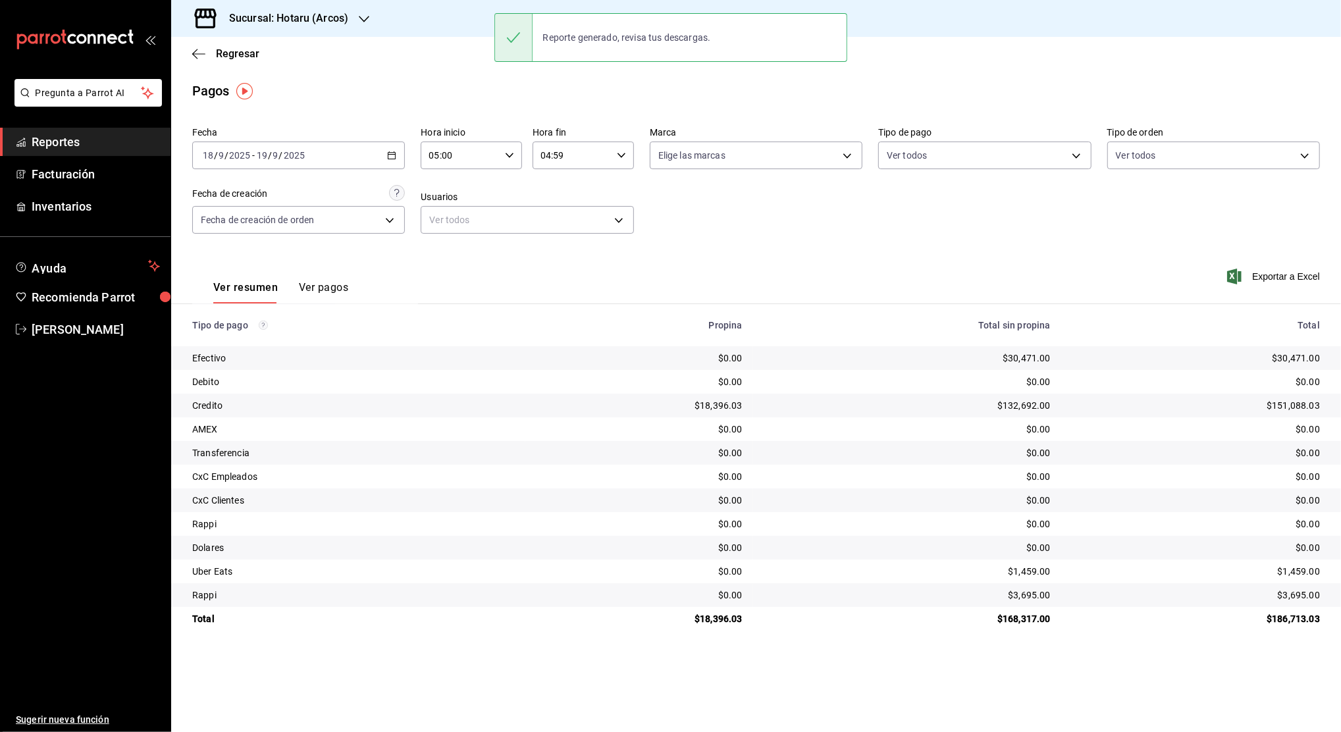
click at [100, 139] on span "Reportes" at bounding box center [96, 142] width 128 height 18
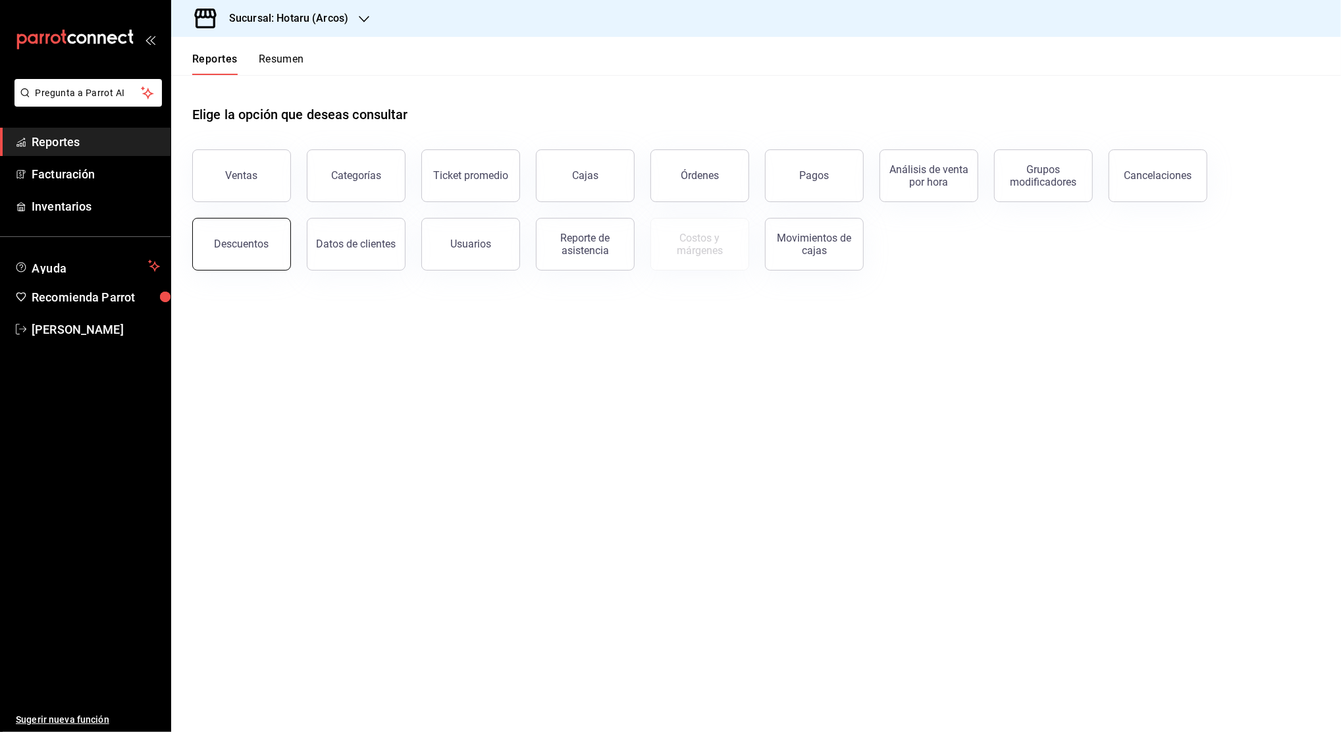
click at [246, 238] on div "Descuentos" at bounding box center [242, 244] width 55 height 13
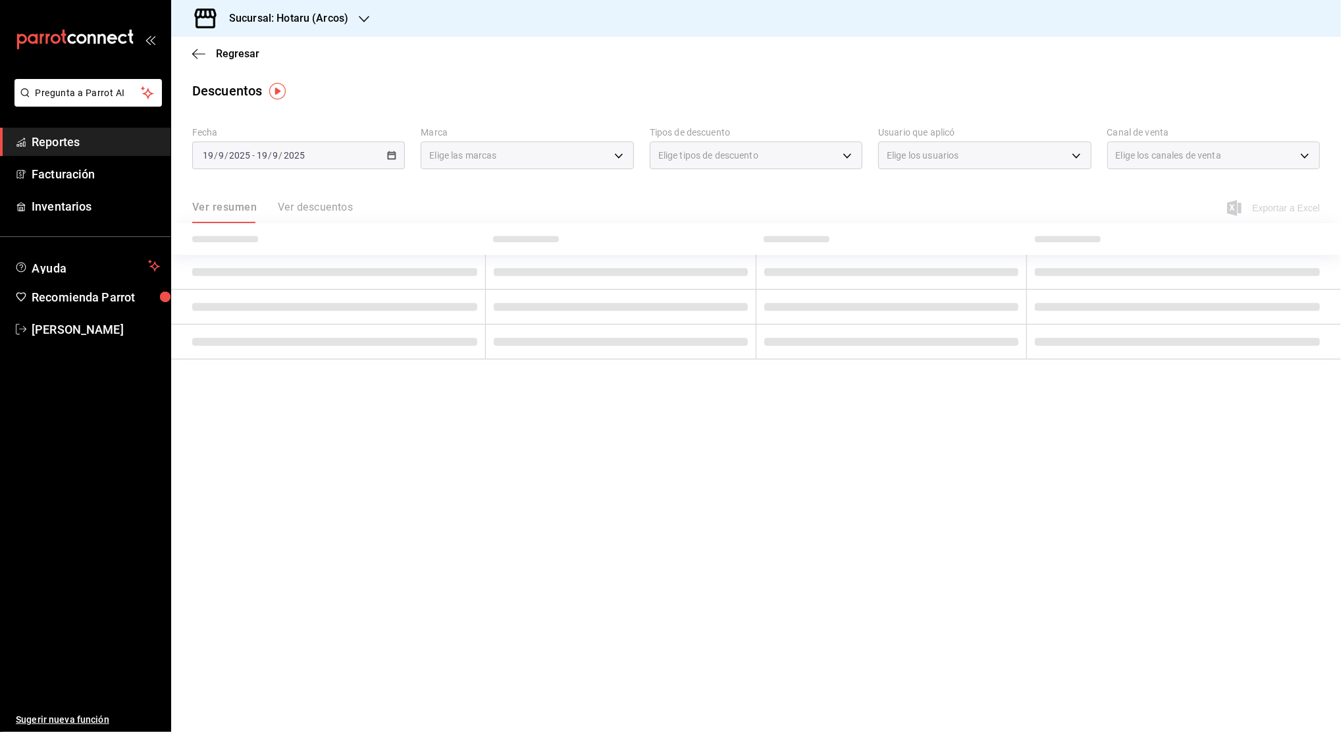
click at [403, 155] on div "[DATE] [DATE] - [DATE] [DATE]" at bounding box center [298, 156] width 213 height 28
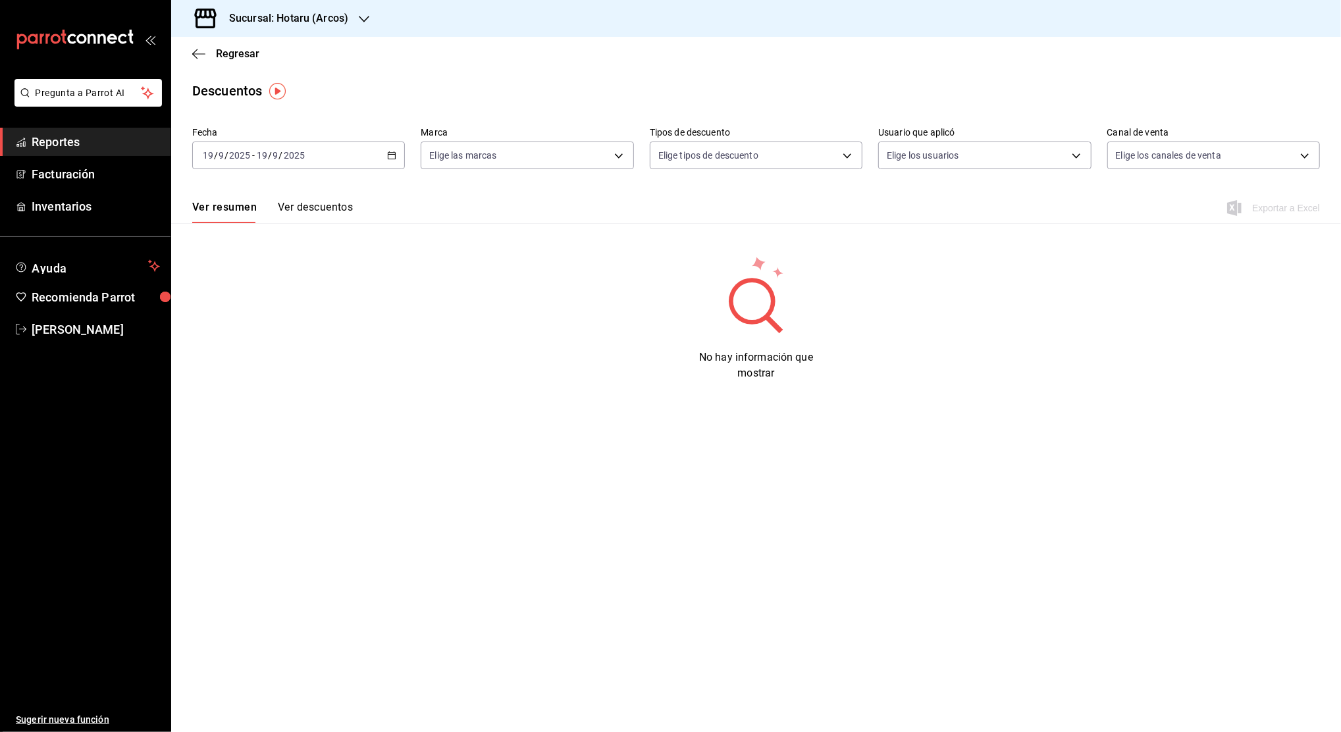
click at [399, 155] on div "[DATE] [DATE] - [DATE] [DATE]" at bounding box center [298, 156] width 213 height 28
click at [278, 348] on span "Rango de fechas" at bounding box center [254, 343] width 102 height 14
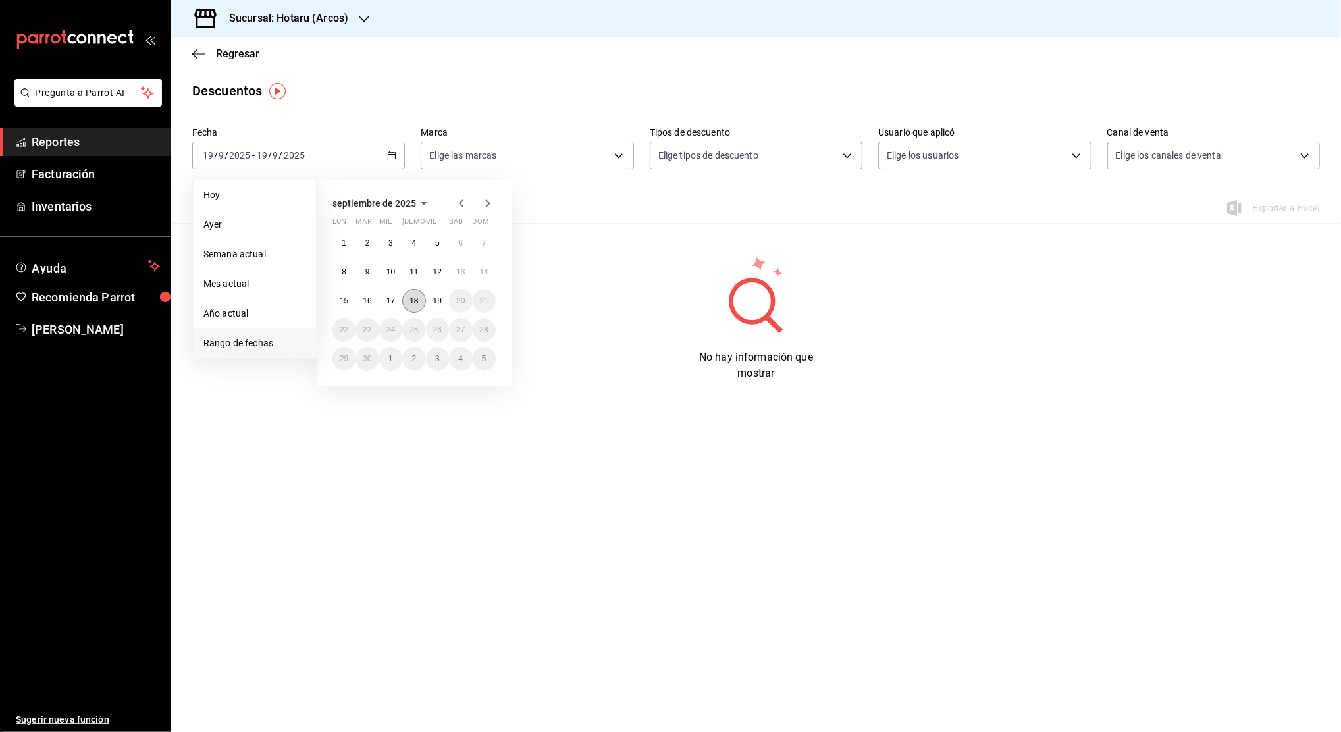
click at [424, 295] on button "18" at bounding box center [413, 301] width 23 height 24
click at [433, 299] on abbr "19" at bounding box center [437, 300] width 9 height 9
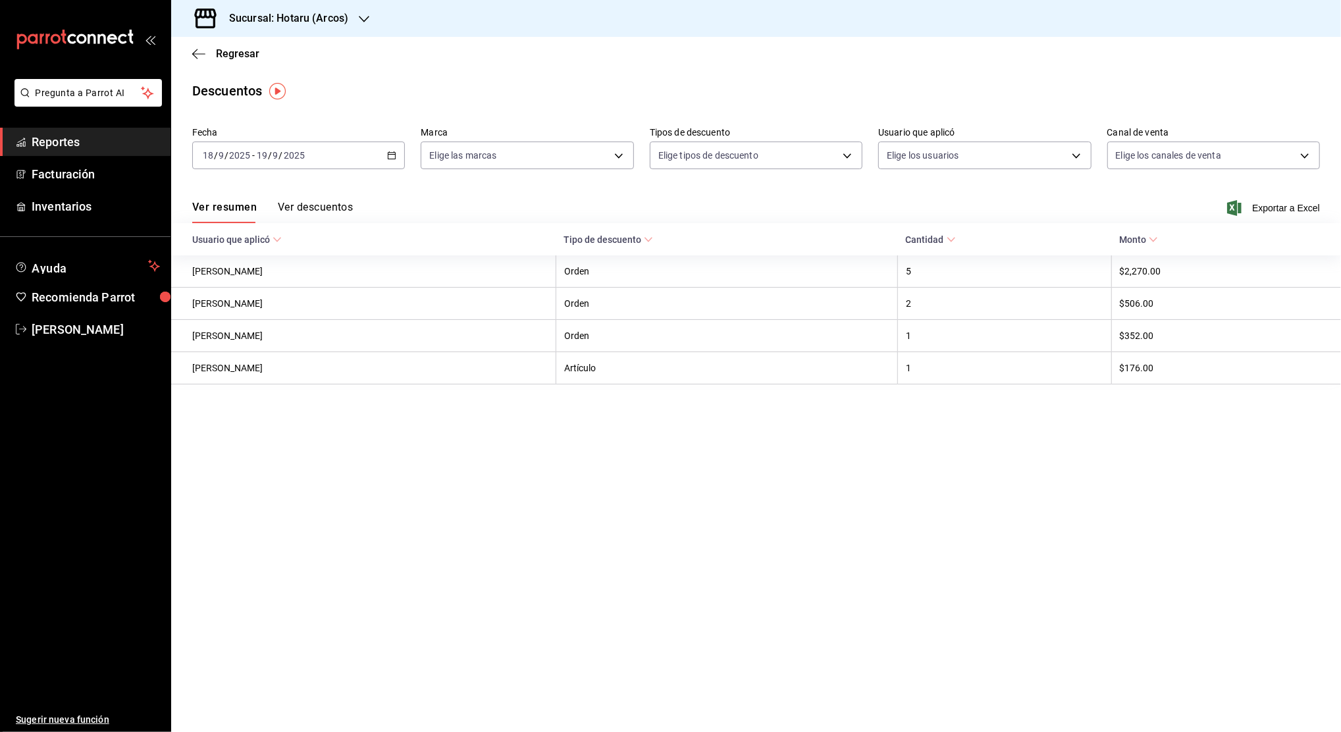
click at [1324, 211] on div "Ver resumen Ver descuentos Exportar a Excel" at bounding box center [756, 204] width 1170 height 38
click at [1301, 208] on span "Exportar a Excel" at bounding box center [1275, 208] width 90 height 16
click at [714, 58] on div "Regresar" at bounding box center [756, 54] width 1170 height 34
click at [359, 21] on icon "button" at bounding box center [364, 19] width 11 height 11
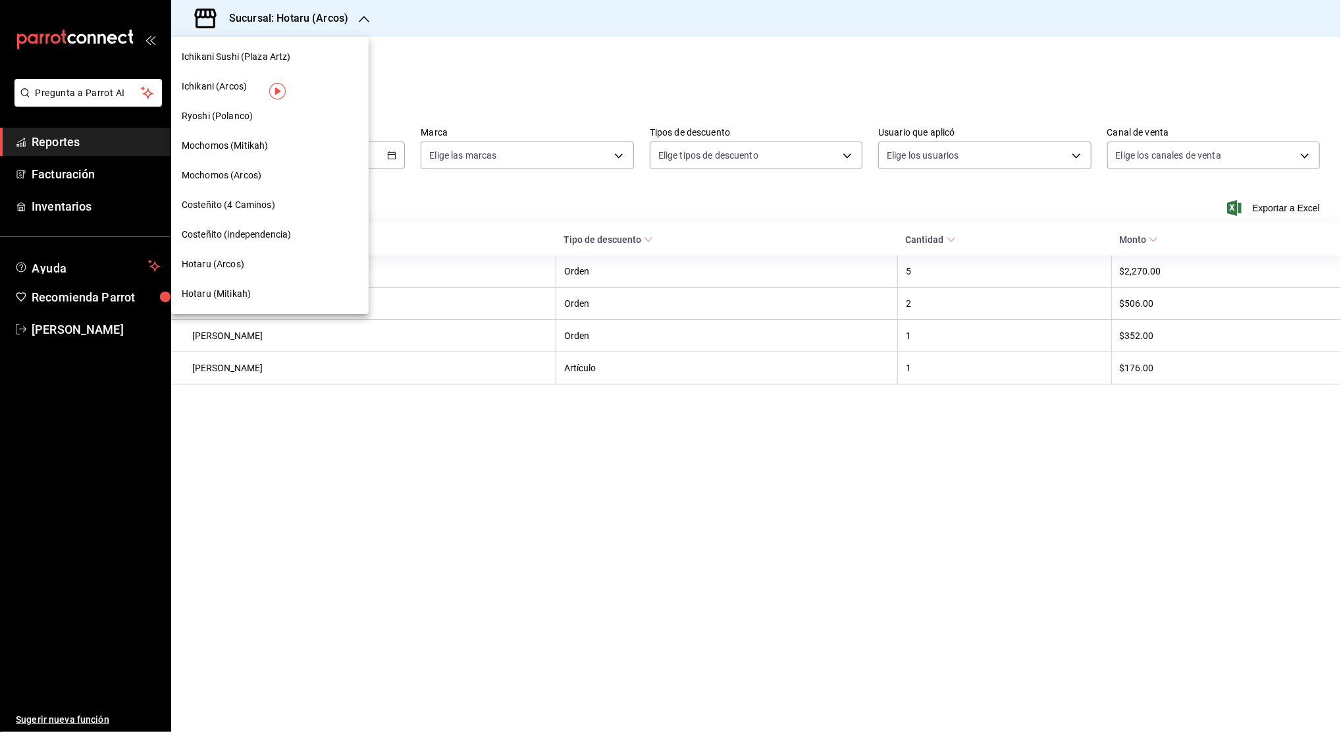
click at [214, 86] on span "Ichikani (Arcos)" at bounding box center [214, 87] width 65 height 14
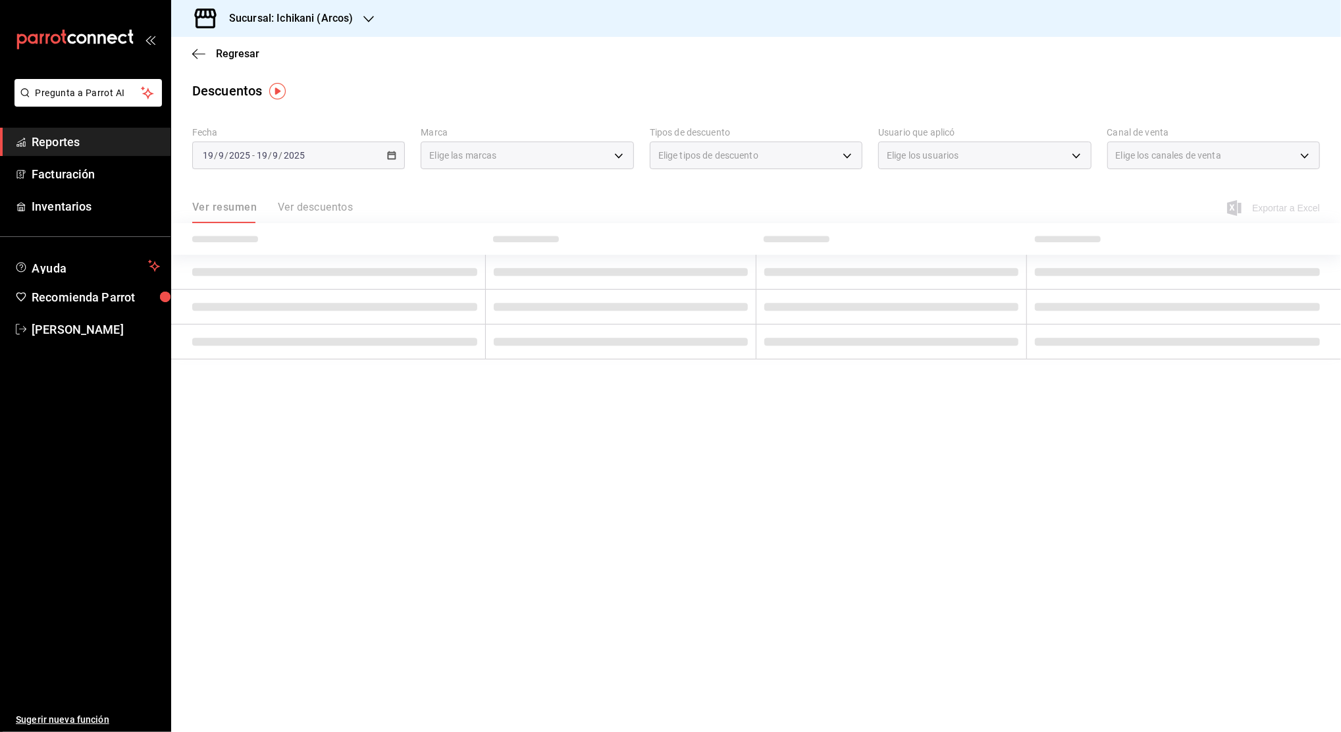
click at [100, 148] on span "Reportes" at bounding box center [96, 142] width 128 height 18
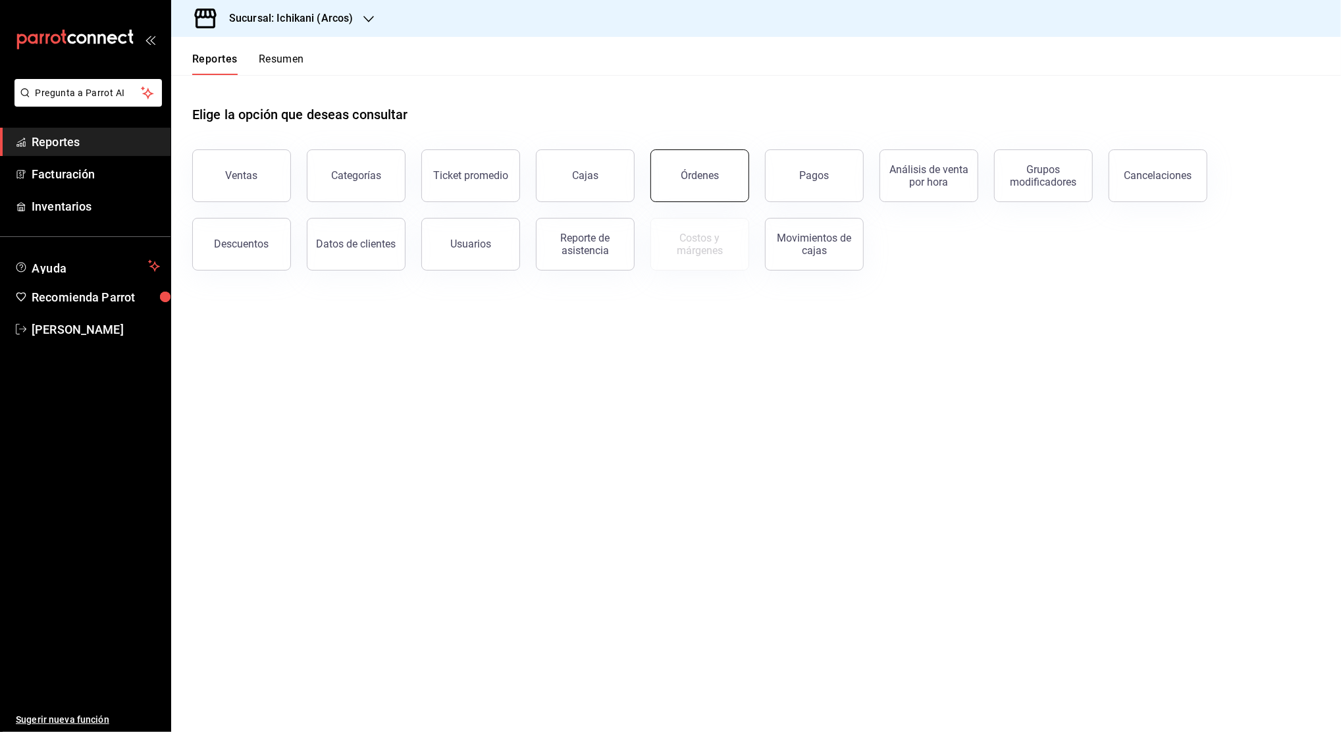
click at [707, 178] on div "Órdenes" at bounding box center [700, 175] width 38 height 13
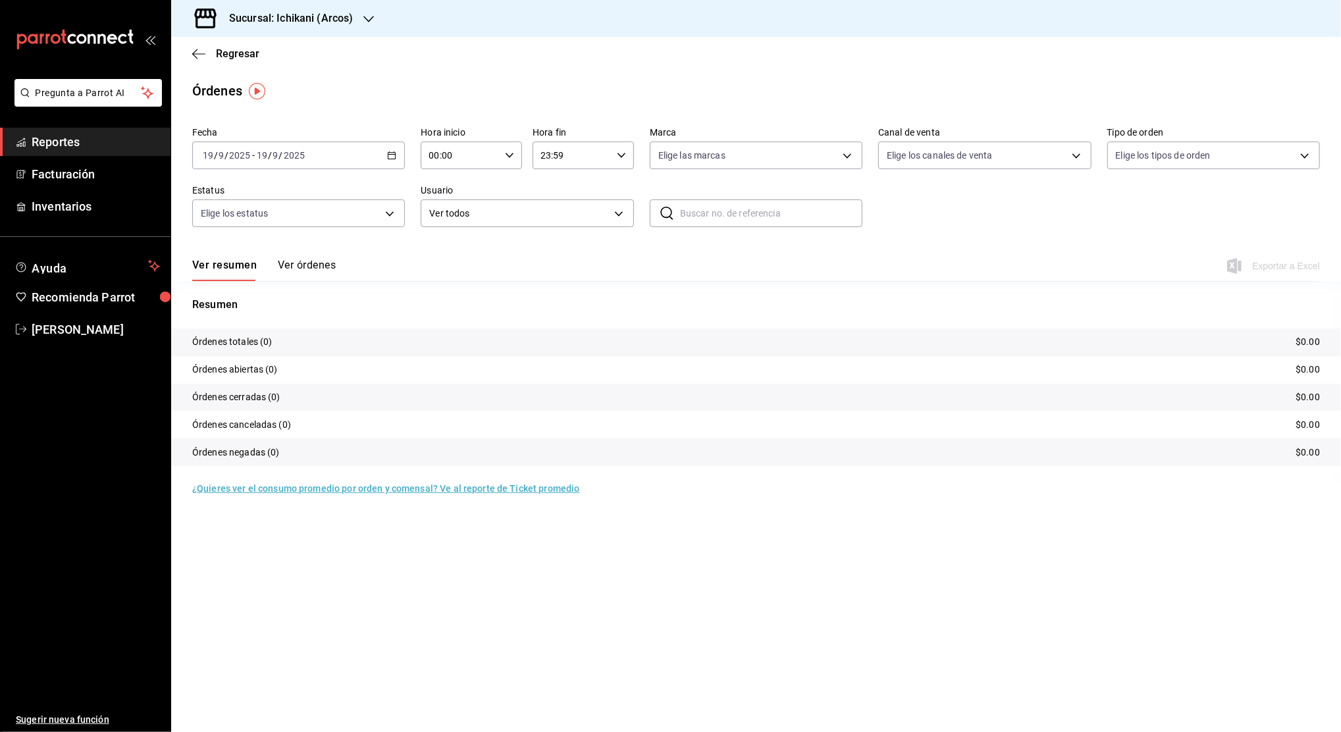
click at [392, 151] on icon "button" at bounding box center [391, 155] width 9 height 9
click at [269, 334] on li "Rango de fechas" at bounding box center [254, 344] width 123 height 30
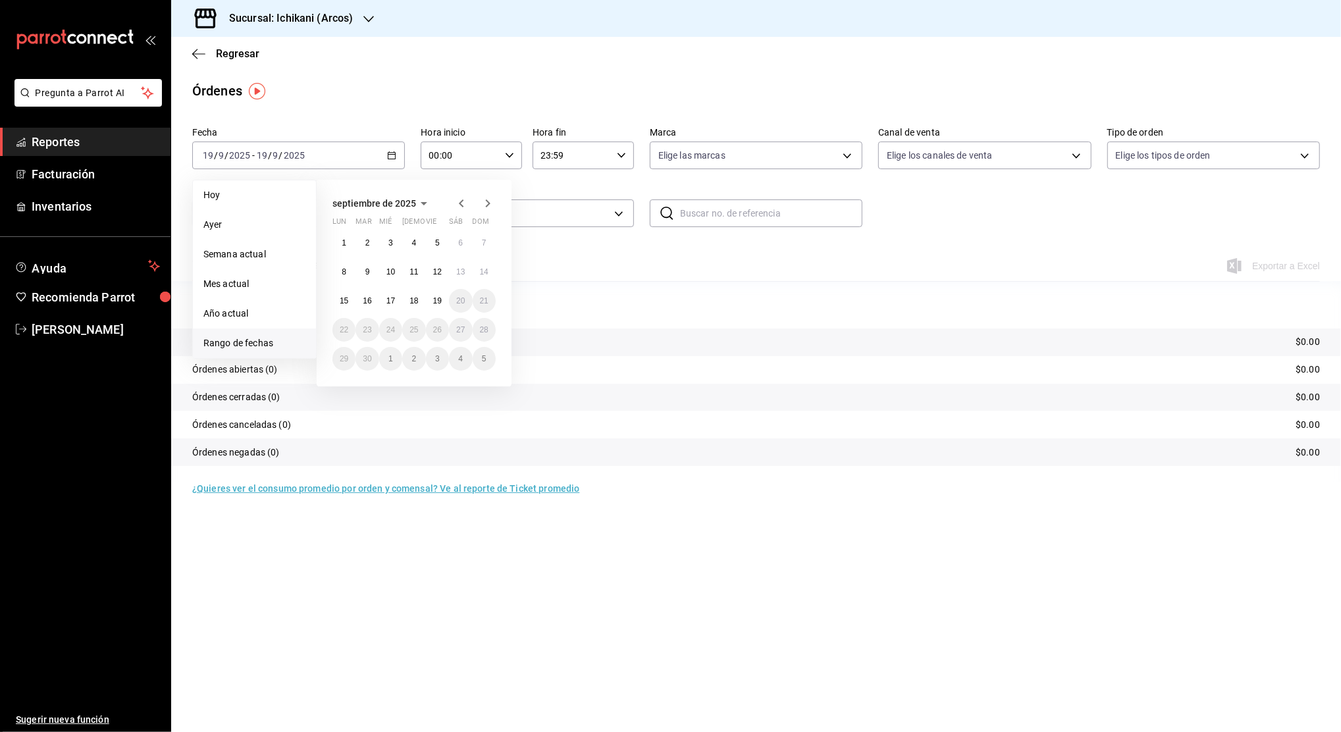
click at [271, 344] on span "Rango de fechas" at bounding box center [254, 343] width 102 height 14
drag, startPoint x: 271, startPoint y: 344, endPoint x: 408, endPoint y: 302, distance: 142.5
click at [408, 302] on button "18" at bounding box center [413, 301] width 23 height 24
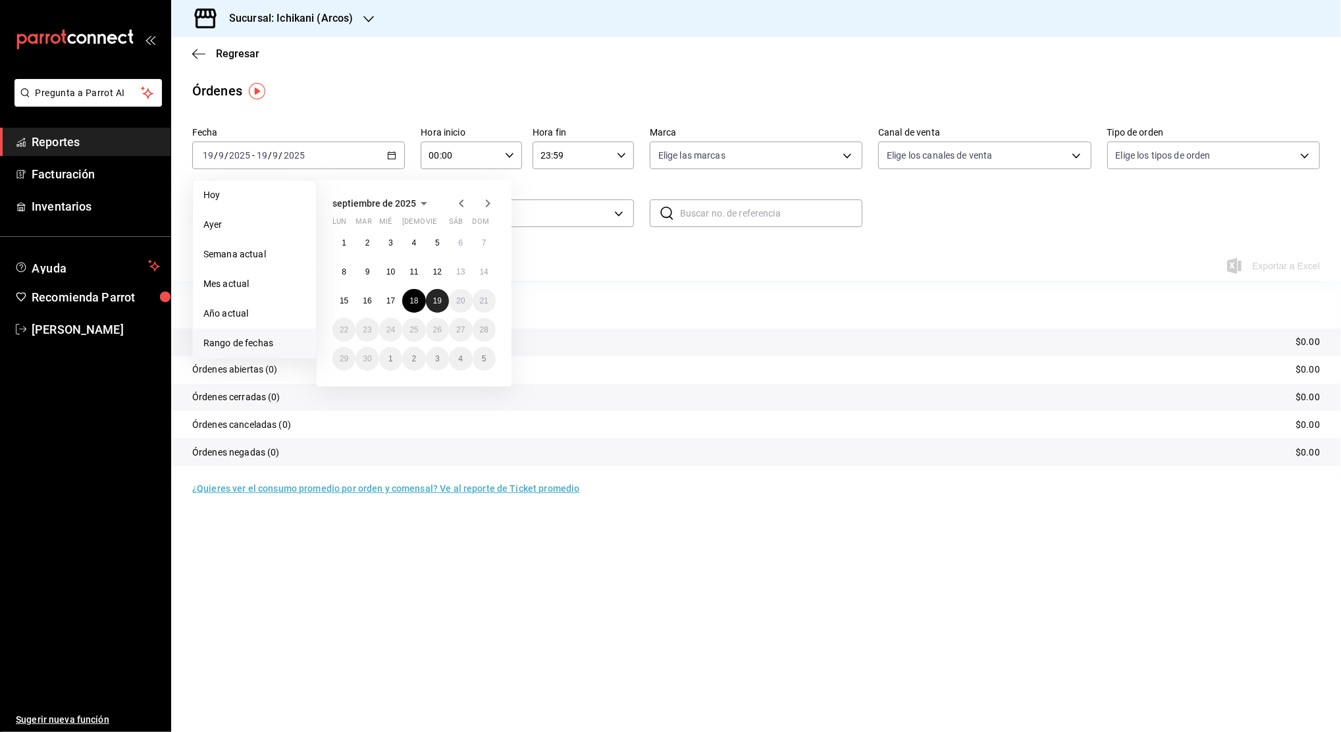
click at [431, 300] on button "19" at bounding box center [437, 301] width 23 height 24
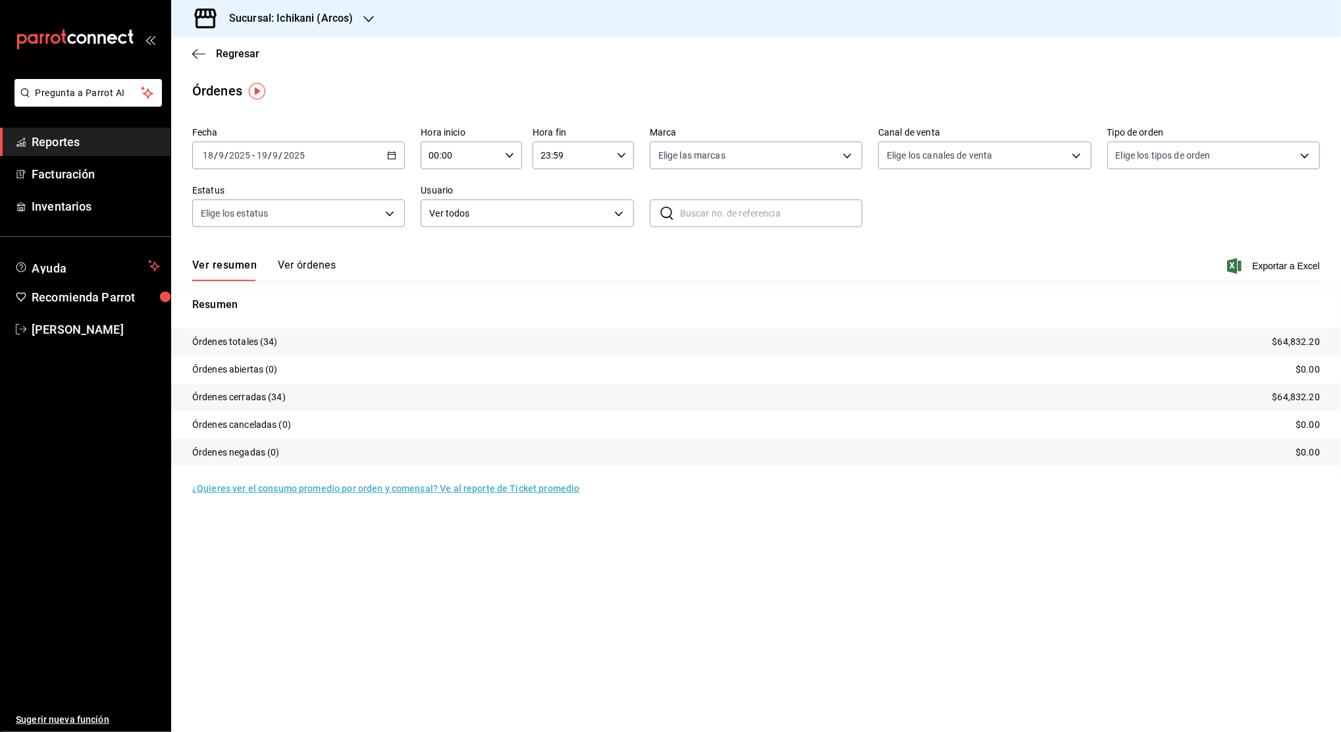
click at [510, 157] on \(Stroke\) "button" at bounding box center [510, 155] width 8 height 5
click at [448, 259] on button "02" at bounding box center [445, 252] width 45 height 26
click at [445, 272] on span "05" at bounding box center [446, 277] width 30 height 11
type input "05:00"
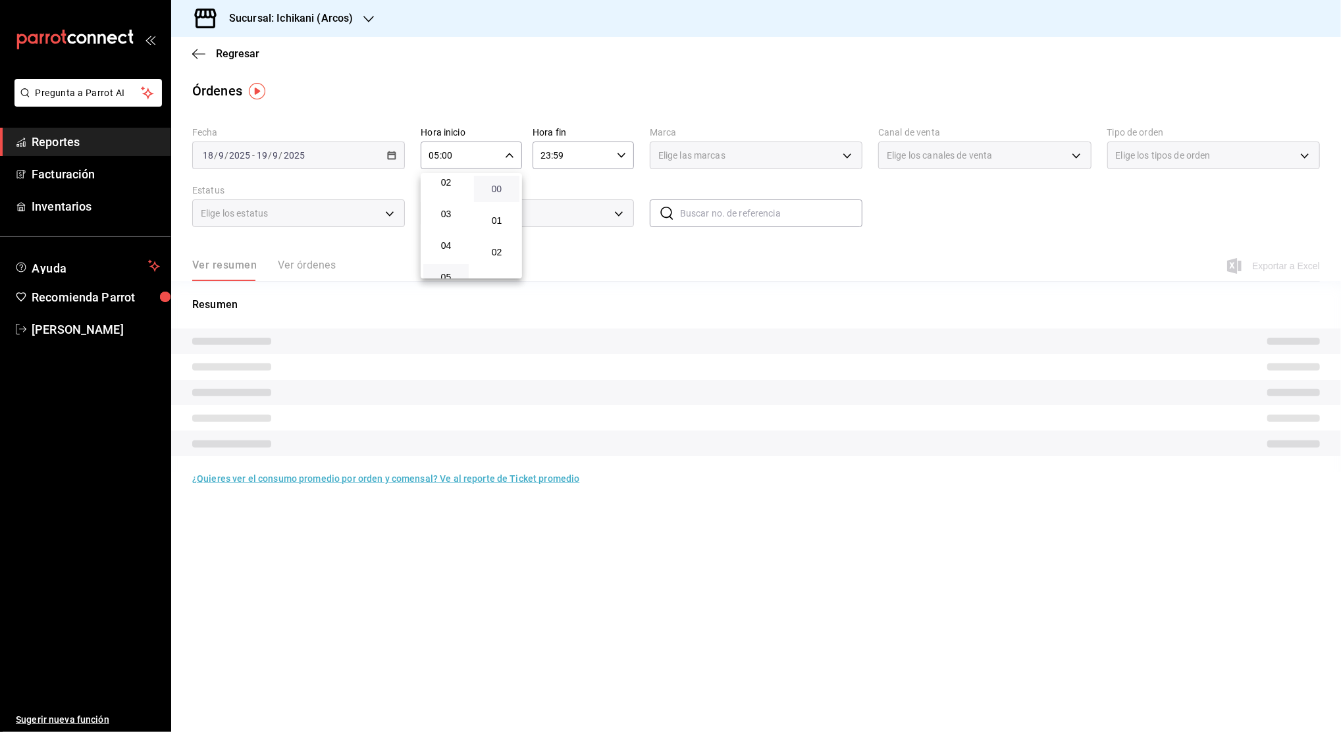
click at [500, 186] on span "00" at bounding box center [497, 189] width 30 height 11
click at [552, 162] on div at bounding box center [670, 366] width 1341 height 732
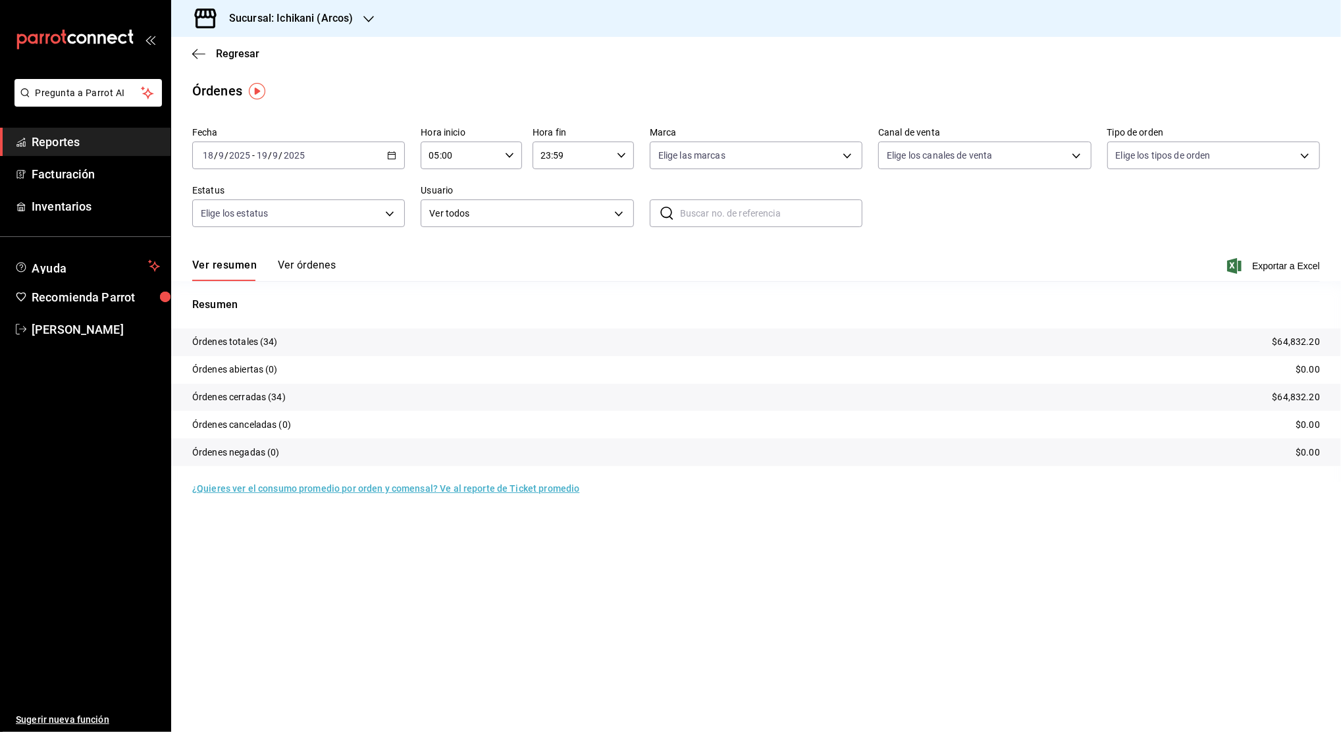
click at [618, 158] on icon "button" at bounding box center [621, 155] width 9 height 9
click at [558, 266] on span "23" at bounding box center [558, 262] width 30 height 11
click at [559, 186] on span "04" at bounding box center [558, 189] width 30 height 11
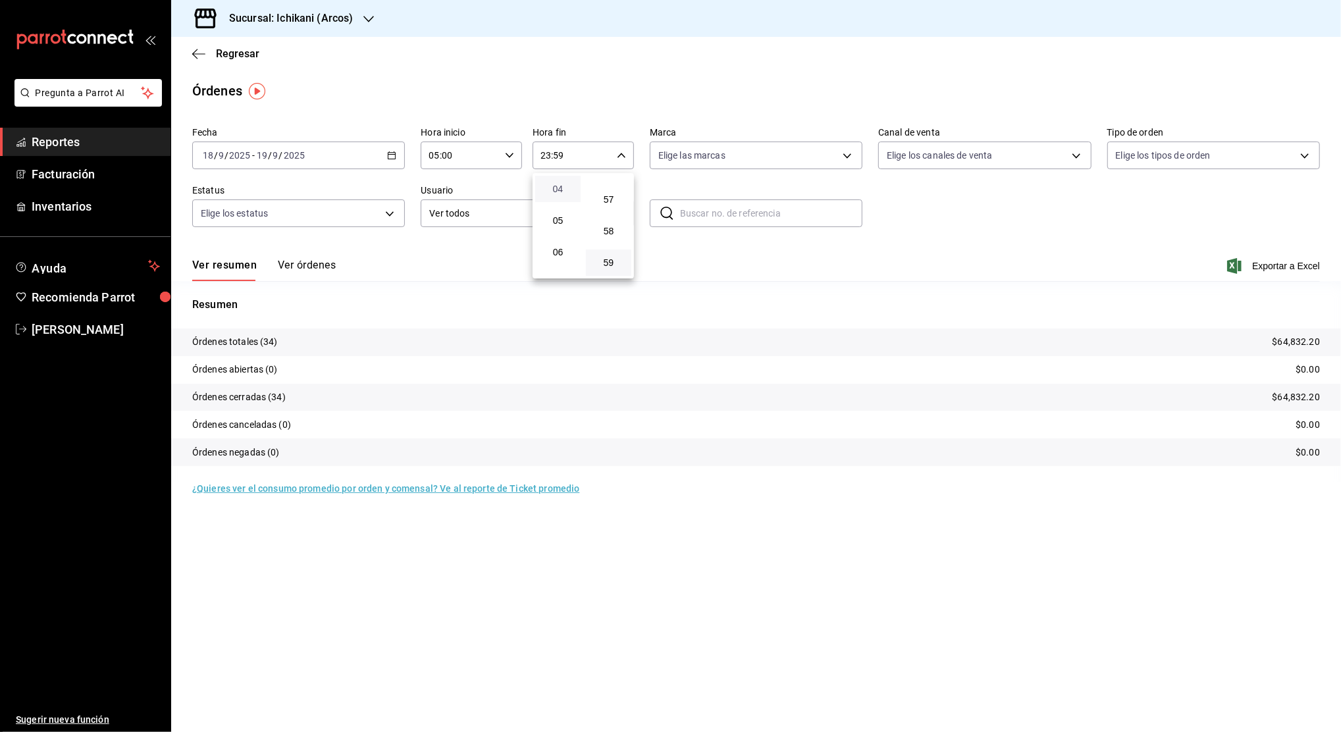
type input "04:59"
click at [610, 266] on span "59" at bounding box center [609, 262] width 30 height 11
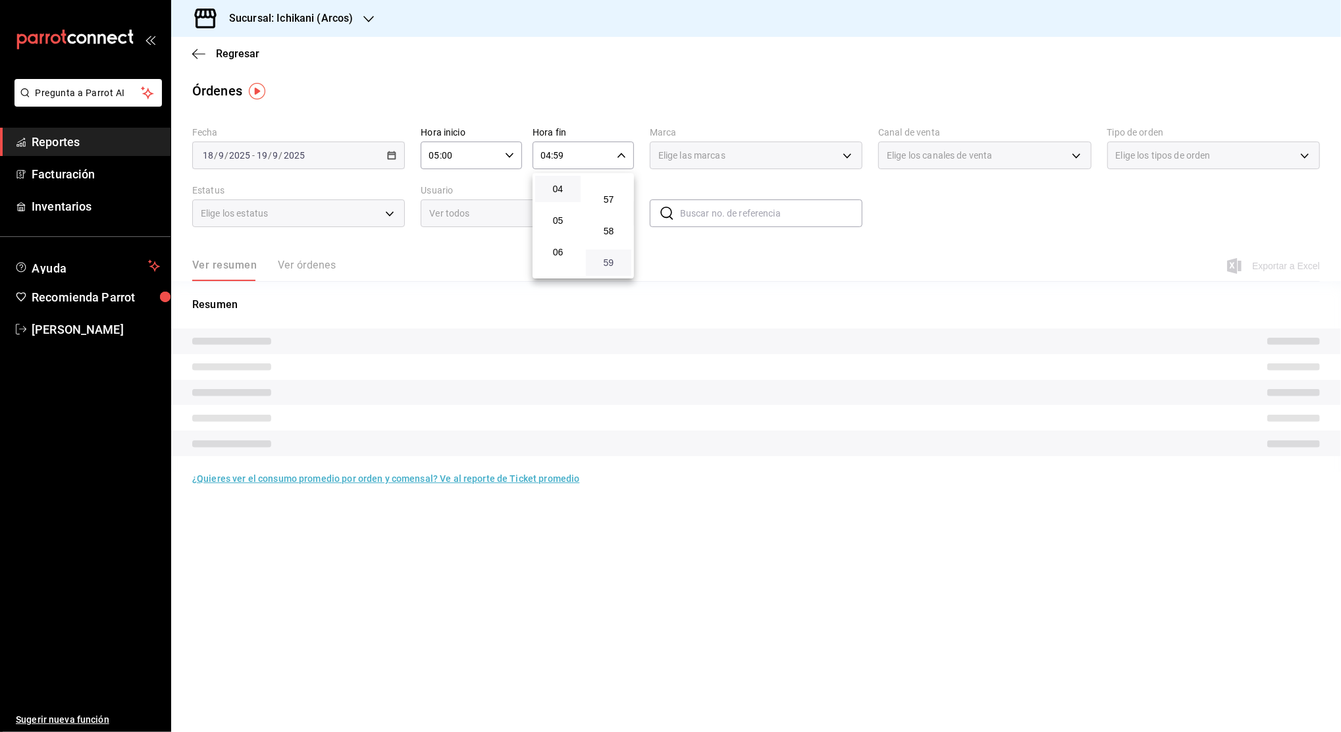
click at [610, 266] on span "59" at bounding box center [609, 262] width 30 height 11
click at [1028, 231] on div at bounding box center [670, 366] width 1341 height 732
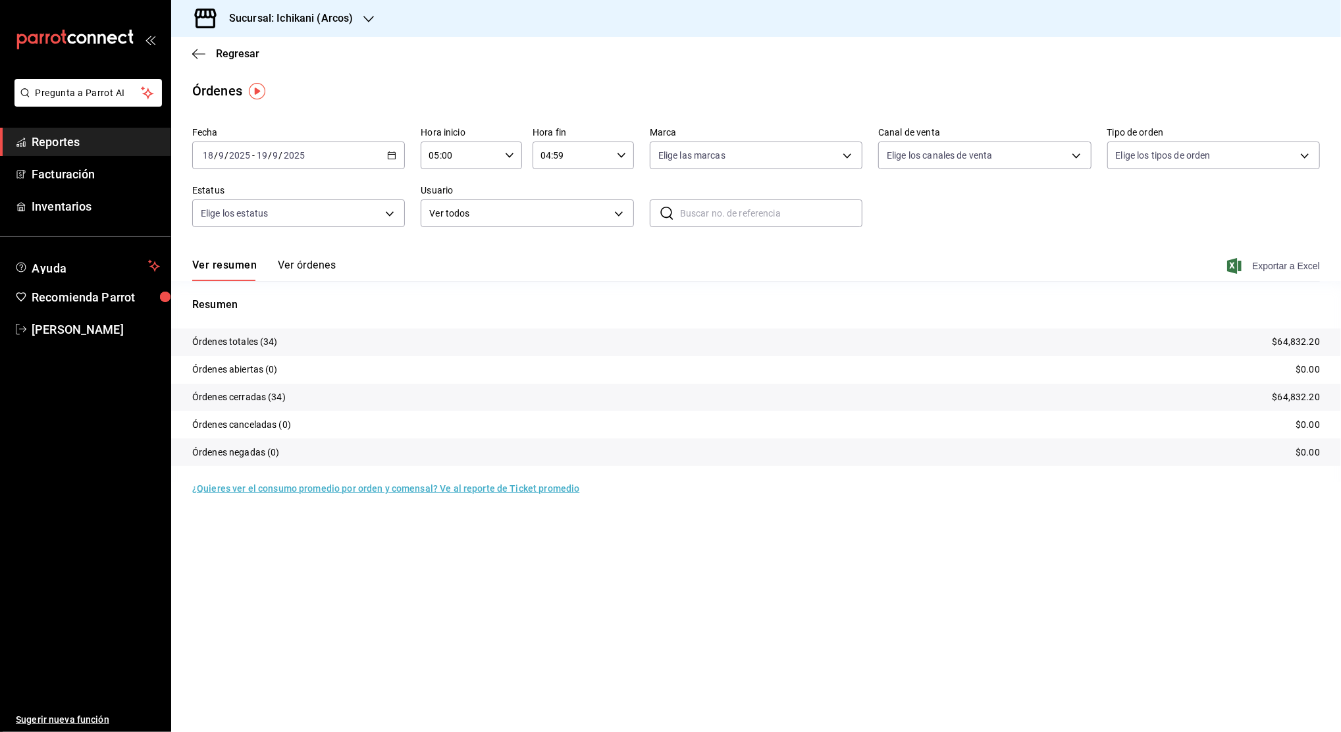
click at [1291, 265] on span "Exportar a Excel" at bounding box center [1275, 266] width 90 height 16
click at [817, 283] on div "Resumen Órdenes totales (34) $64,832.20 Órdenes abiertas (0) $0.00 Órdenes cerr…" at bounding box center [756, 381] width 1170 height 201
click at [109, 138] on span "Reportes" at bounding box center [96, 142] width 128 height 18
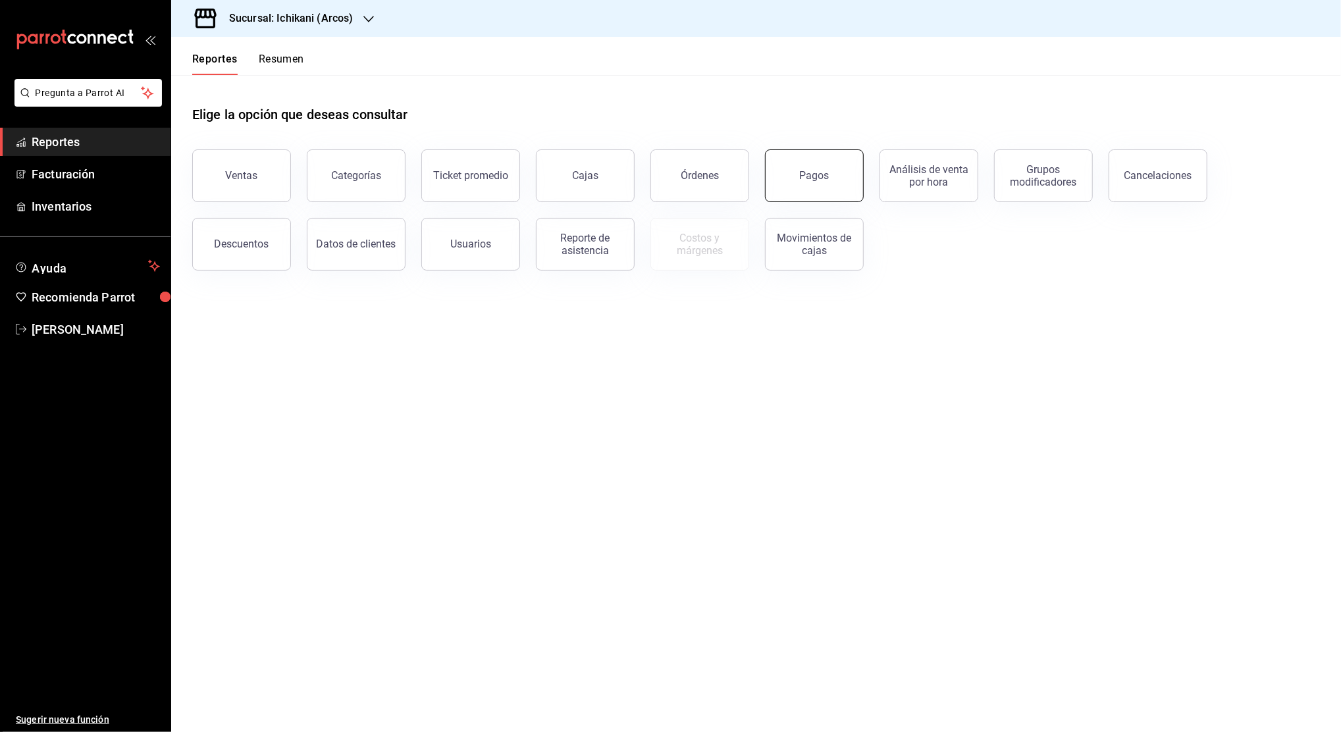
click at [816, 180] on div "Pagos" at bounding box center [815, 175] width 30 height 13
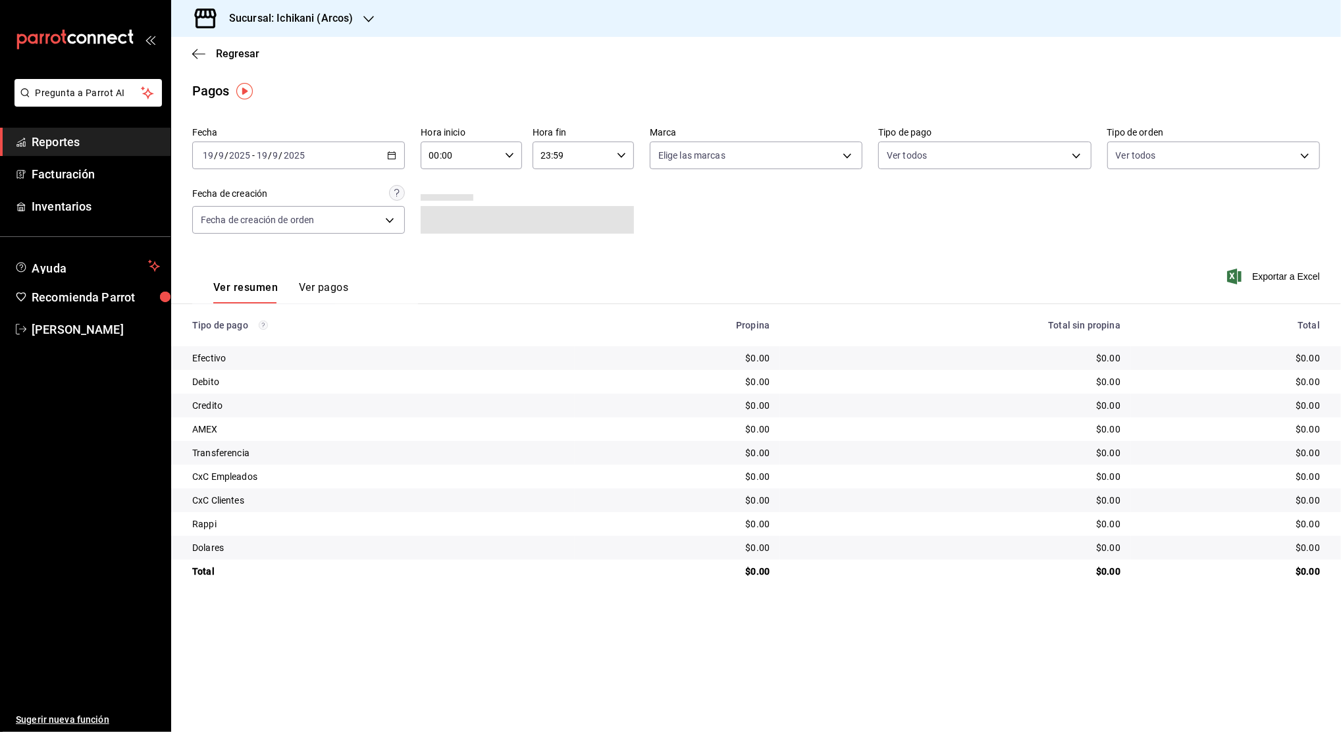
click at [392, 155] on \(Stroke\) "button" at bounding box center [391, 154] width 7 height 1
click at [269, 336] on span "Rango de fechas" at bounding box center [254, 343] width 102 height 14
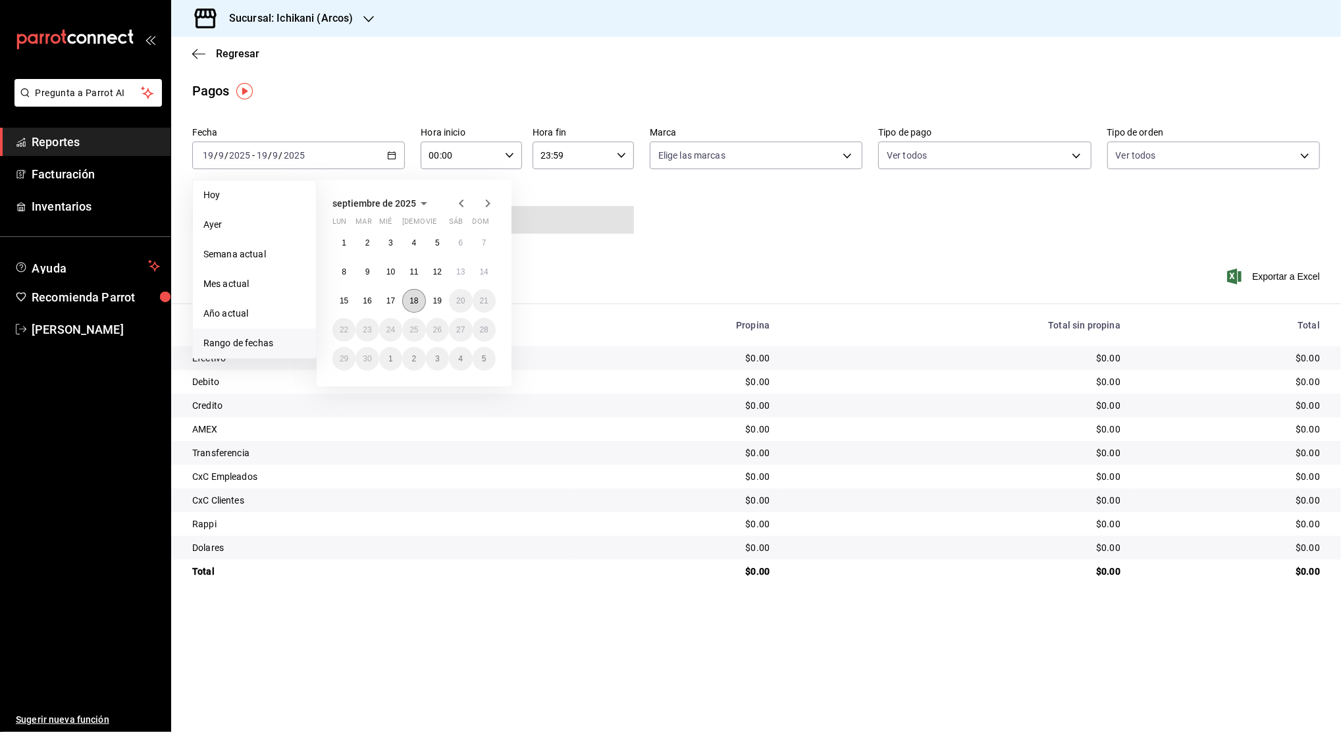
click at [413, 296] on abbr "18" at bounding box center [414, 300] width 9 height 9
click at [442, 300] on button "19" at bounding box center [437, 301] width 23 height 24
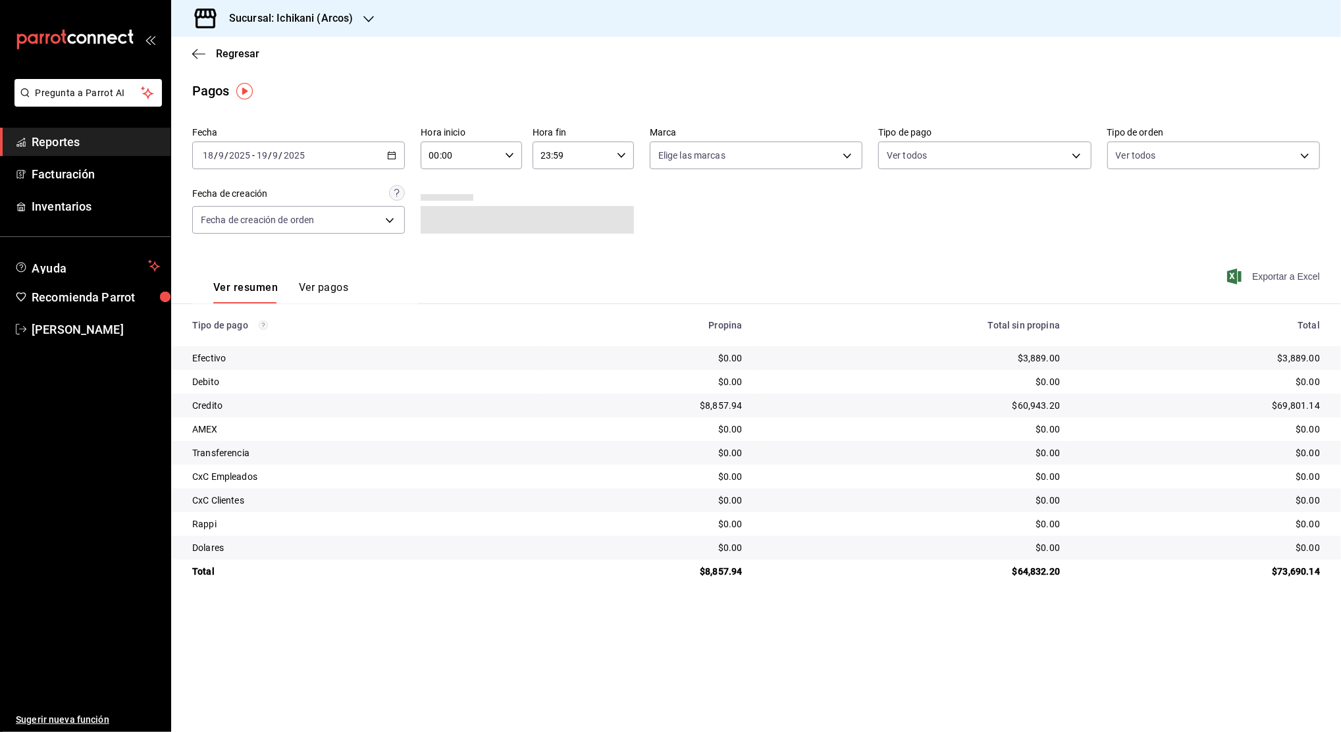
click at [1272, 272] on span "Exportar a Excel" at bounding box center [1275, 277] width 90 height 16
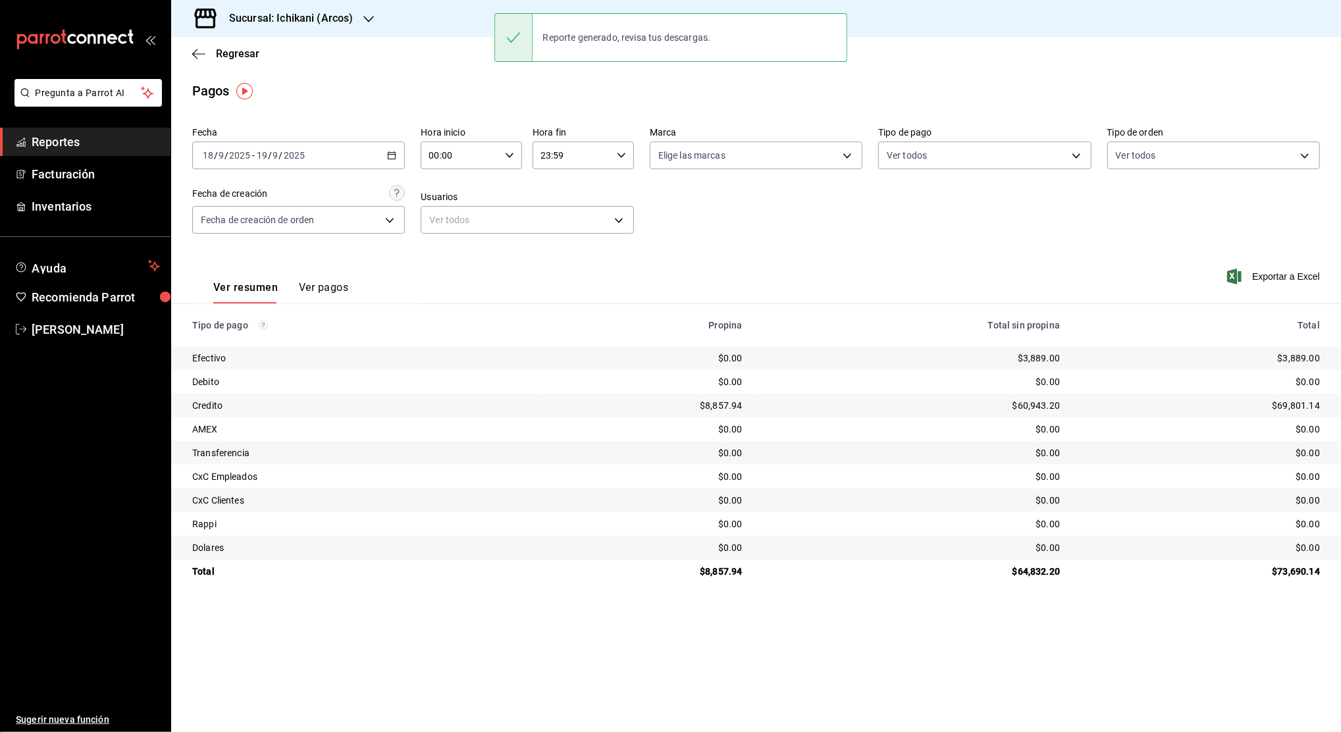
click at [86, 145] on span "Reportes" at bounding box center [96, 142] width 128 height 18
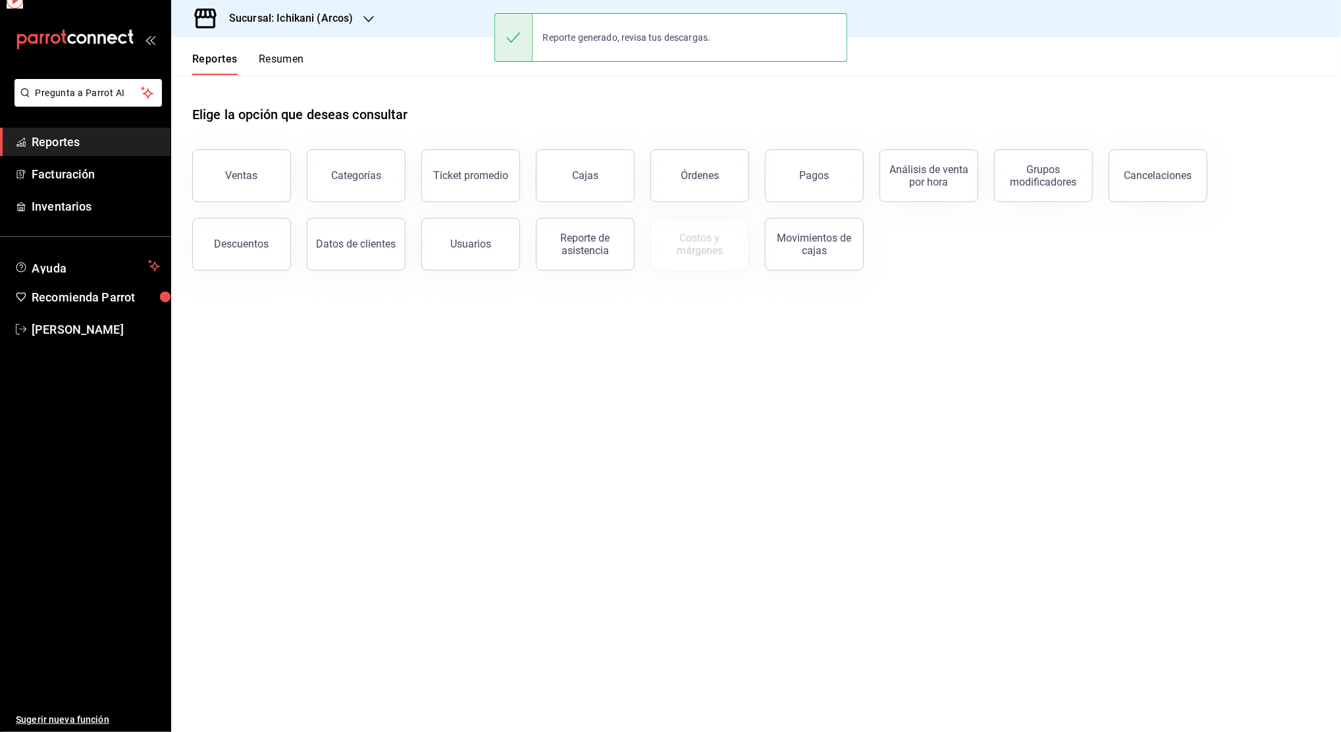
click at [86, 145] on span "Reportes" at bounding box center [96, 142] width 128 height 18
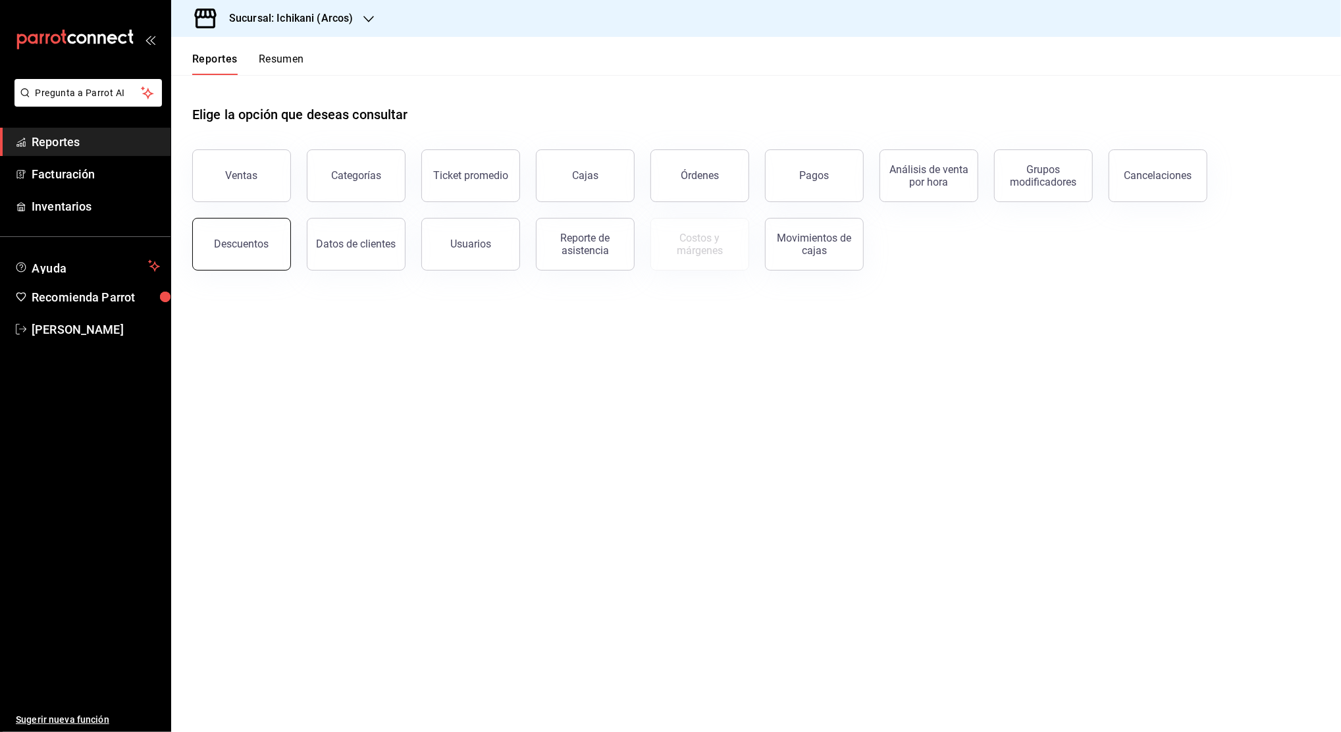
click at [244, 245] on div "Descuentos" at bounding box center [242, 244] width 55 height 13
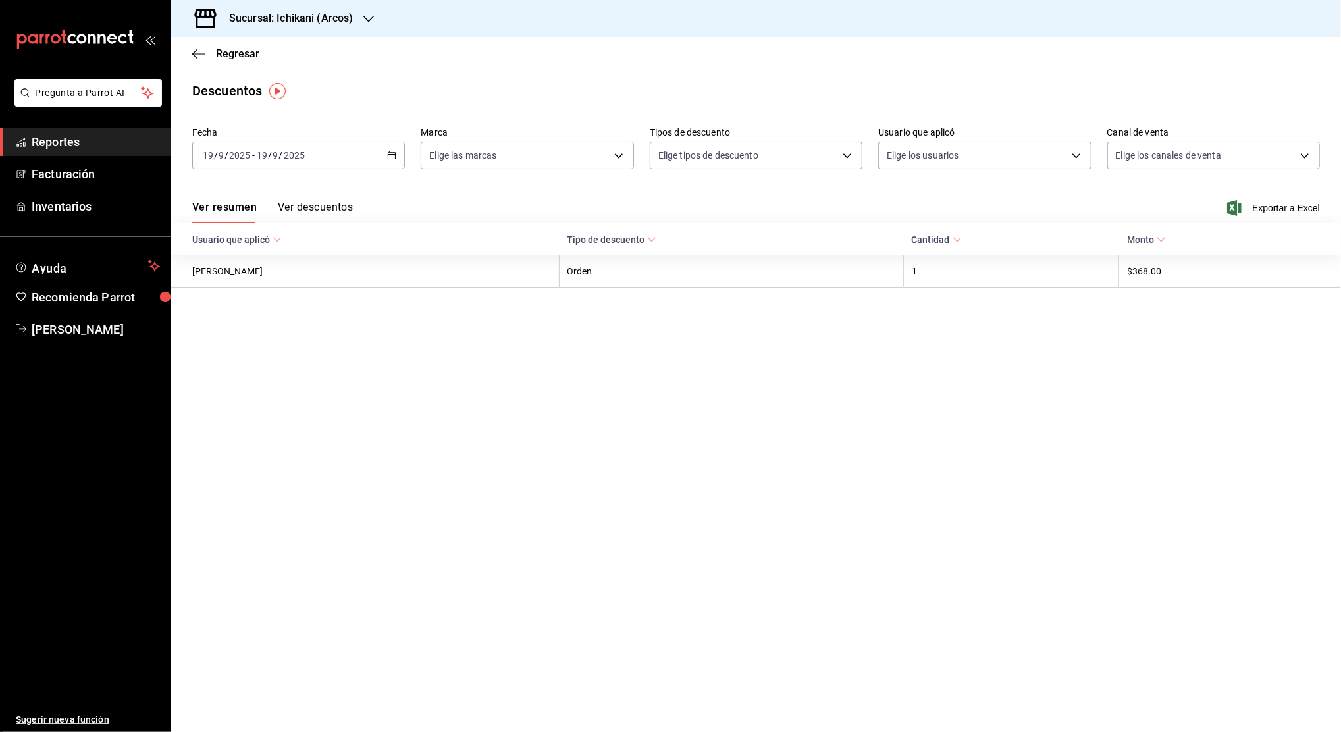
click at [386, 156] on div "[DATE] [DATE] - [DATE] [DATE]" at bounding box center [298, 156] width 213 height 28
click at [269, 350] on span "Rango de fechas" at bounding box center [254, 343] width 102 height 14
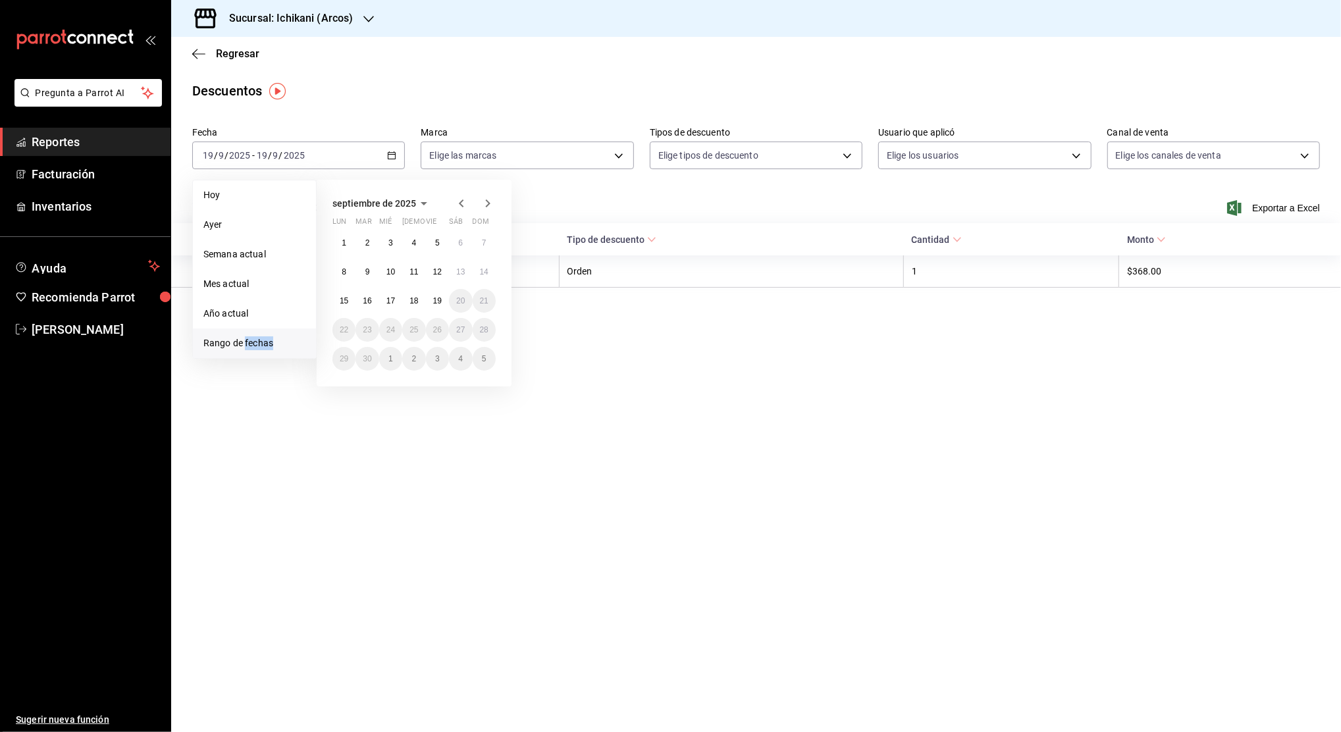
click at [269, 350] on span "Rango de fechas" at bounding box center [254, 343] width 102 height 14
drag, startPoint x: 269, startPoint y: 349, endPoint x: 409, endPoint y: 299, distance: 148.9
click at [409, 299] on button "18" at bounding box center [413, 301] width 23 height 24
click at [439, 298] on abbr "19" at bounding box center [437, 300] width 9 height 9
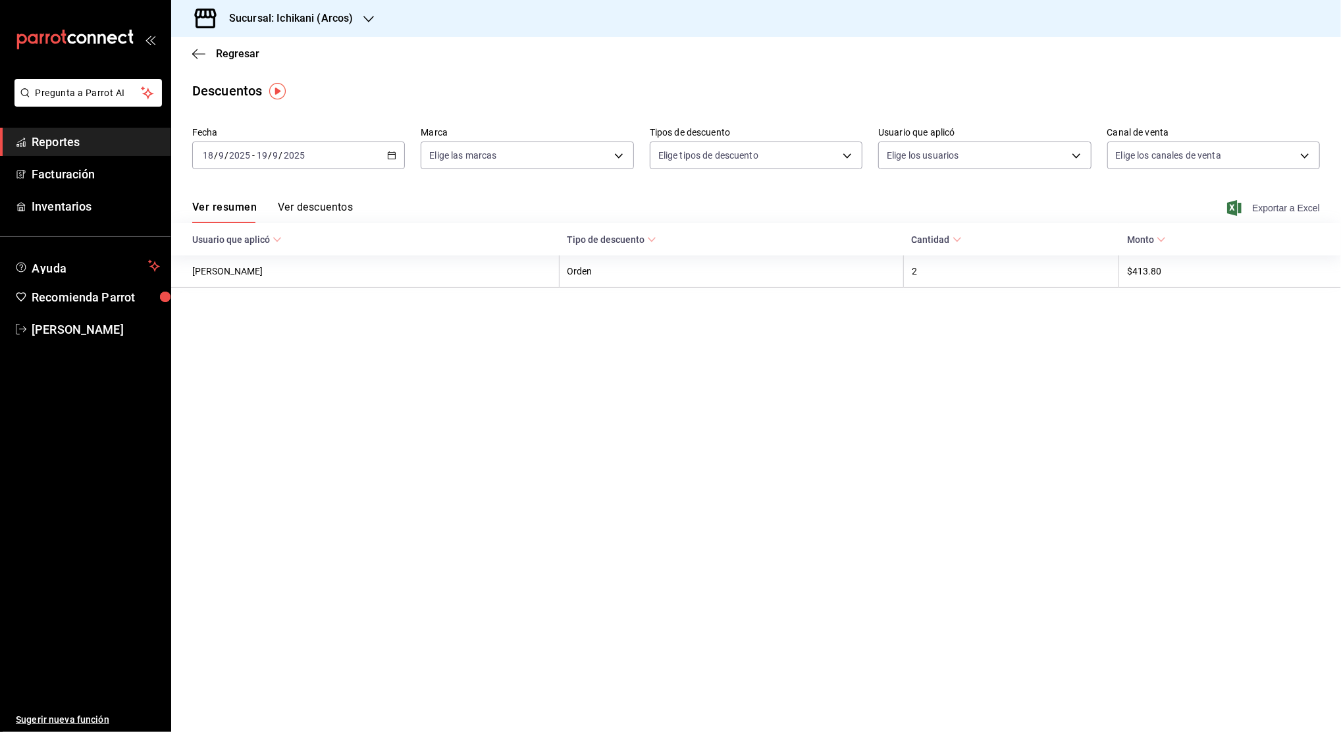
click at [1302, 205] on span "Exportar a Excel" at bounding box center [1275, 208] width 90 height 16
click at [359, 16] on div "Sucursal: Ichikani (Arcos)" at bounding box center [281, 18] width 198 height 37
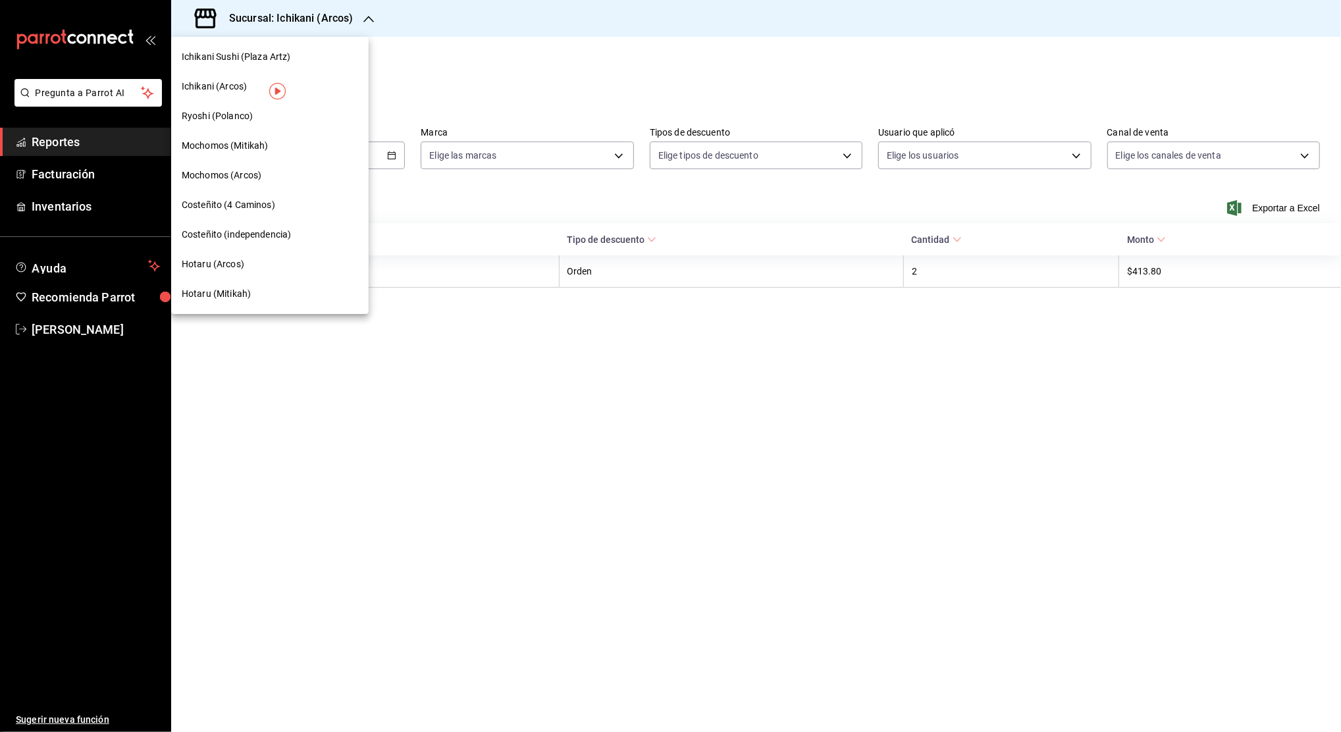
click at [272, 174] on div "Mochomos (Arcos)" at bounding box center [270, 176] width 176 height 14
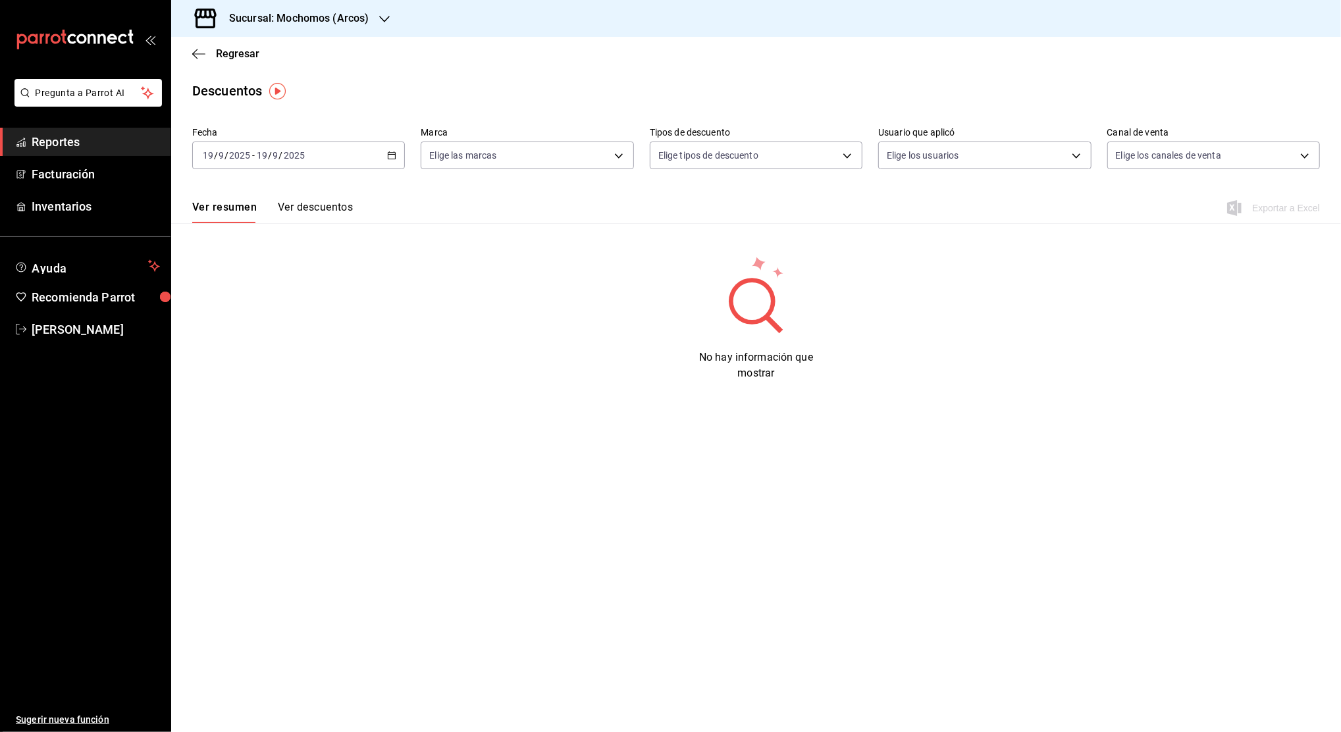
click at [394, 157] on icon "button" at bounding box center [391, 155] width 9 height 9
click at [109, 136] on span "Reportes" at bounding box center [96, 142] width 128 height 18
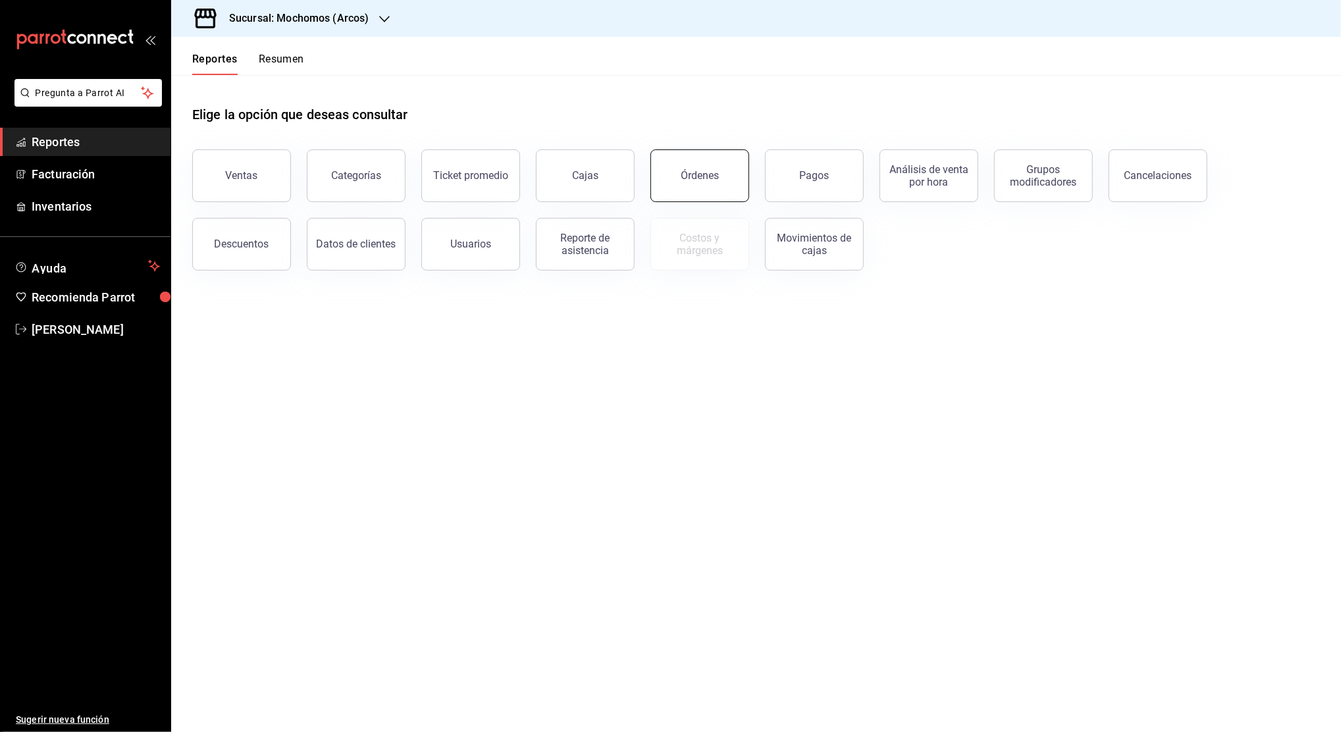
click at [681, 179] on div "Órdenes" at bounding box center [700, 175] width 38 height 13
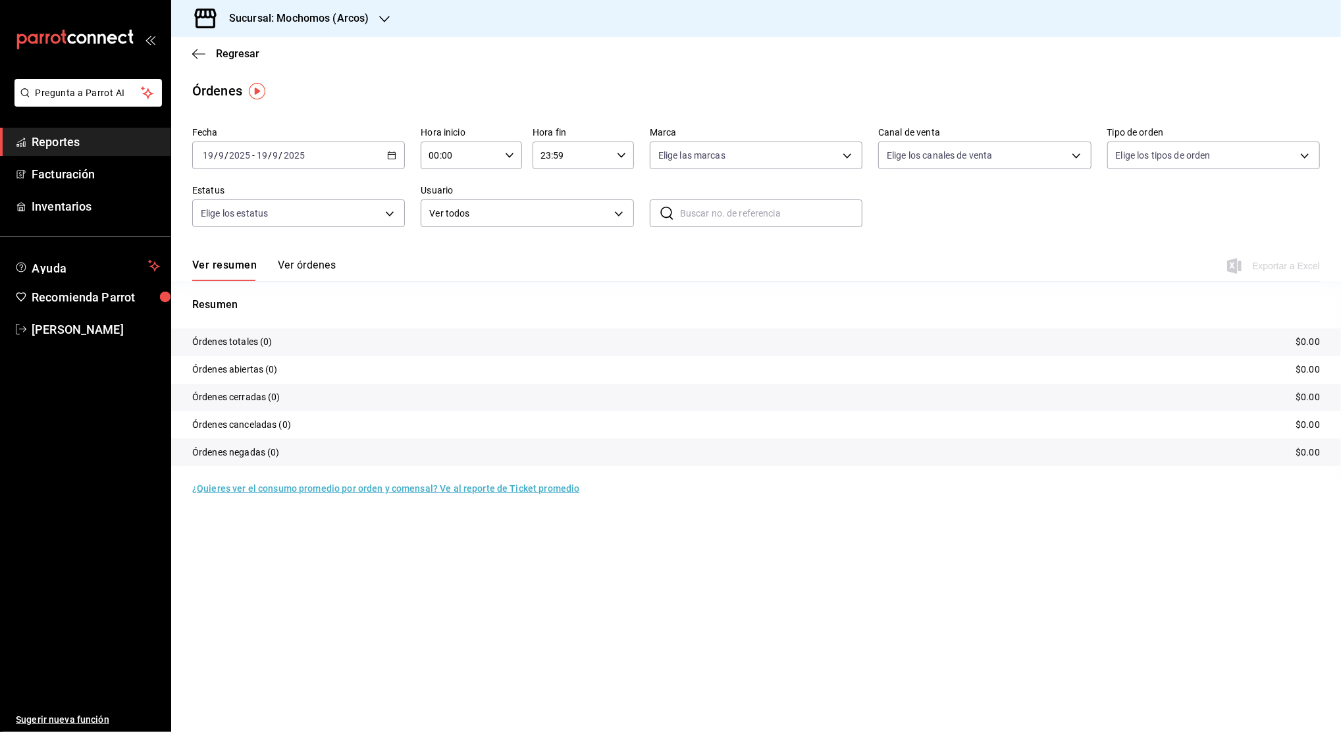
click at [390, 151] on icon "button" at bounding box center [391, 155] width 9 height 9
click at [278, 342] on span "Rango de fechas" at bounding box center [254, 343] width 102 height 14
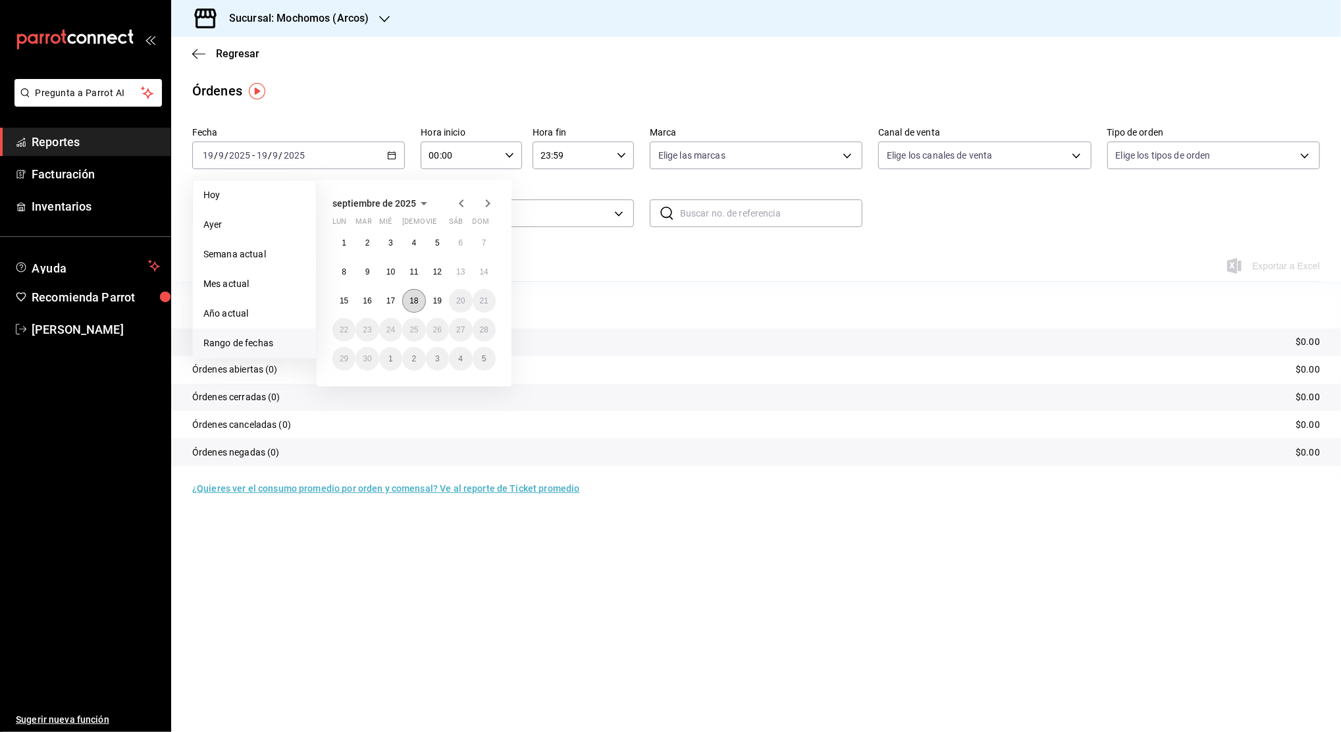
click at [411, 309] on button "18" at bounding box center [413, 301] width 23 height 24
click at [442, 302] on button "19" at bounding box center [437, 301] width 23 height 24
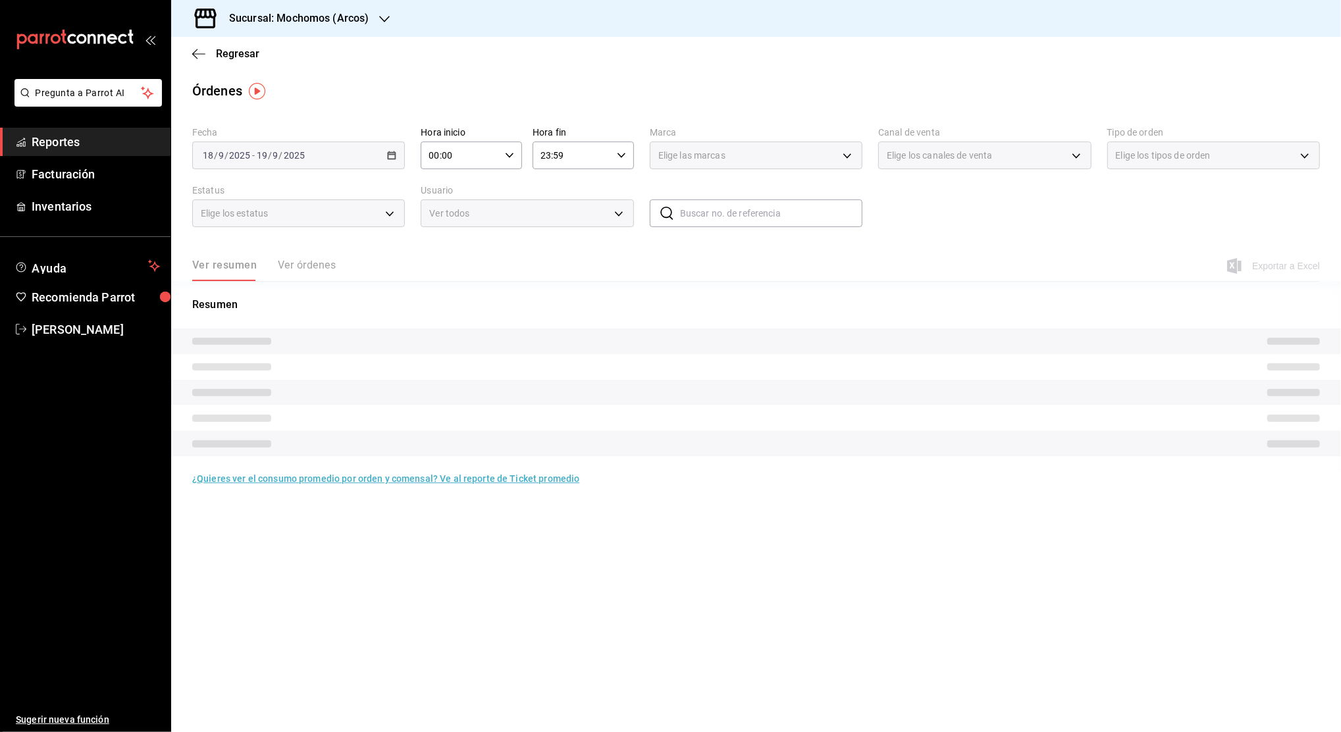
click at [511, 153] on icon "button" at bounding box center [509, 155] width 9 height 9
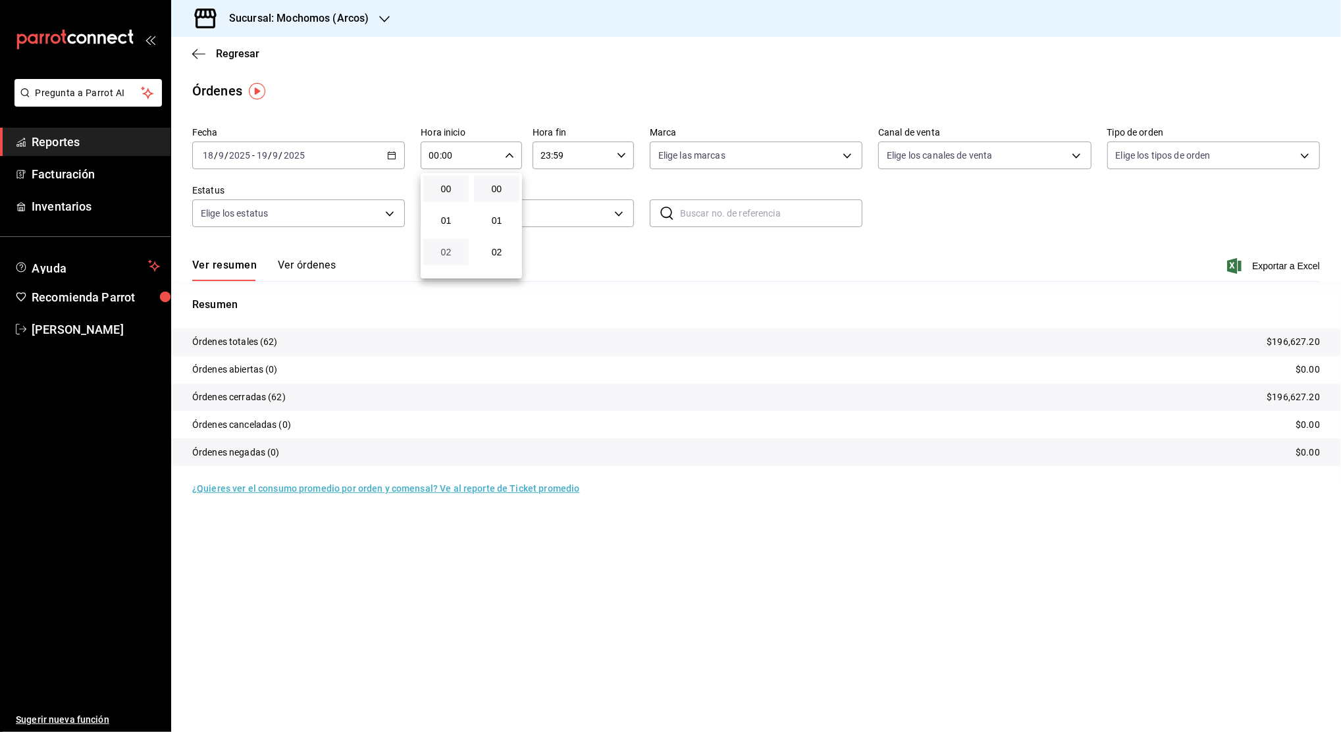
click at [445, 248] on span "02" at bounding box center [446, 252] width 30 height 11
type input "02:00"
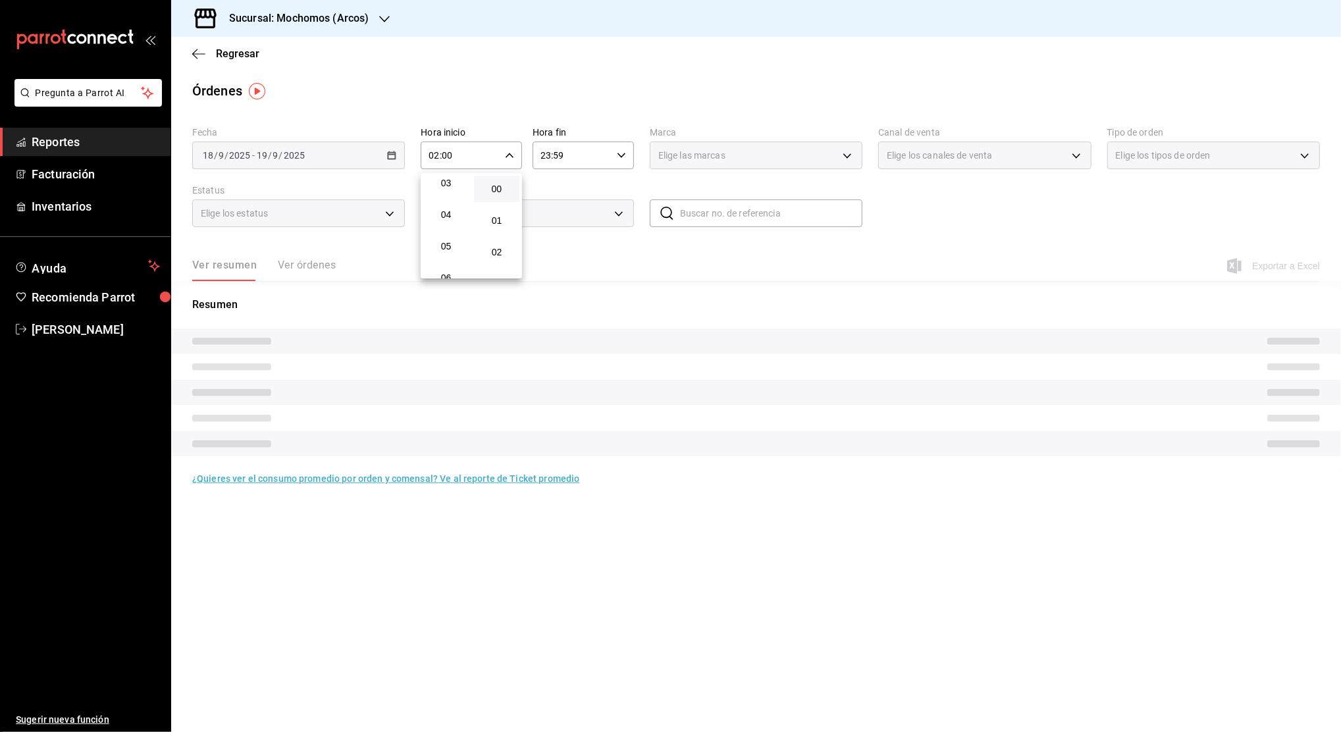
scroll to position [105, 0]
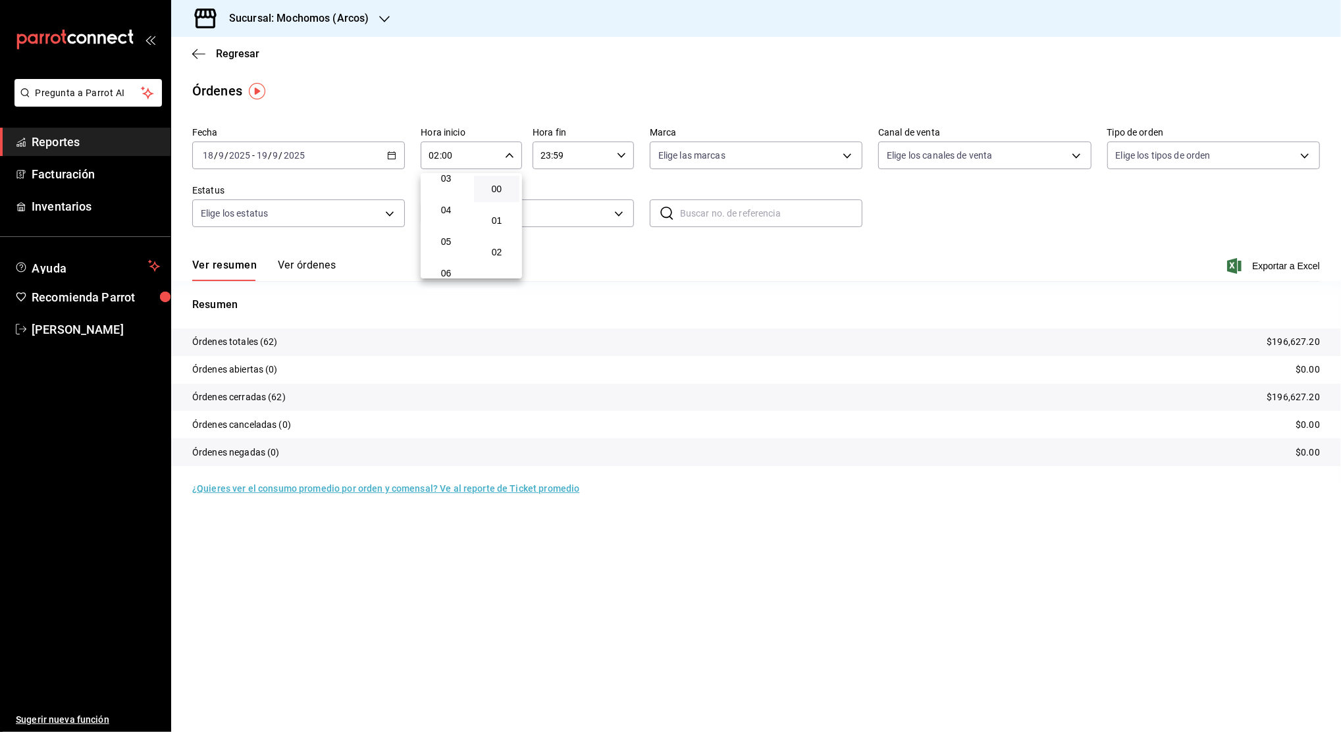
click at [445, 248] on button "05" at bounding box center [445, 241] width 45 height 26
type input "05:00"
click at [507, 188] on span "00" at bounding box center [497, 189] width 30 height 11
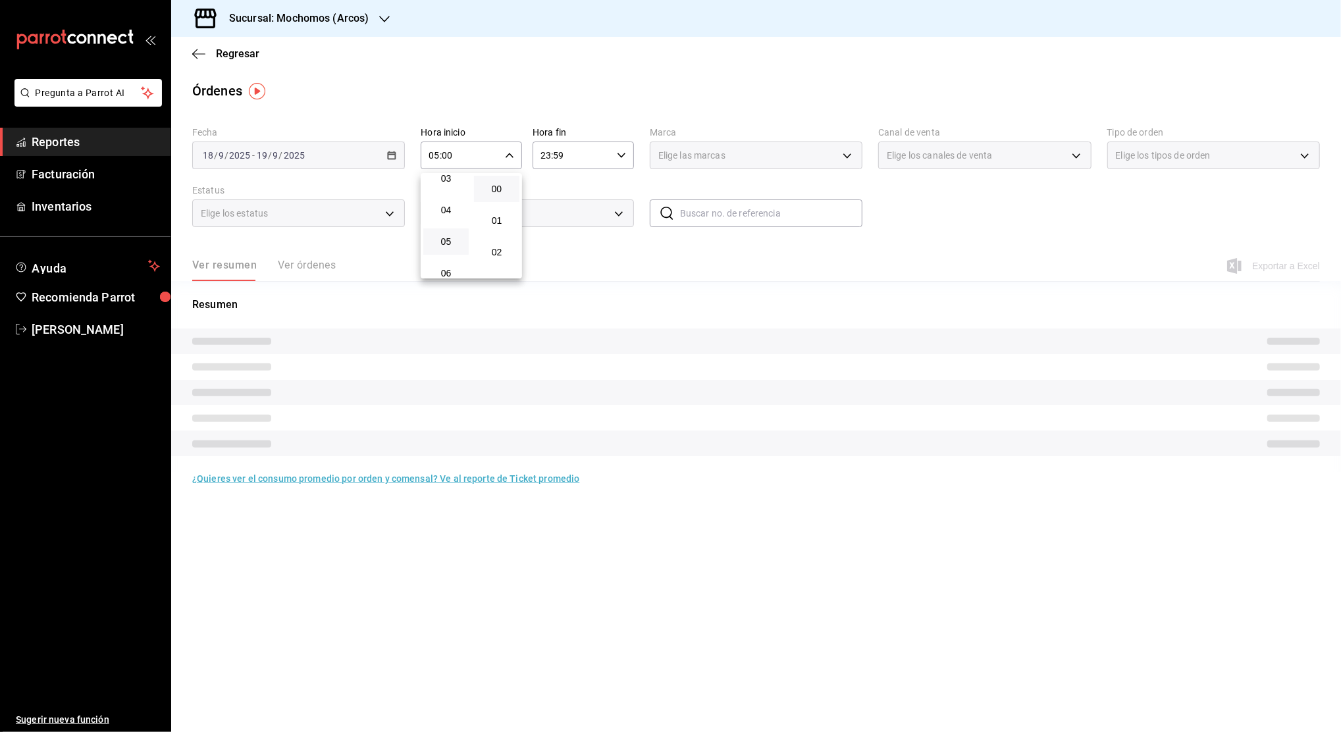
click at [576, 157] on div at bounding box center [670, 366] width 1341 height 732
click at [576, 157] on input "23:59" at bounding box center [572, 155] width 79 height 26
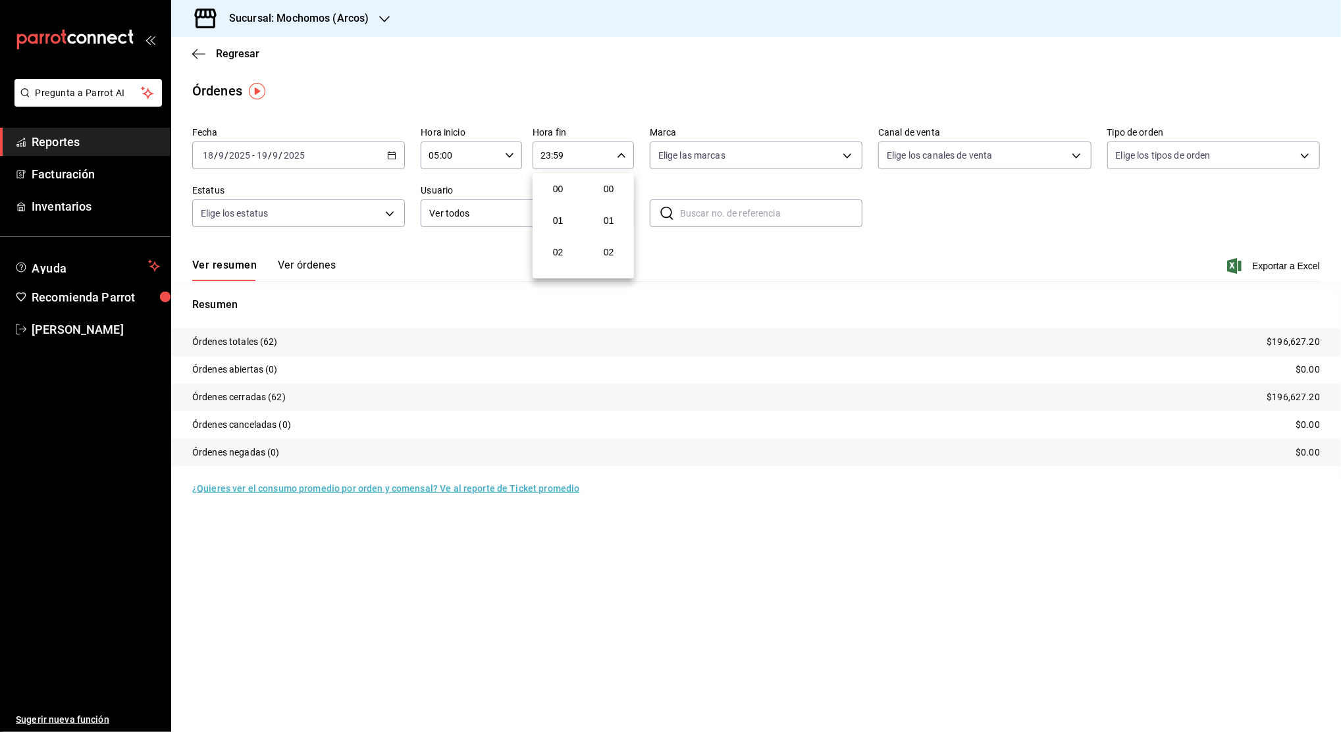
scroll to position [1791, 0]
click at [562, 250] on button "23" at bounding box center [557, 263] width 45 height 26
click at [556, 213] on button "04" at bounding box center [557, 224] width 45 height 26
type input "04:59"
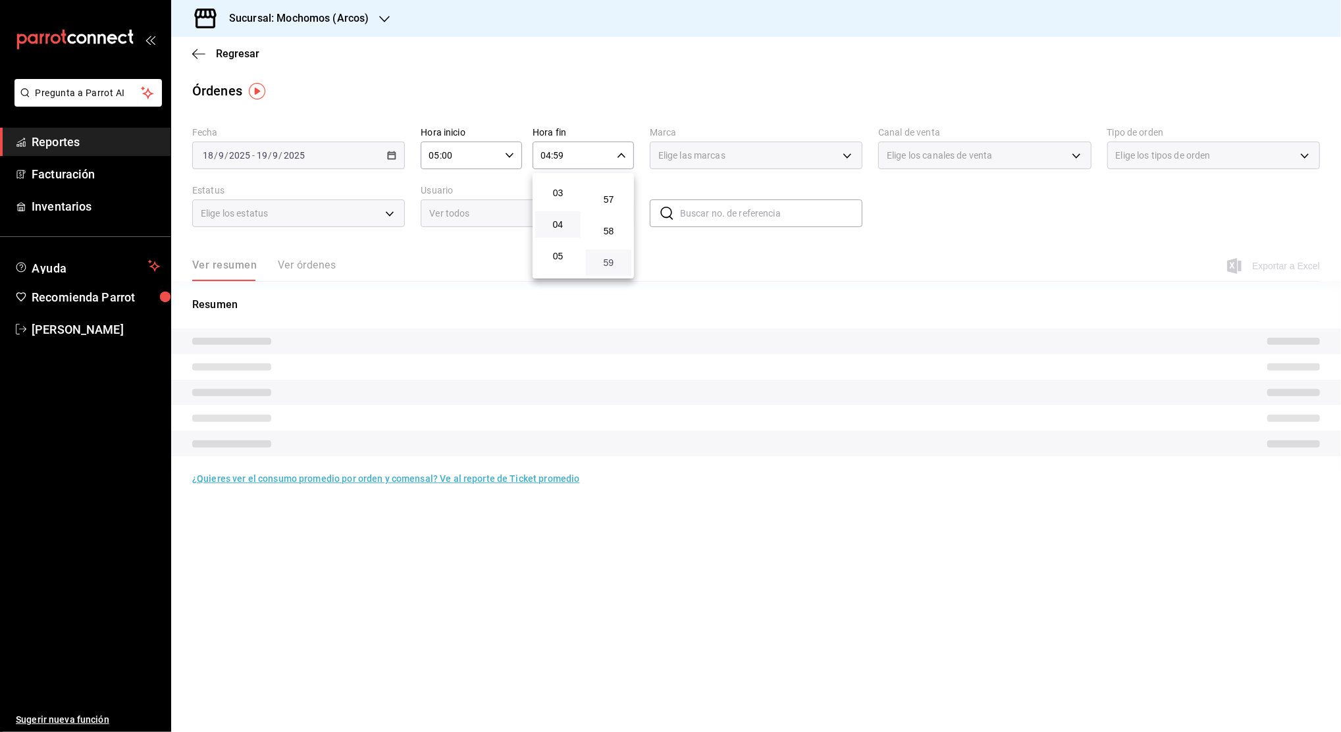
click at [603, 267] on span "59" at bounding box center [609, 262] width 30 height 11
click at [943, 239] on div at bounding box center [670, 366] width 1341 height 732
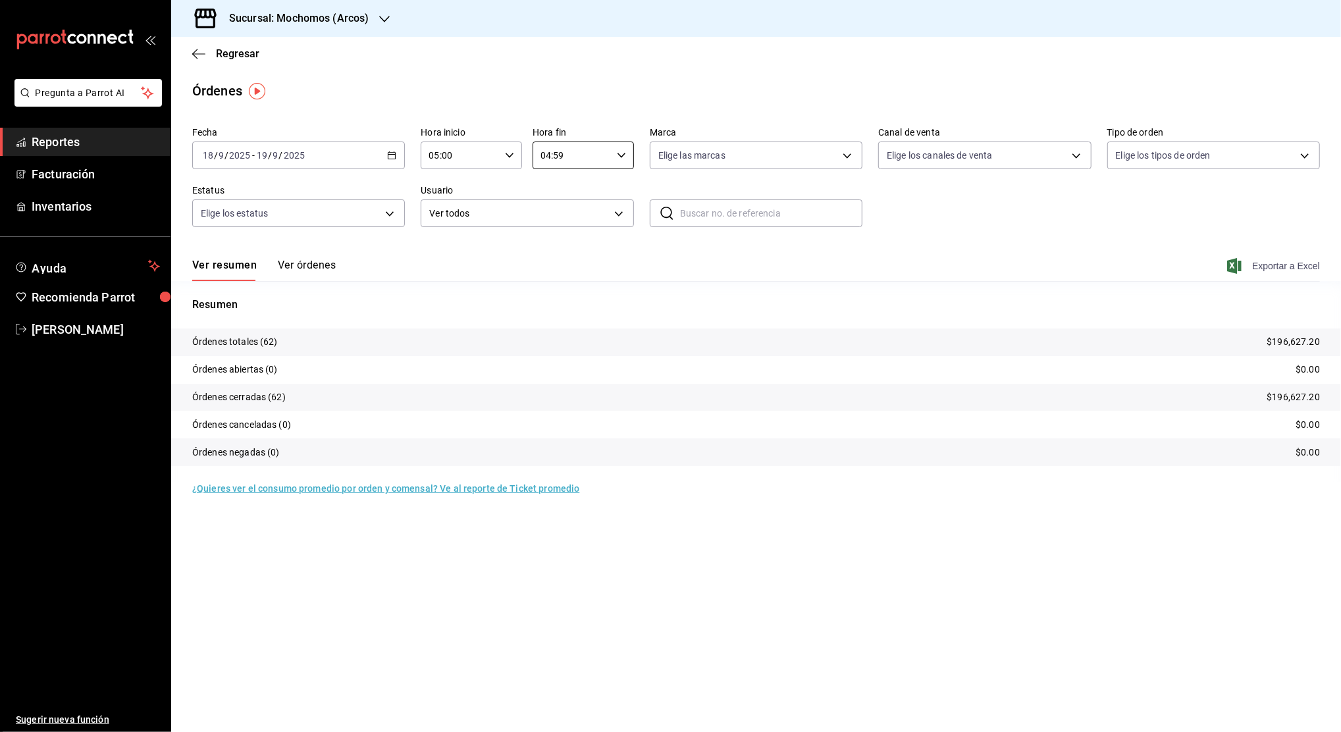
click at [1252, 262] on span "Exportar a Excel" at bounding box center [1275, 266] width 90 height 16
click at [1287, 266] on span "Exportar a Excel" at bounding box center [1275, 266] width 90 height 16
click at [93, 143] on span "Reportes" at bounding box center [96, 142] width 128 height 18
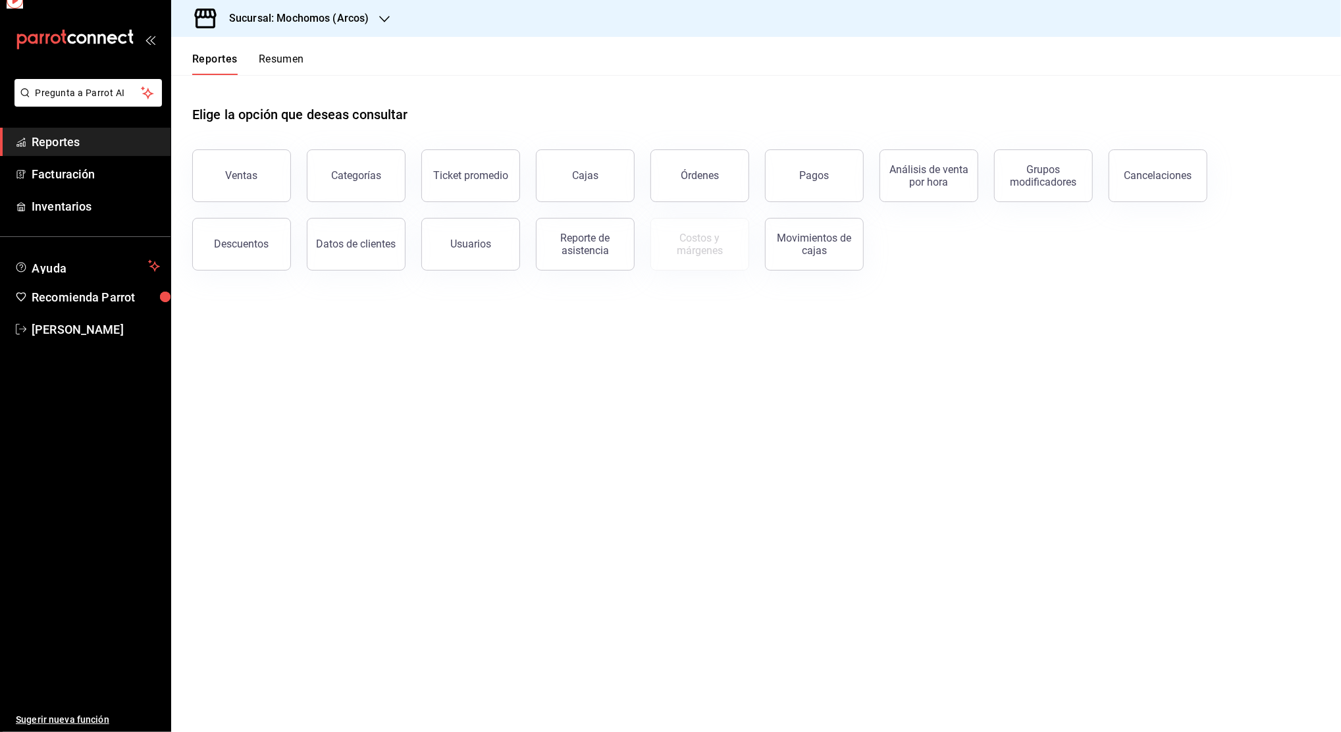
click at [93, 143] on span "Reportes" at bounding box center [96, 142] width 128 height 18
click at [827, 171] on div "Pagos" at bounding box center [815, 175] width 30 height 13
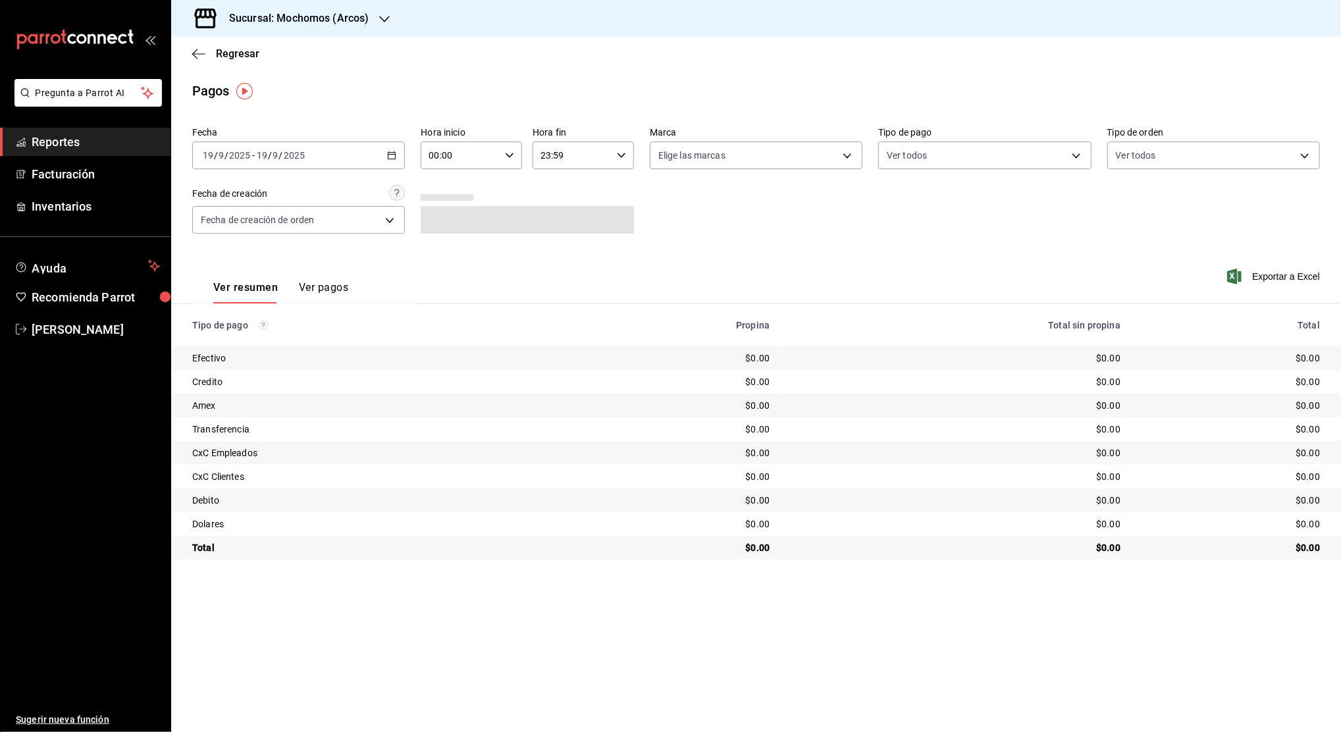
click at [393, 151] on icon "button" at bounding box center [391, 155] width 9 height 9
click at [270, 352] on li "Rango de fechas" at bounding box center [254, 344] width 123 height 30
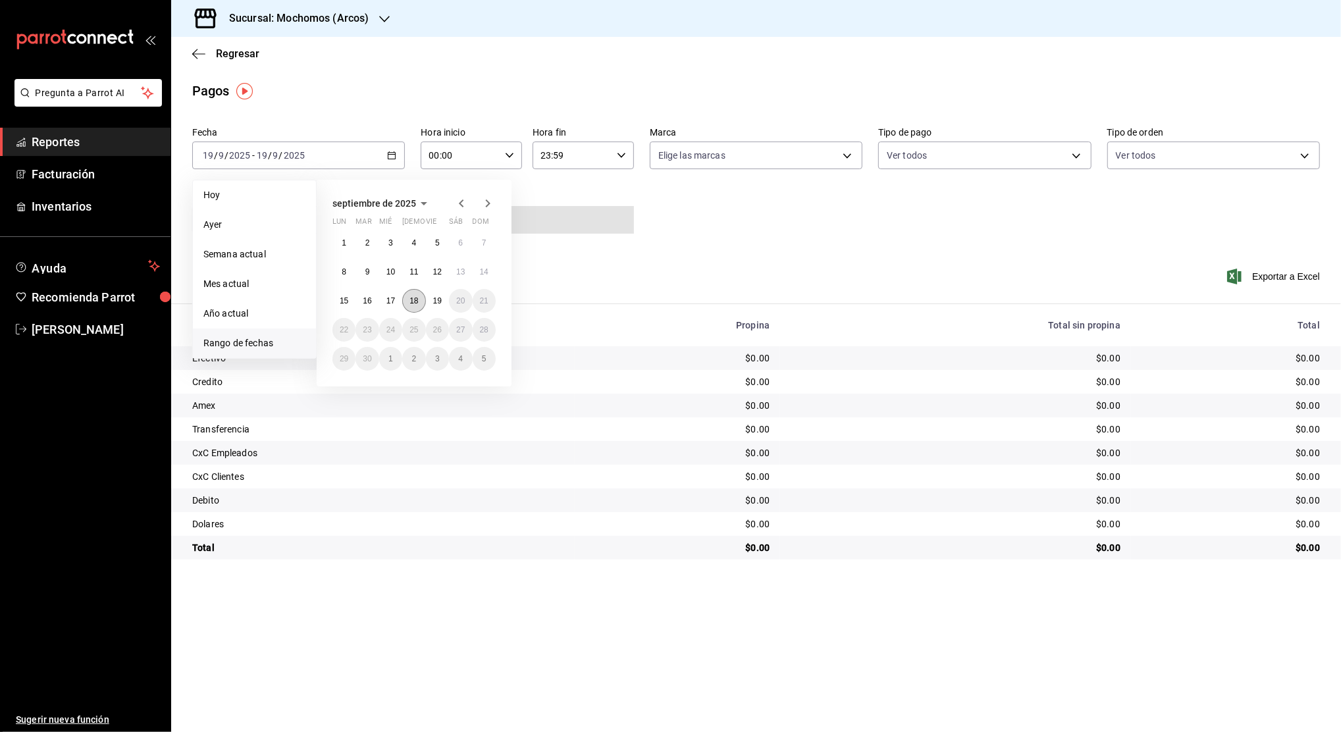
click at [421, 299] on button "18" at bounding box center [413, 301] width 23 height 24
click at [444, 298] on button "19" at bounding box center [437, 301] width 23 height 24
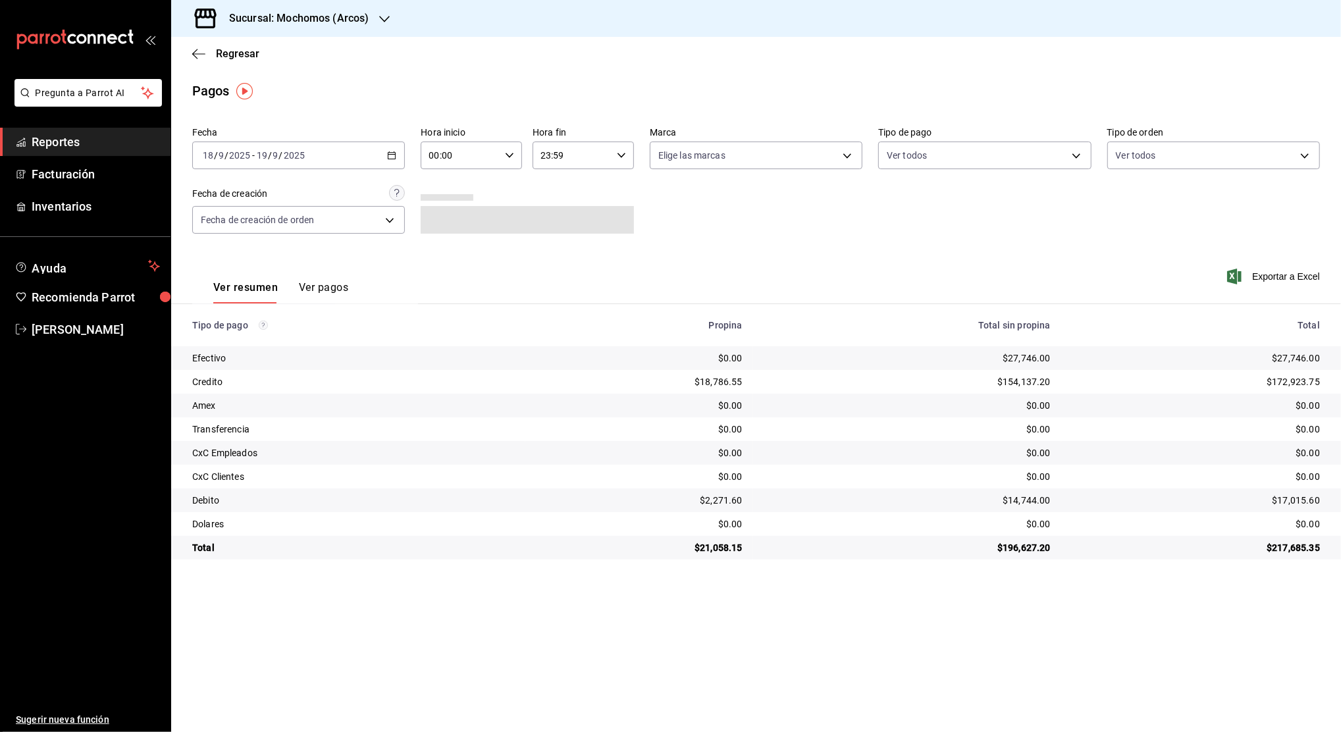
click at [506, 153] on \(Stroke\) "button" at bounding box center [510, 155] width 8 height 5
click at [448, 253] on span "02" at bounding box center [446, 252] width 30 height 11
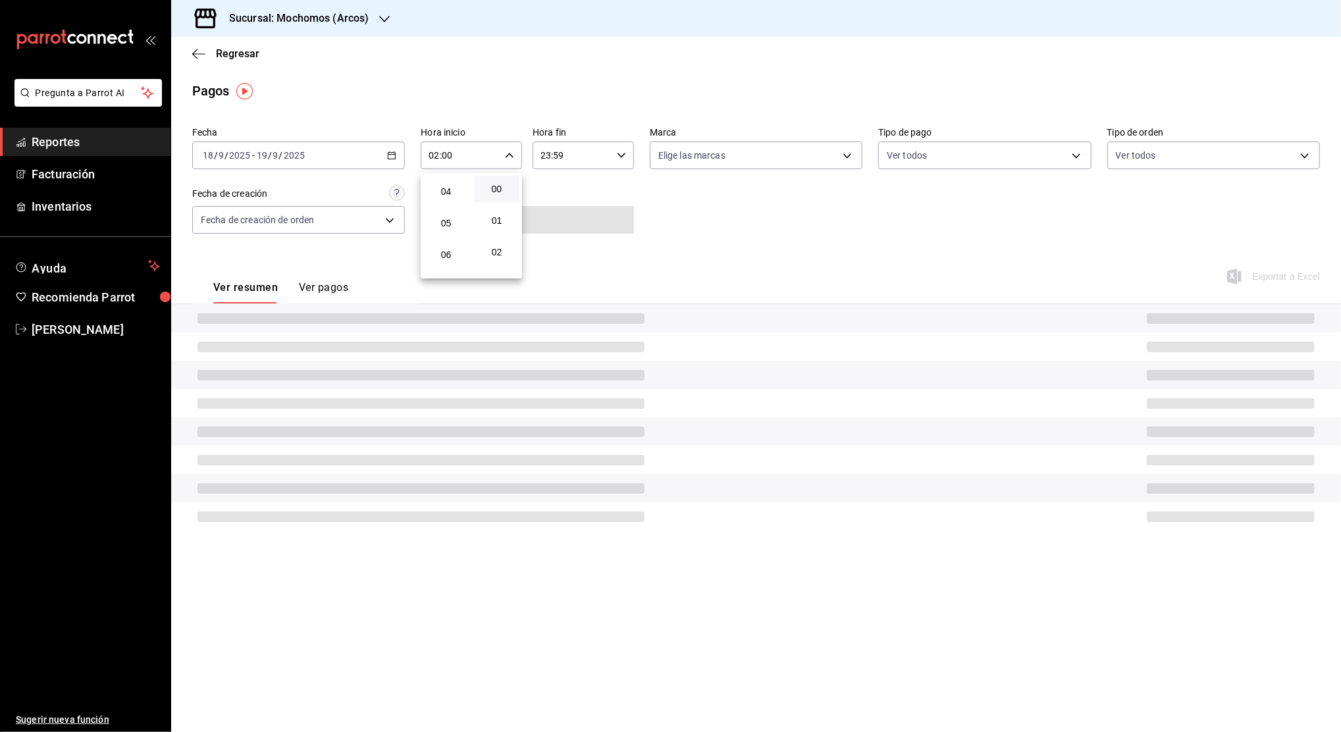
scroll to position [140, 0]
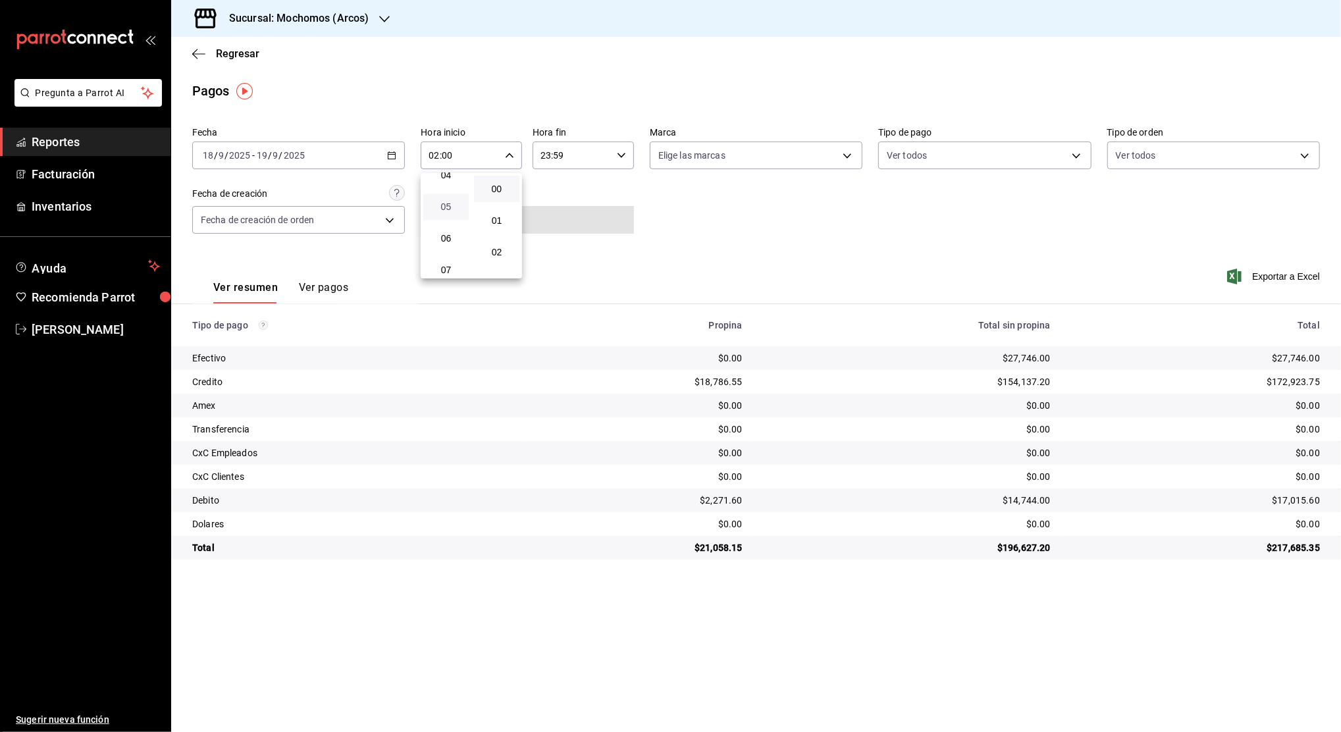
click at [446, 209] on span "05" at bounding box center [446, 206] width 30 height 11
type input "05:00"
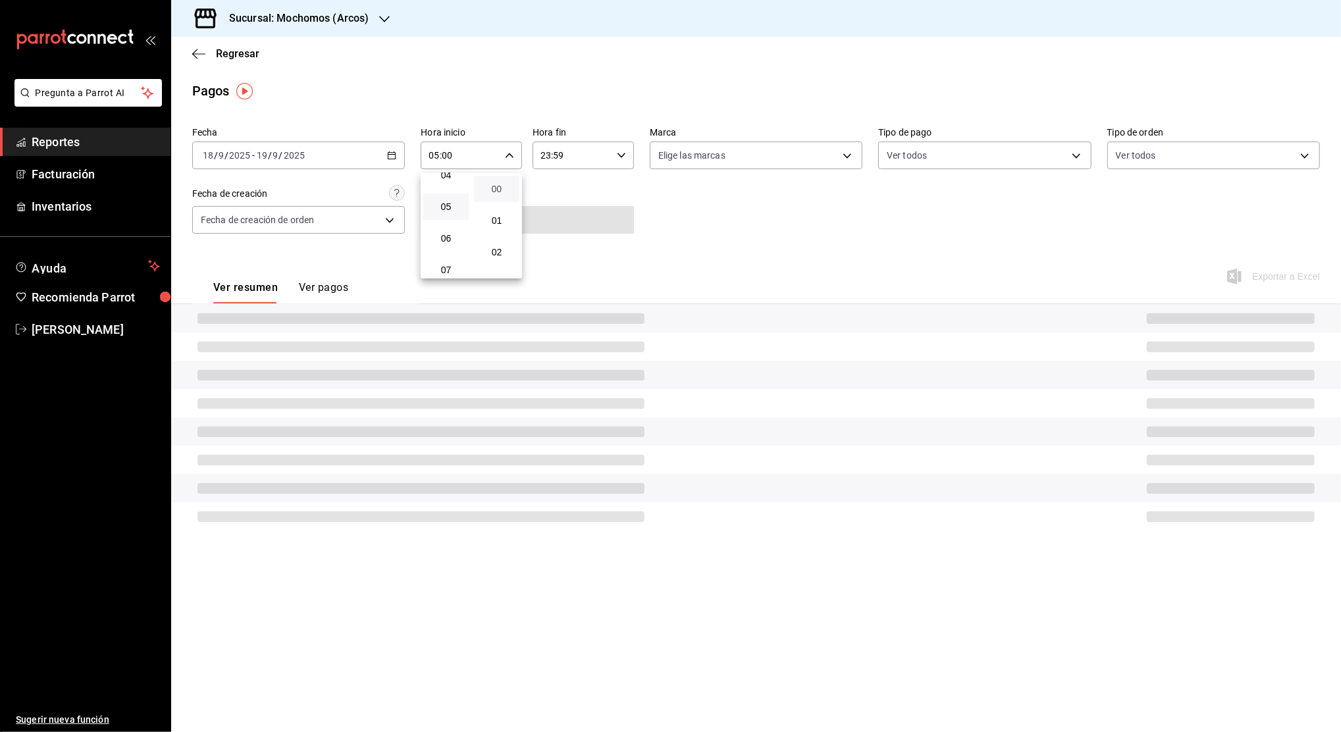
click at [490, 191] on span "00" at bounding box center [497, 189] width 30 height 11
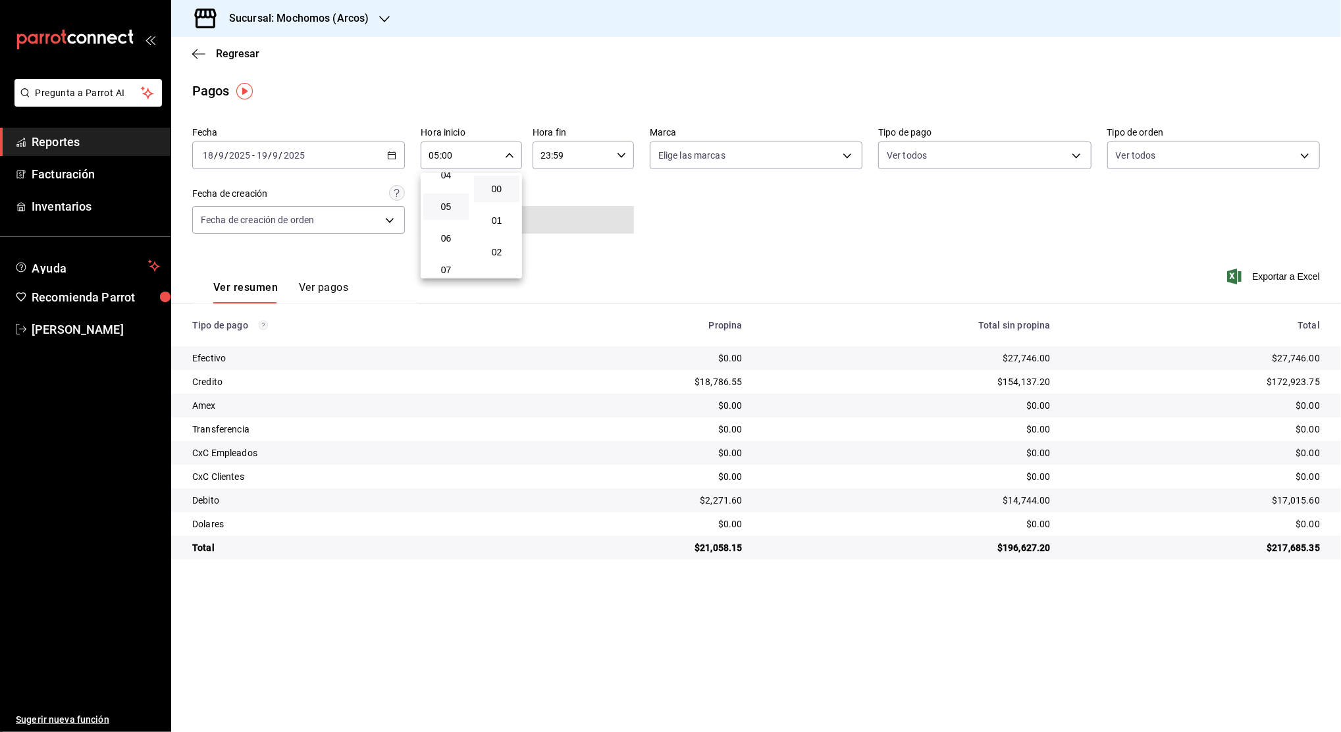
click at [616, 159] on div at bounding box center [670, 366] width 1341 height 732
click at [616, 159] on div "23:59 Hora fin" at bounding box center [583, 156] width 101 height 28
click at [554, 263] on span "23" at bounding box center [558, 262] width 30 height 11
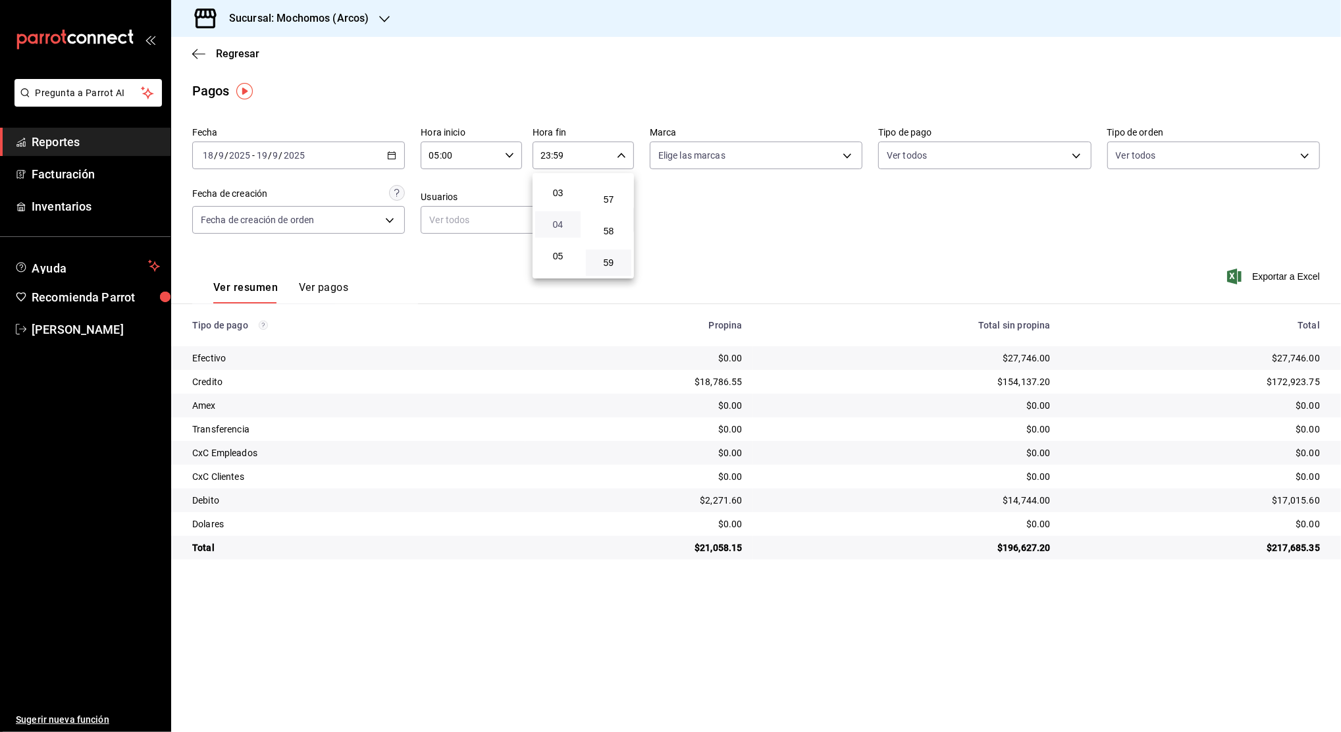
click at [556, 223] on span "04" at bounding box center [558, 224] width 30 height 11
type input "04:59"
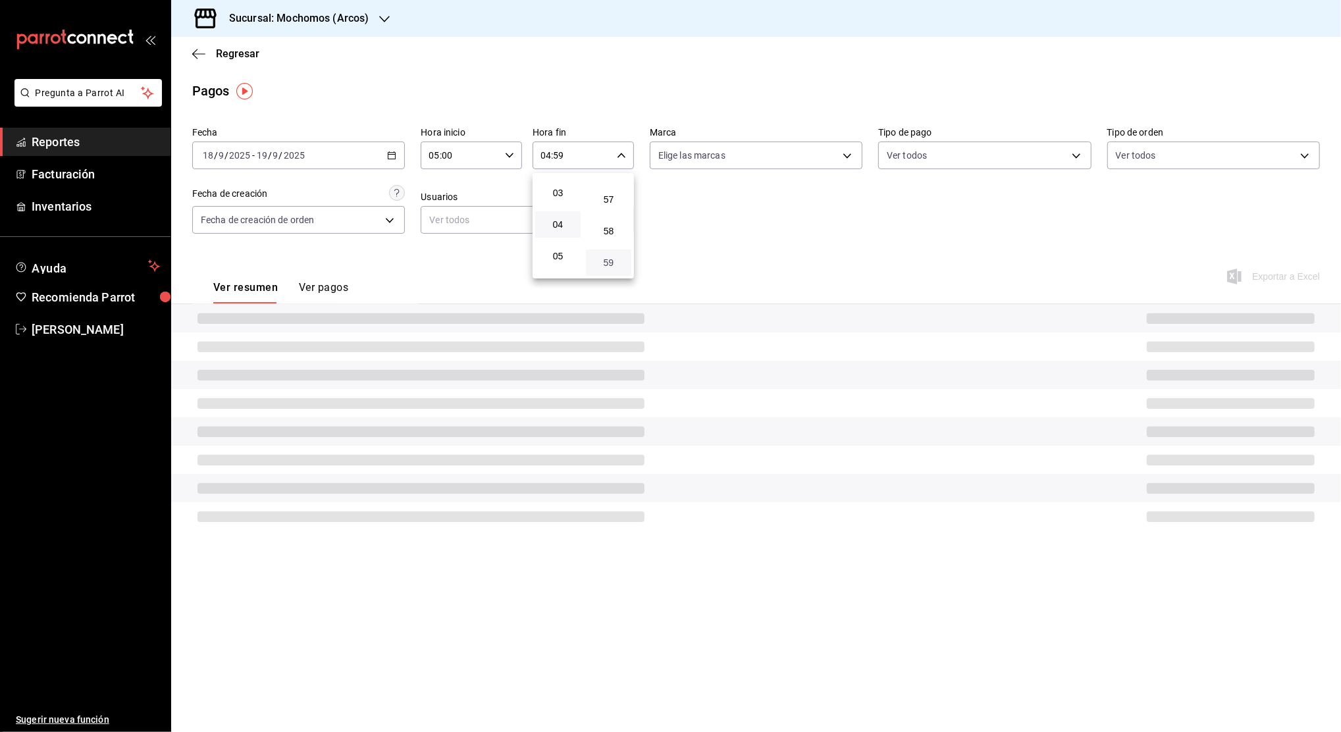
click at [604, 264] on span "59" at bounding box center [609, 262] width 30 height 11
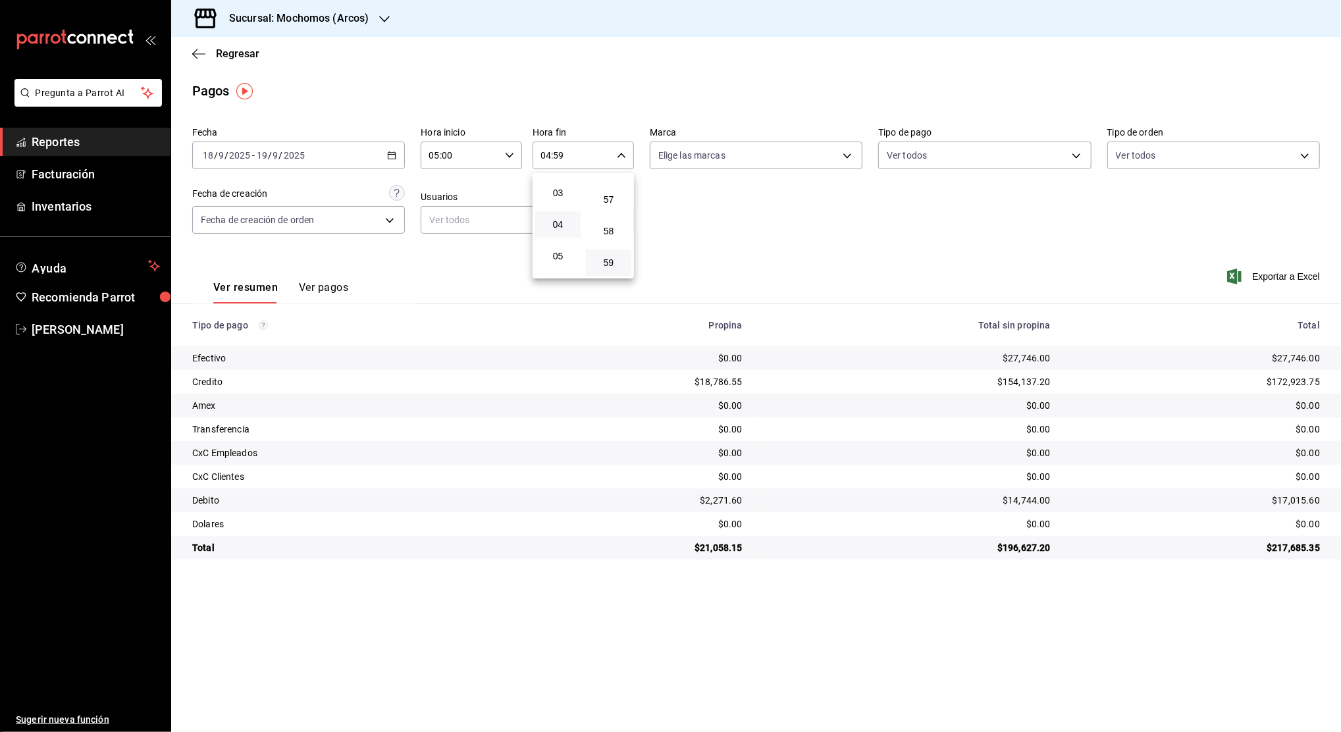
click at [1089, 273] on div at bounding box center [670, 366] width 1341 height 732
click at [1271, 278] on span "Exportar a Excel" at bounding box center [1275, 277] width 90 height 16
click at [89, 143] on span "Reportes" at bounding box center [96, 142] width 128 height 18
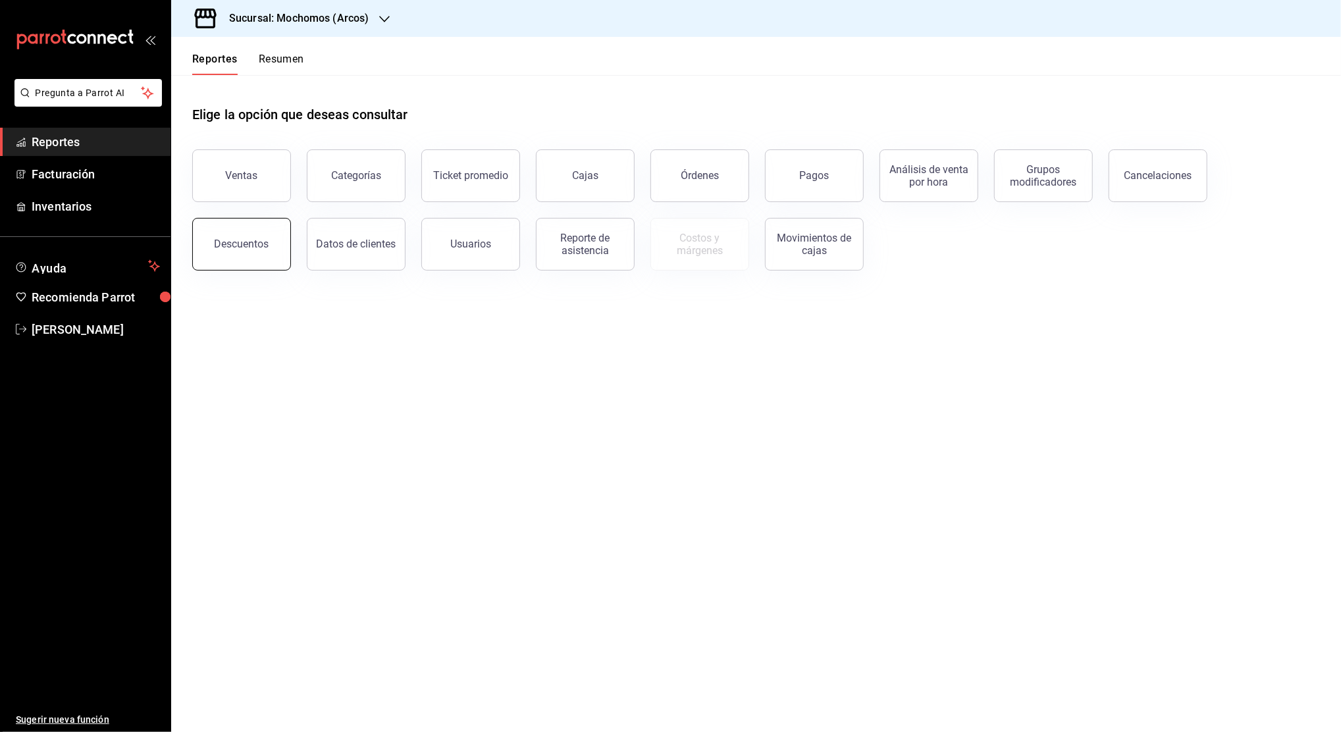
click at [244, 255] on button "Descuentos" at bounding box center [241, 244] width 99 height 53
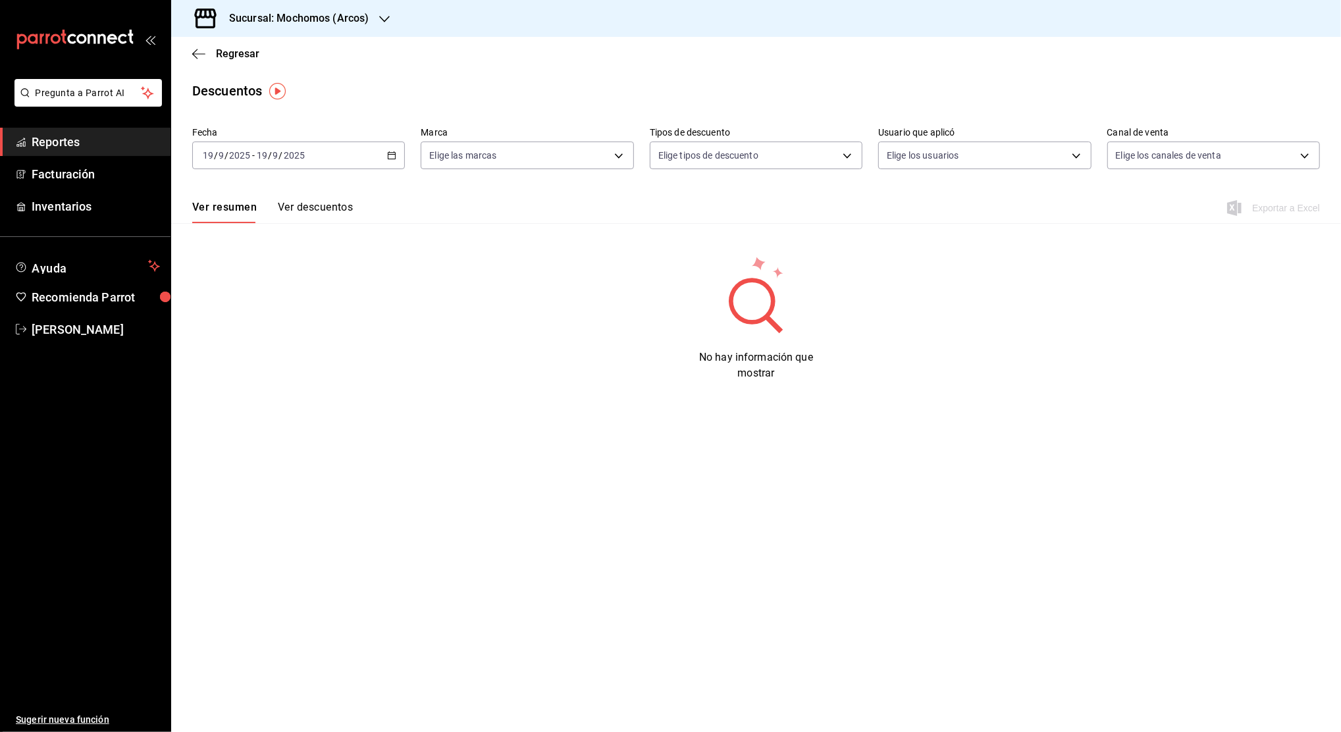
click at [392, 156] on icon "button" at bounding box center [391, 155] width 9 height 9
click at [285, 350] on span "Rango de fechas" at bounding box center [254, 343] width 102 height 14
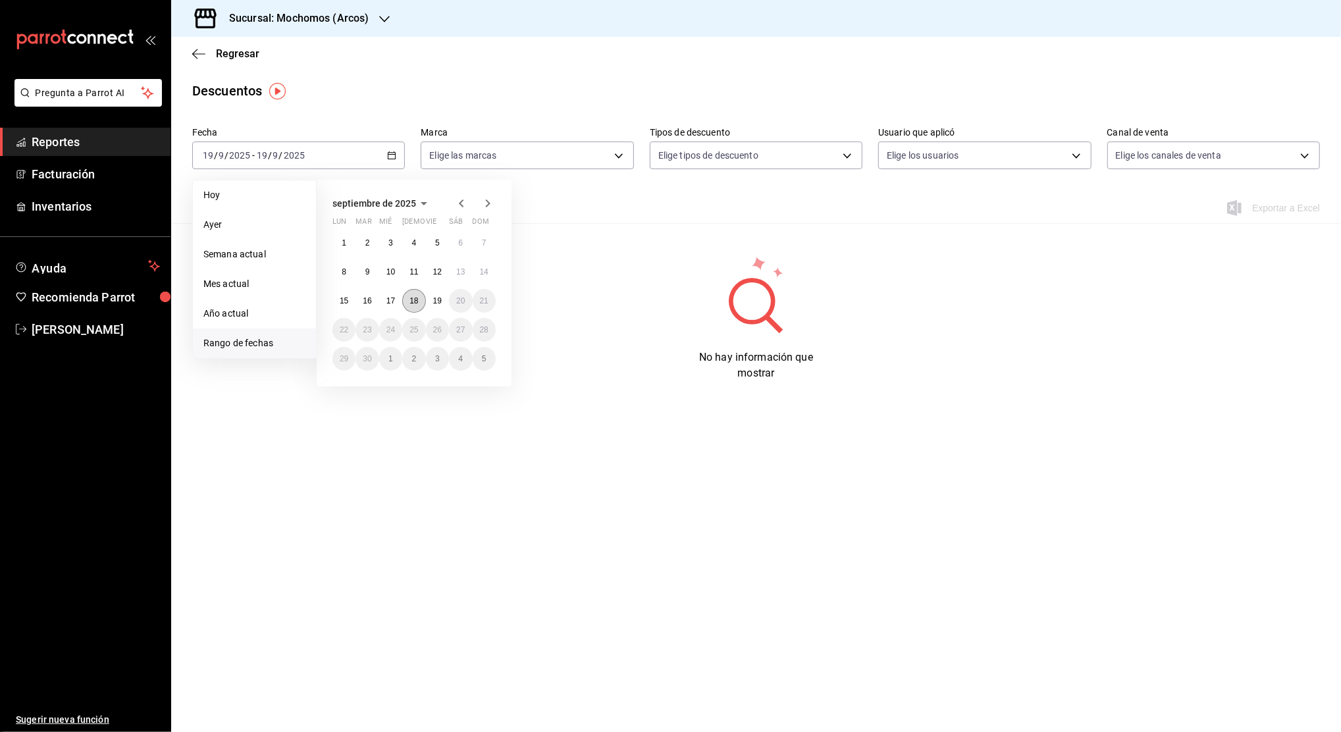
click at [417, 305] on abbr "18" at bounding box center [414, 300] width 9 height 9
click at [440, 302] on abbr "19" at bounding box center [437, 300] width 9 height 9
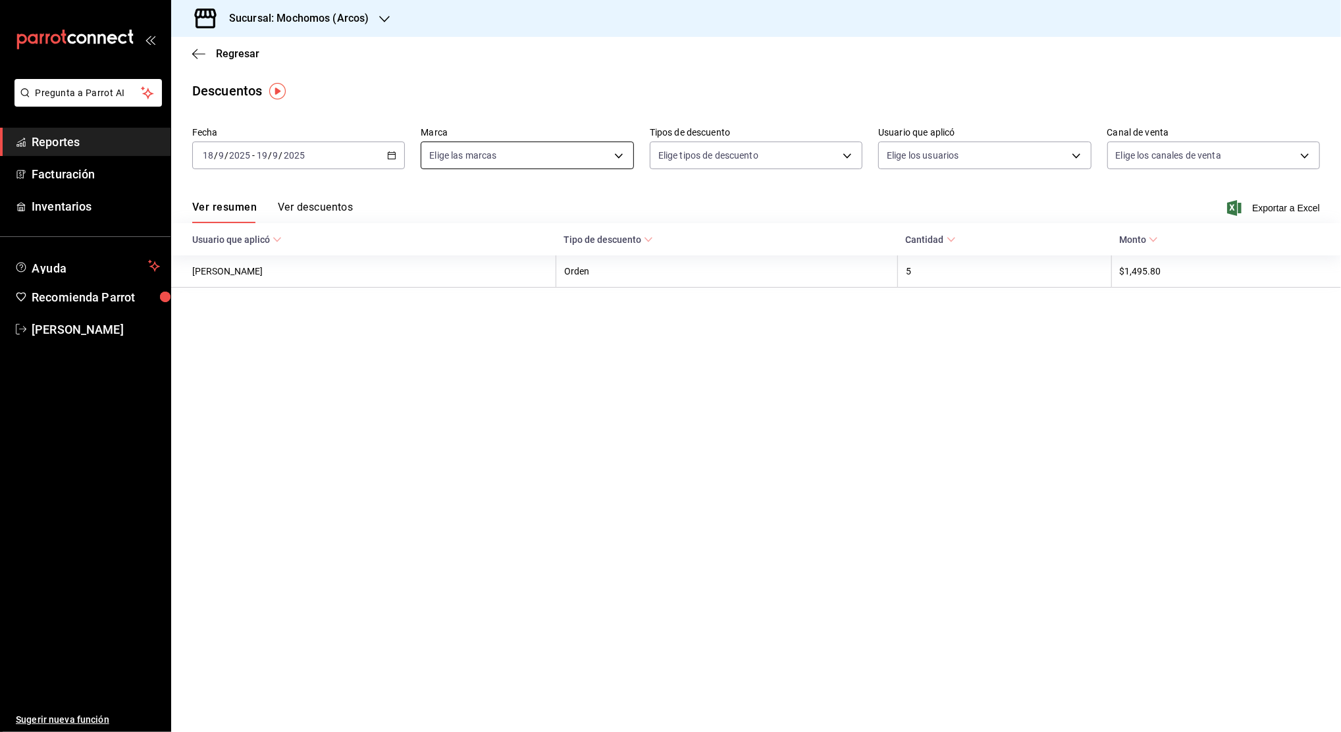
click at [613, 157] on div "Elige las marcas" at bounding box center [527, 156] width 213 height 28
click at [613, 157] on body "Pregunta a Parrot AI Reportes Facturación Inventarios Ayuda Recomienda Parrot […" at bounding box center [670, 366] width 1341 height 732
click at [613, 157] on div at bounding box center [670, 366] width 1341 height 732
drag, startPoint x: 1073, startPoint y: 191, endPoint x: 1281, endPoint y: 203, distance: 208.4
click at [1281, 203] on div "Ver resumen Ver descuentos Exportar a Excel" at bounding box center [756, 204] width 1170 height 38
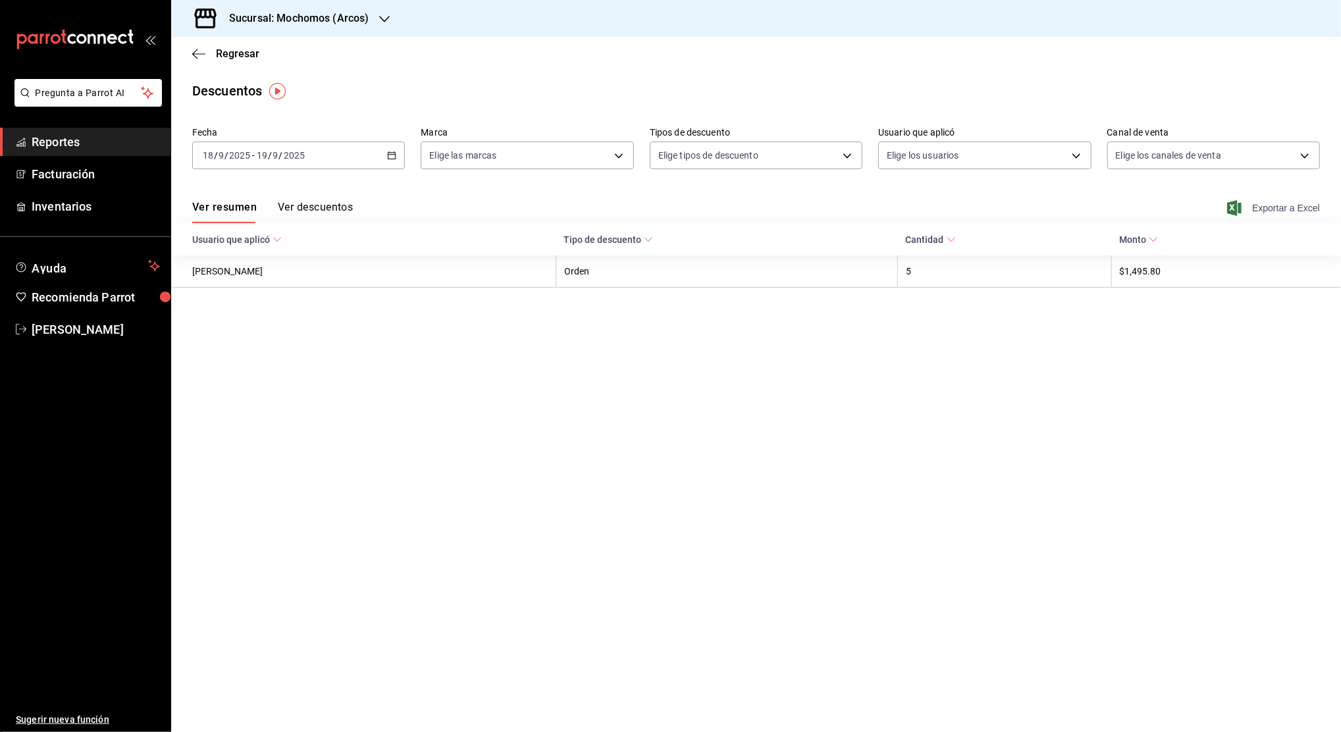
click at [1281, 203] on span "Exportar a Excel" at bounding box center [1275, 208] width 90 height 16
click at [830, 84] on div "Descuentos" at bounding box center [756, 91] width 1170 height 20
